Goal: Answer question/provide support: Share knowledge or assist other users

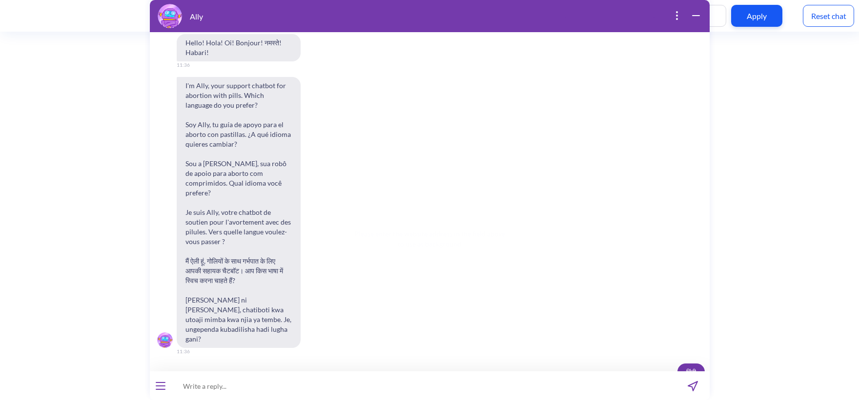
scroll to position [409, 0]
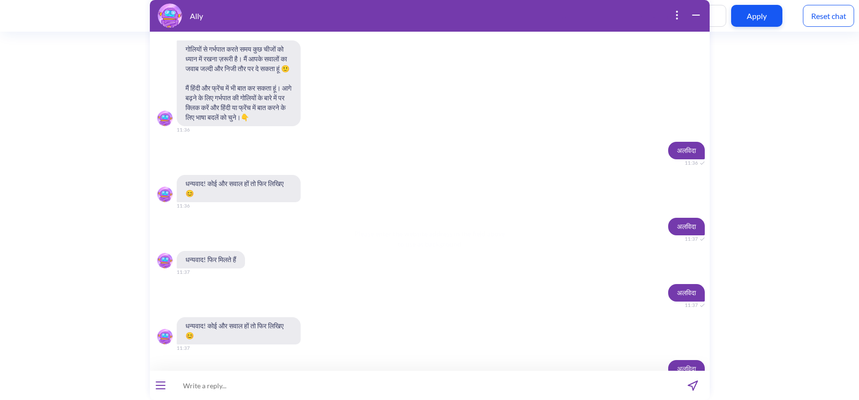
click at [815, 20] on div "Reset chat" at bounding box center [827, 16] width 51 height 22
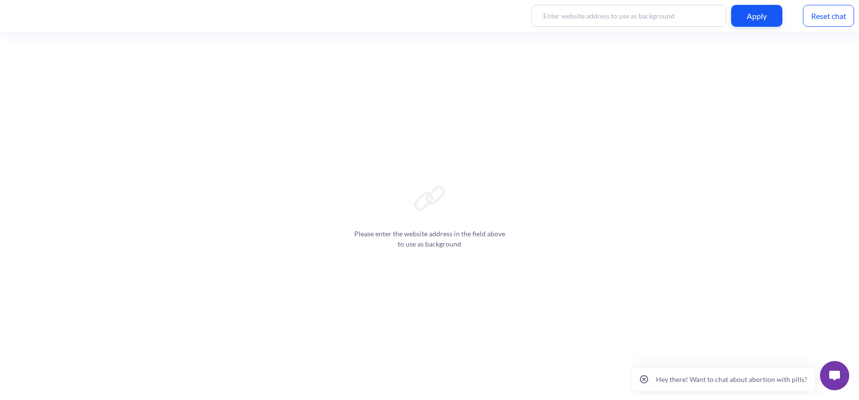
click at [834, 373] on img at bounding box center [834, 376] width 11 height 10
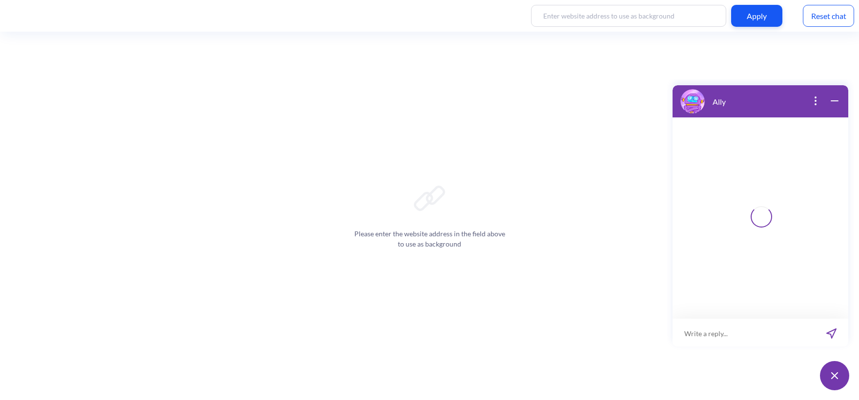
scroll to position [1, 0]
click at [729, 331] on input at bounding box center [754, 332] width 120 height 29
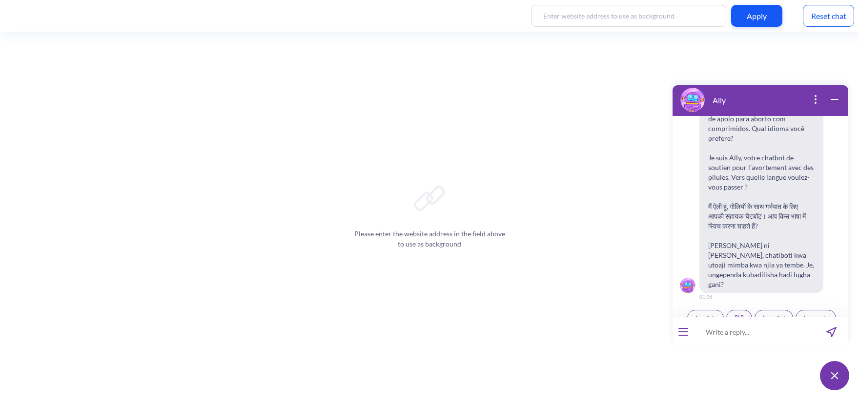
scroll to position [152, 0]
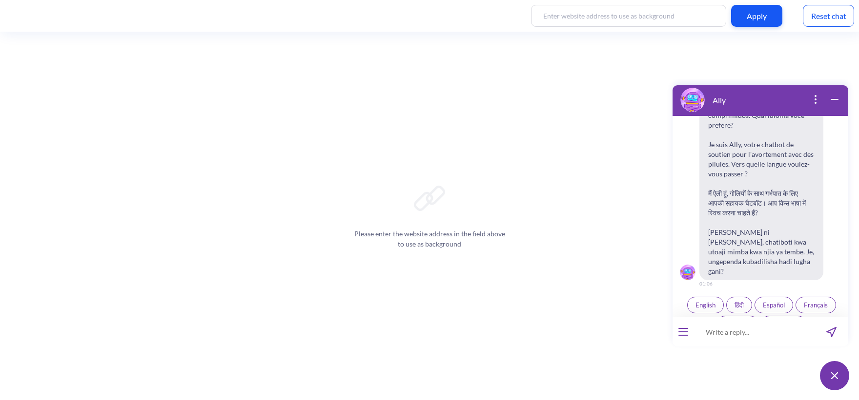
click at [715, 297] on button "English" at bounding box center [705, 305] width 37 height 17
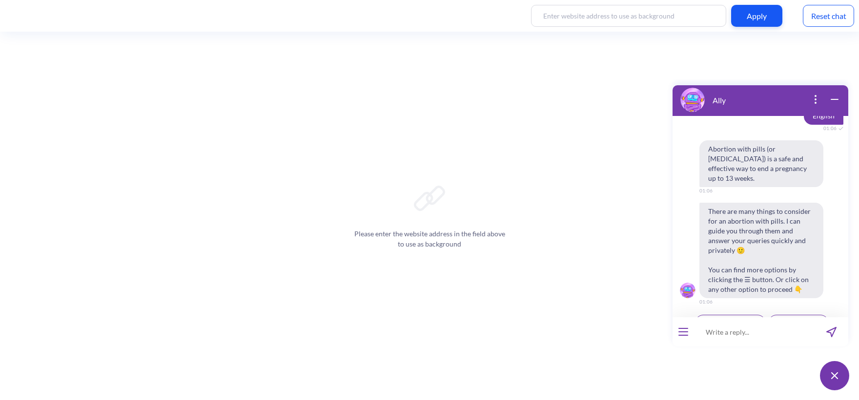
scroll to position [349, 0]
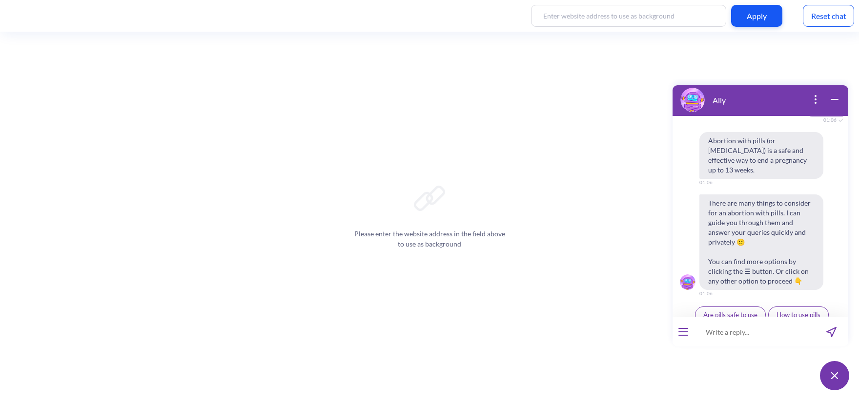
click at [720, 338] on input at bounding box center [754, 332] width 120 height 29
paste input "How long will it take for me to get my period again?"
type input "How long will it take for me to get my period again?"
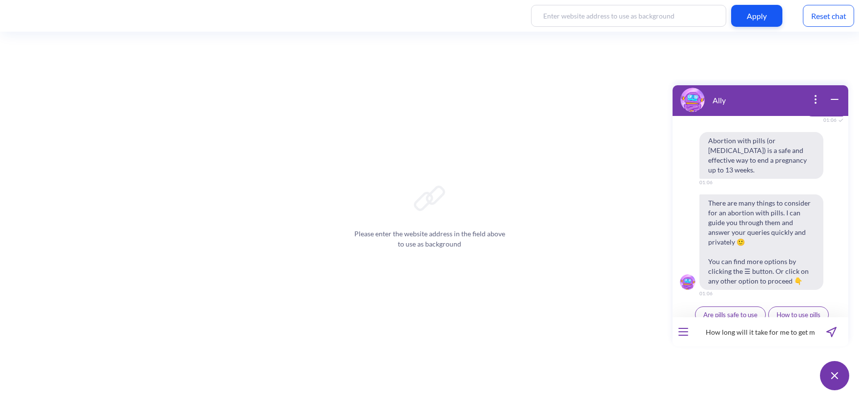
click at [831, 331] on icon "send message" at bounding box center [831, 332] width 10 height 10
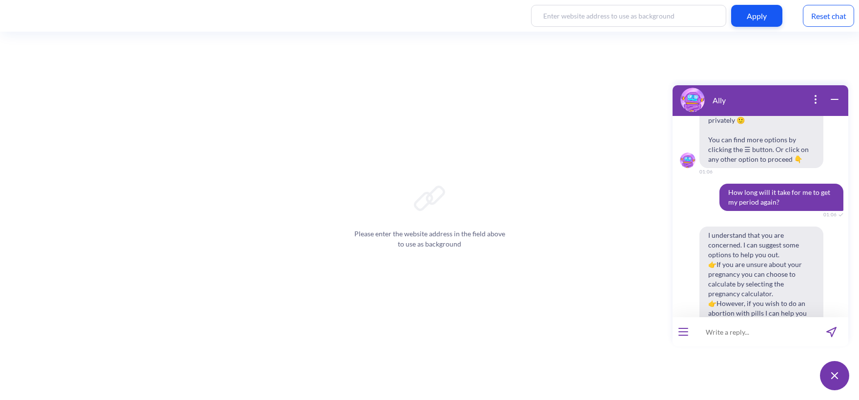
scroll to position [435, 0]
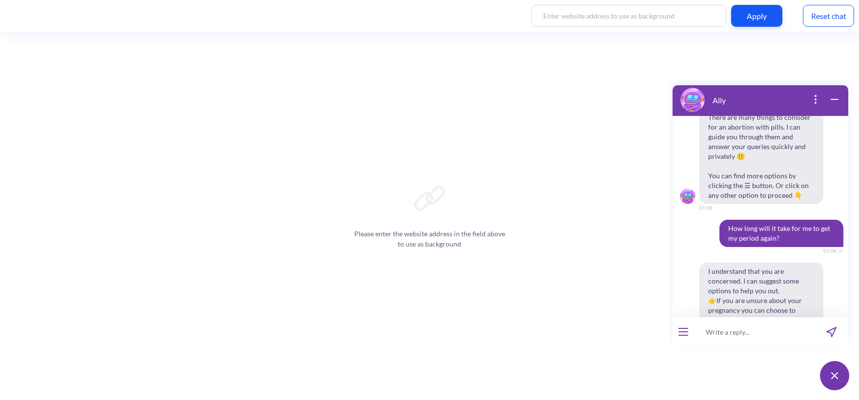
click at [727, 335] on input at bounding box center [754, 332] width 120 height 29
paste input "‘प्रेग्नेंसी का डाउट है’"
type input "‘प्रेग्नेंसी का डाउट है’"
click at [828, 332] on icon "send message" at bounding box center [830, 332] width 9 height 9
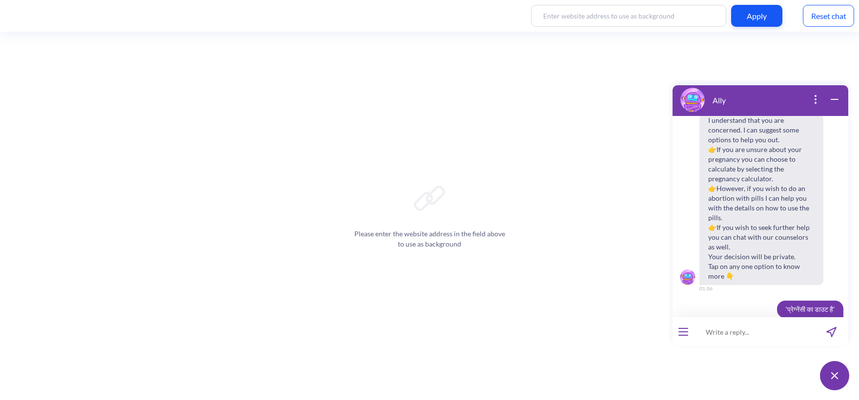
scroll to position [666, 0]
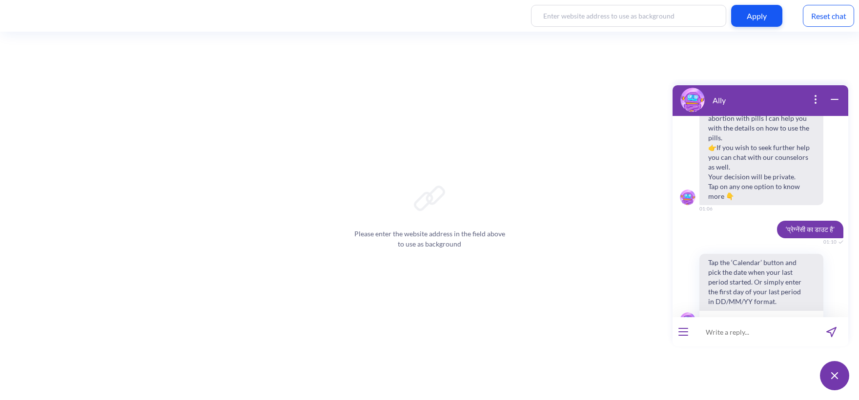
click at [821, 11] on div "Reset chat" at bounding box center [827, 16] width 51 height 22
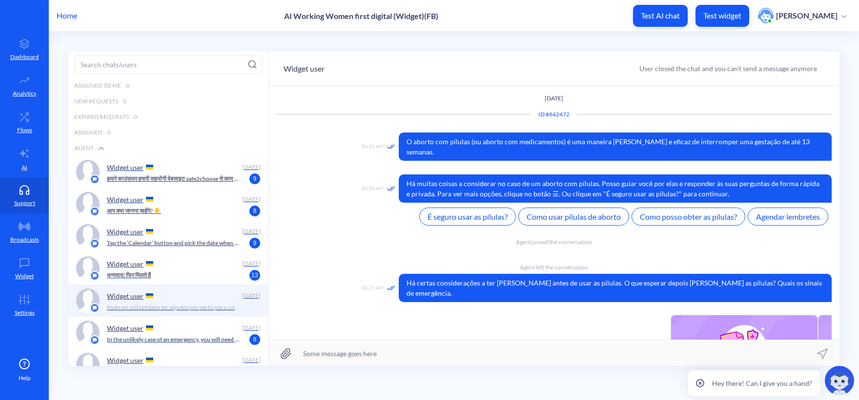
scroll to position [1245, 0]
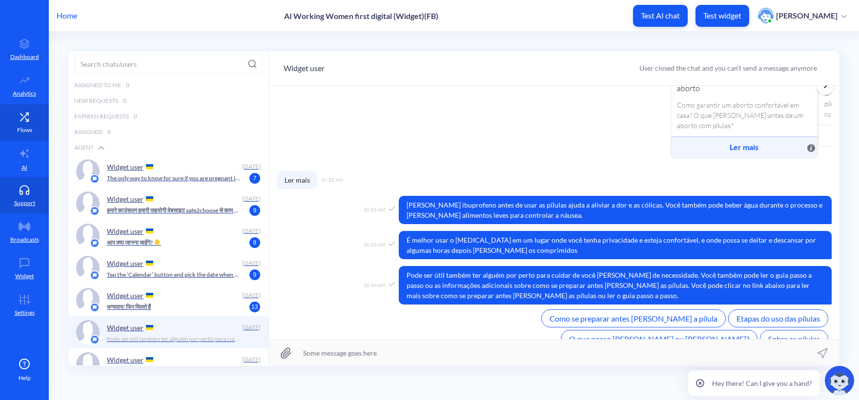
click at [38, 124] on link "Flows" at bounding box center [24, 122] width 49 height 37
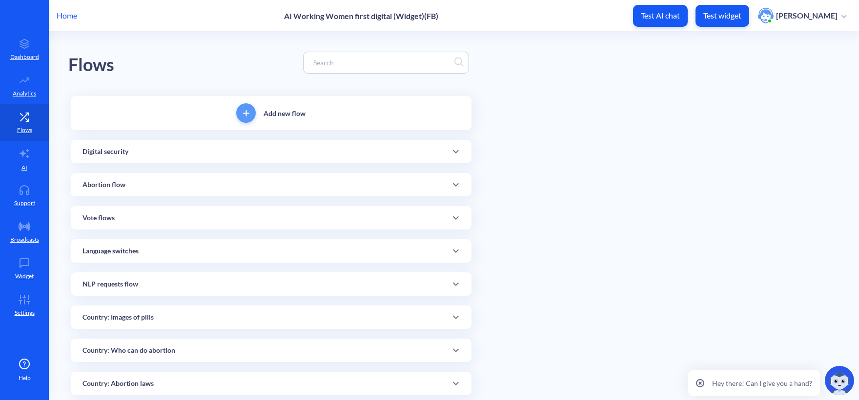
click at [320, 71] on div at bounding box center [386, 63] width 166 height 22
click at [322, 65] on input at bounding box center [381, 62] width 146 height 11
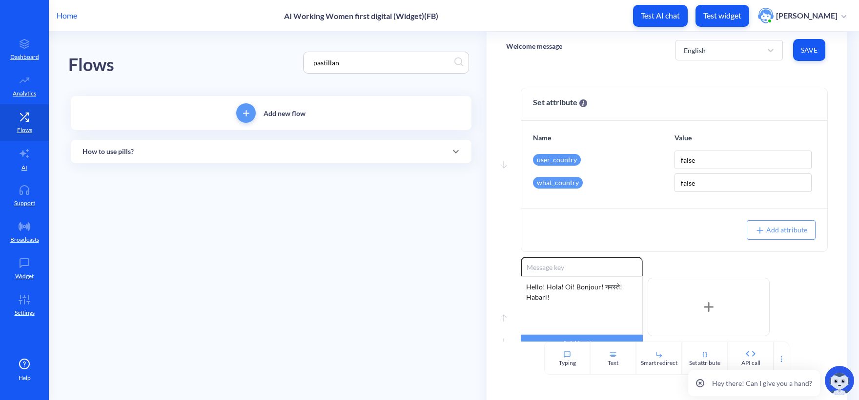
type input "pastillan"
click at [183, 150] on div "How to use pills?" at bounding box center [270, 152] width 377 height 10
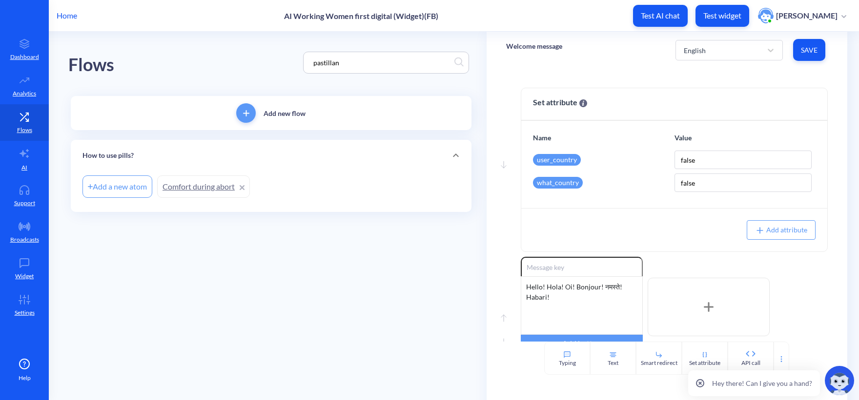
click at [183, 189] on link "Comfort during abort" at bounding box center [203, 187] width 93 height 22
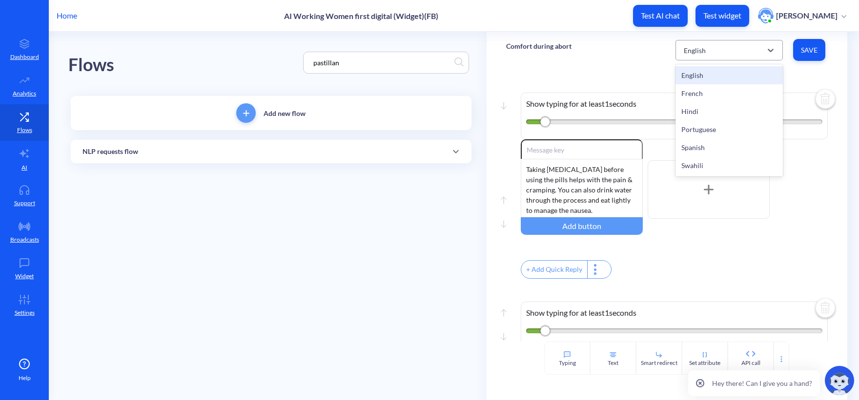
click at [720, 58] on div "English" at bounding box center [720, 50] width 83 height 18
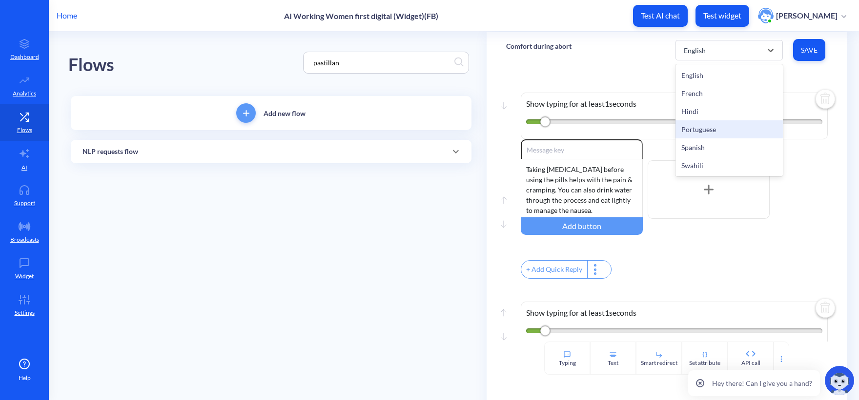
click at [705, 131] on div "Portuguese" at bounding box center [728, 129] width 107 height 18
type input "Como se preparar antes de tomar a pílula"
type input "Etapas do uso das pílulas"
type input "O que posso comer ou beber?"
type input "Sobre as pílulas"
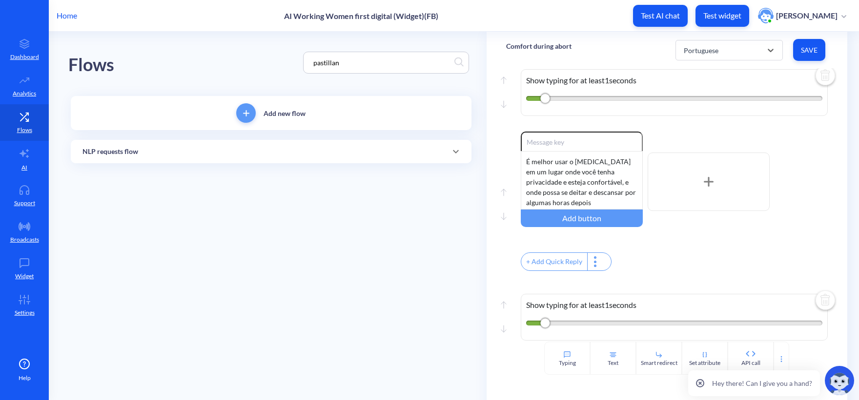
scroll to position [98, 0]
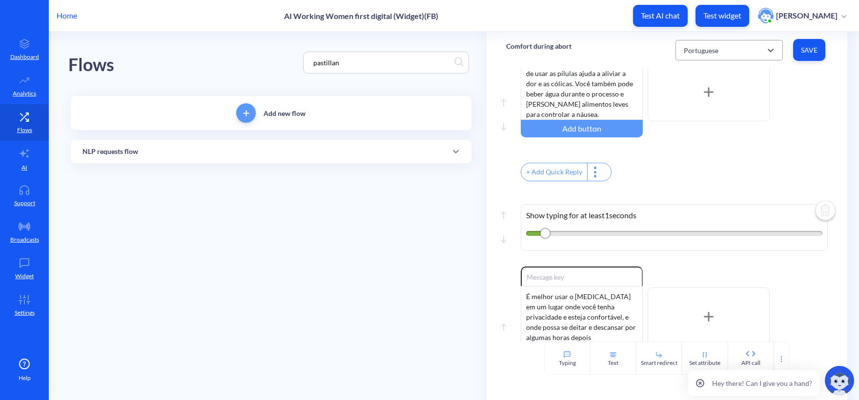
click at [699, 52] on div "Portuguese" at bounding box center [700, 50] width 35 height 10
click at [703, 147] on div "Spanish" at bounding box center [728, 148] width 107 height 18
type input "Preparación antes de tomar la pastilla"
type input "Pasos para tomar las pastillas"
type input "Qué puedo comer/beber?"
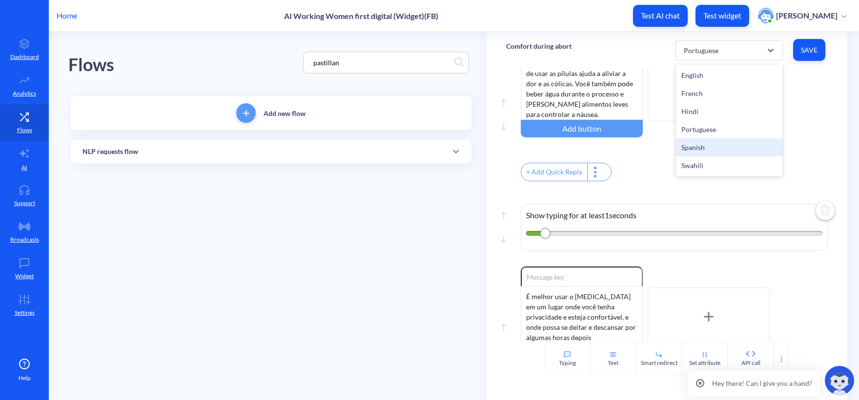
type input "Sobre las pastillas de aborto"
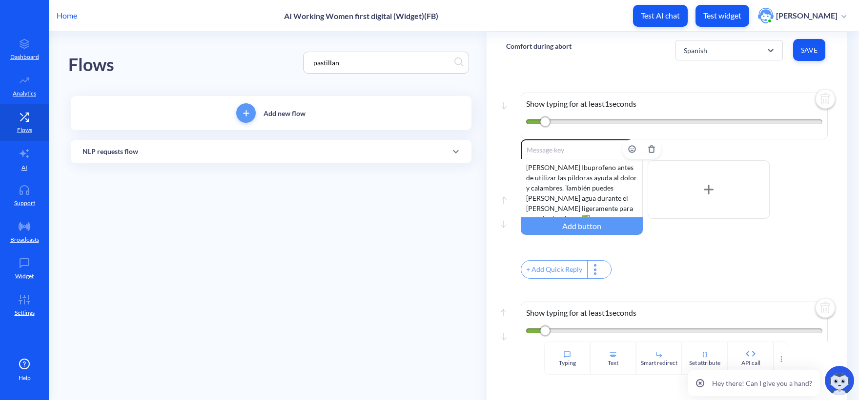
scroll to position [0, 0]
drag, startPoint x: 394, startPoint y: 61, endPoint x: 165, endPoint y: 60, distance: 228.8
click at [166, 60] on div "Flows pastillan" at bounding box center [270, 63] width 405 height 62
type input "los calambres y"
click at [165, 60] on div "Flows los calambres y" at bounding box center [270, 63] width 405 height 62
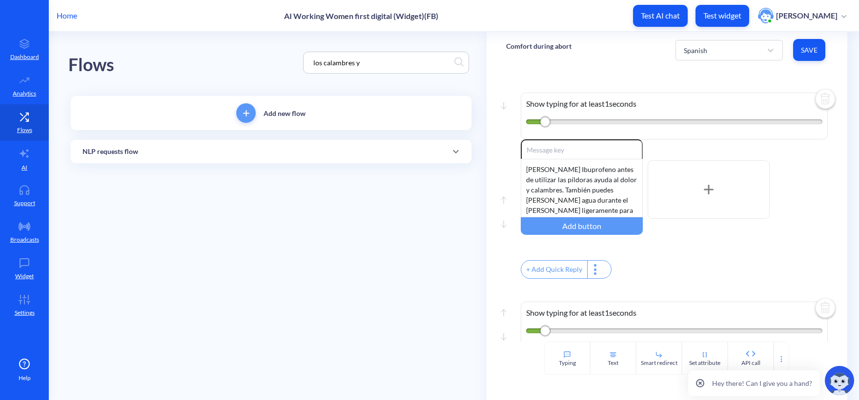
click at [184, 145] on div "NLP requests flow" at bounding box center [271, 151] width 400 height 23
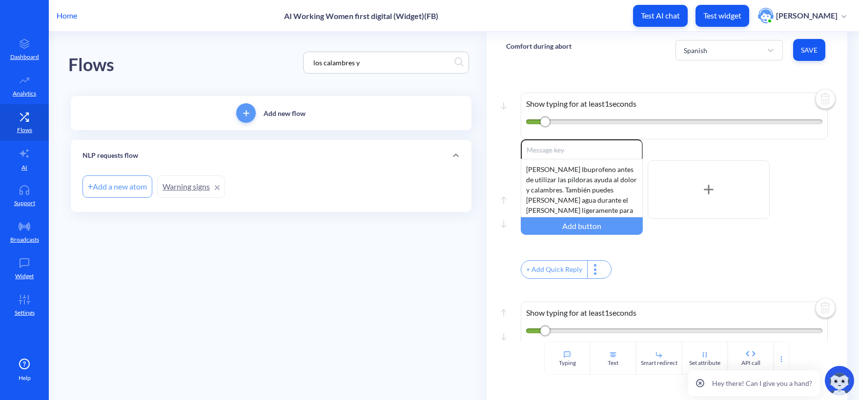
click at [192, 187] on link "Warning signs" at bounding box center [191, 187] width 68 height 22
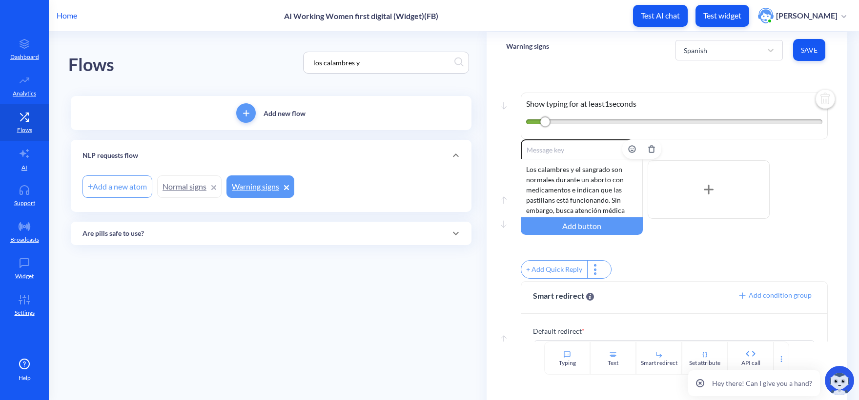
click at [583, 191] on div "Los calambres y el sangrado son normales durante un aborto con medicamentos e i…" at bounding box center [581, 188] width 122 height 59
click at [550, 203] on div "Los calambres y el sangrado son normales durante un aborto con medicamentos e i…" at bounding box center [581, 188] width 122 height 59
click at [444, 287] on main "Flows los calambres y Add new flow NLP requests flow Add a new atom Normal sign…" at bounding box center [454, 216] width 810 height 369
click at [806, 52] on span "Save" at bounding box center [808, 50] width 17 height 10
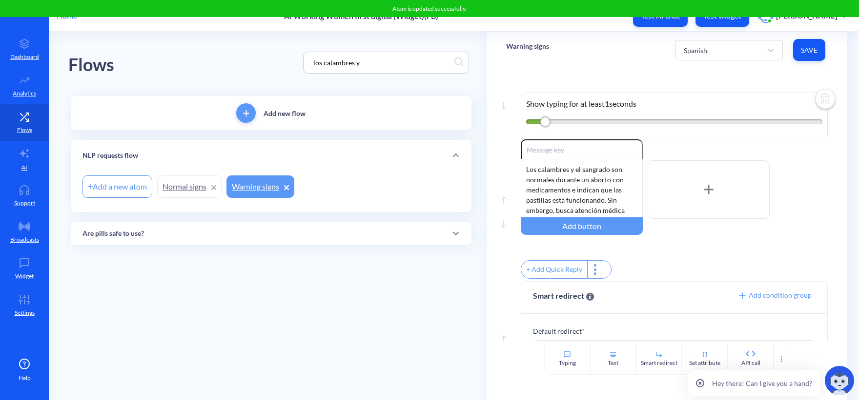
drag, startPoint x: 384, startPoint y: 63, endPoint x: 242, endPoint y: 53, distance: 142.3
click at [242, 53] on div "Flows los calambres y" at bounding box center [270, 63] width 405 height 62
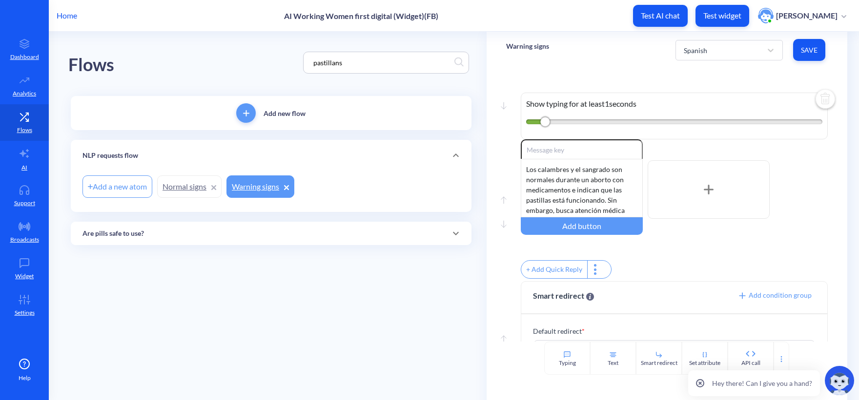
type input "pastillans"
click at [213, 68] on div "Flows pastillans" at bounding box center [270, 63] width 405 height 62
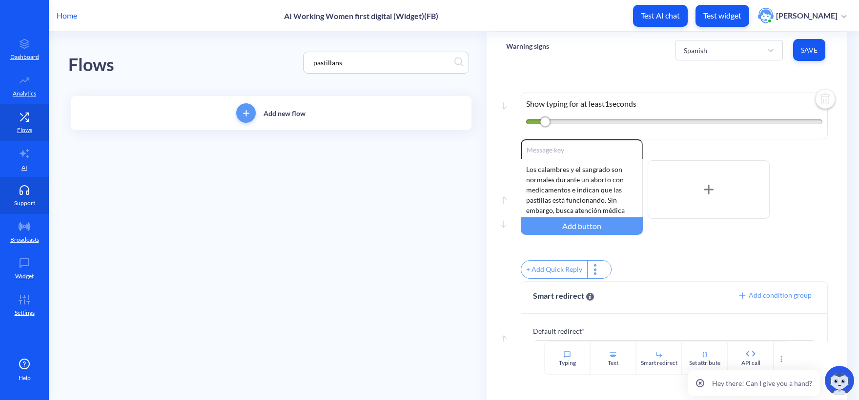
click at [26, 194] on icon at bounding box center [24, 192] width 9 height 3
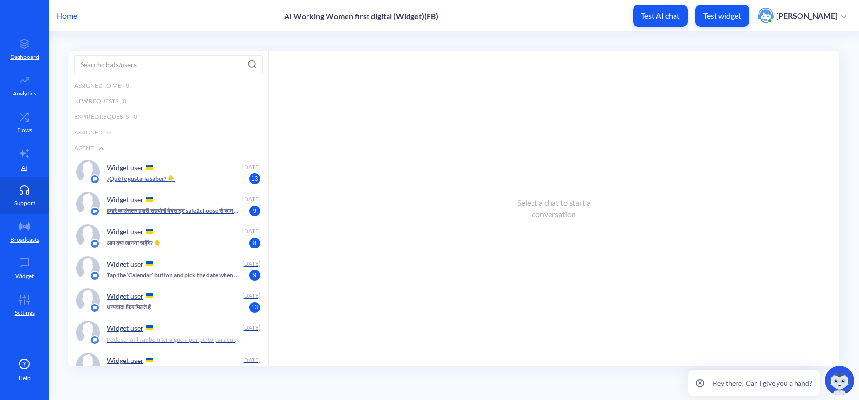
click at [202, 172] on div "Widget user" at bounding box center [172, 167] width 131 height 15
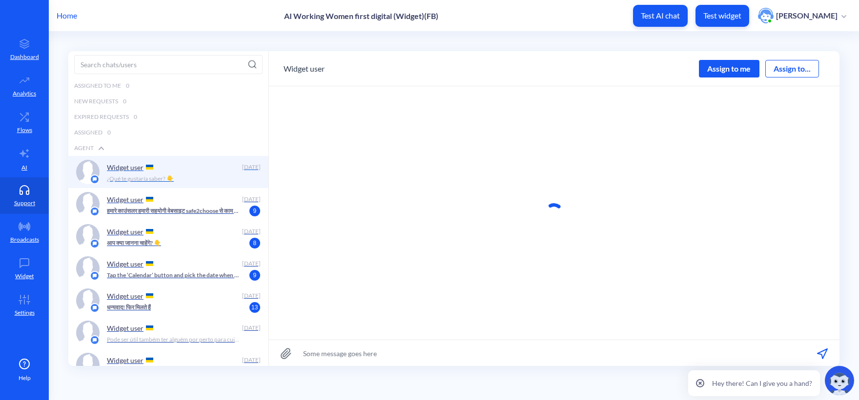
scroll to position [0, 0]
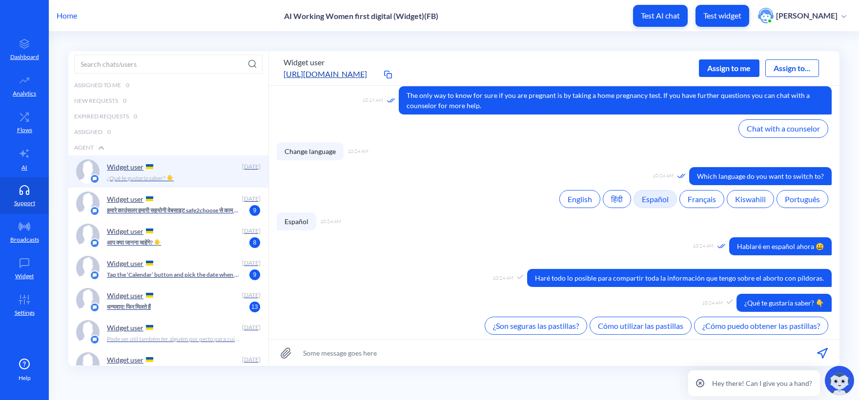
click at [744, 73] on div "Assign to me" at bounding box center [729, 69] width 60 height 18
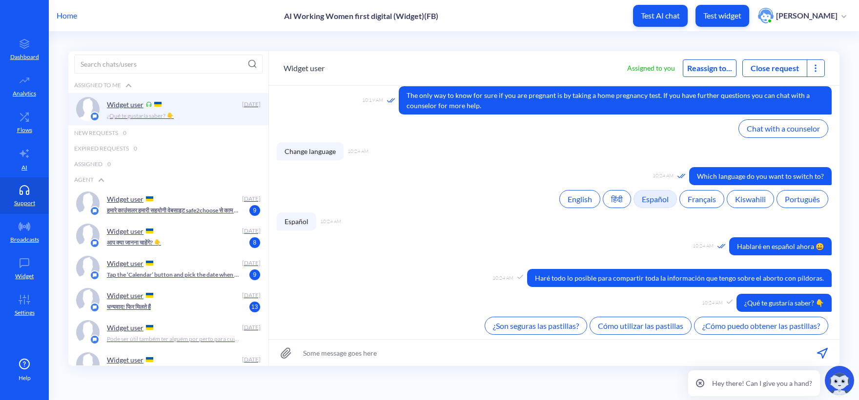
scroll to position [318, 0]
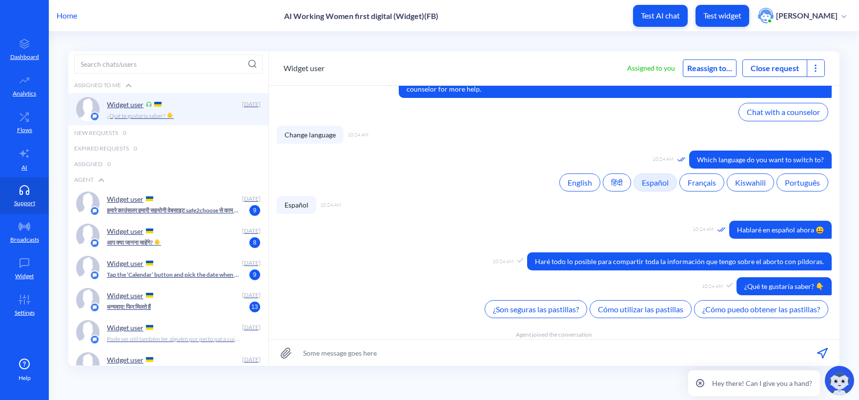
click at [810, 69] on icon at bounding box center [815, 68] width 10 height 10
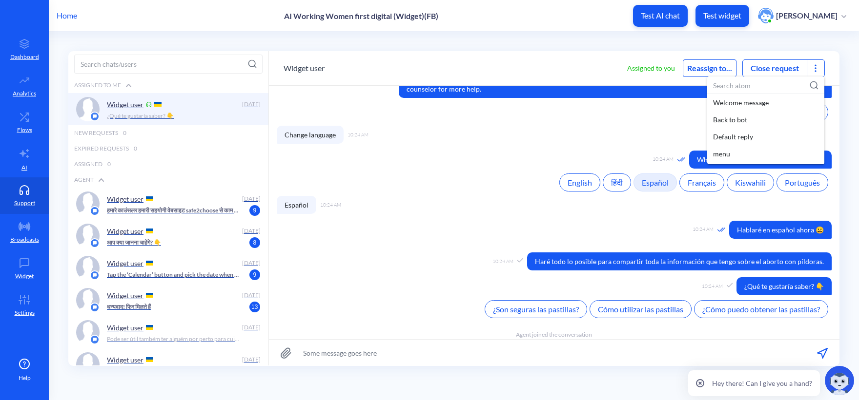
click at [769, 85] on input at bounding box center [765, 86] width 117 height 18
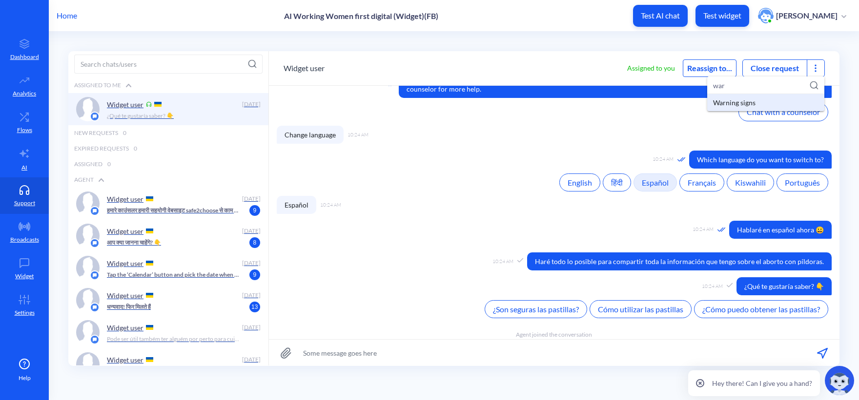
type input "war"
click at [727, 100] on div "Warning signs" at bounding box center [765, 102] width 117 height 17
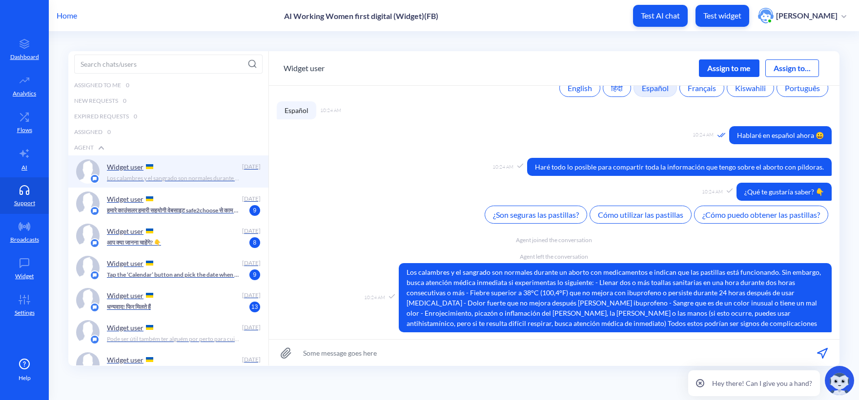
scroll to position [458, 0]
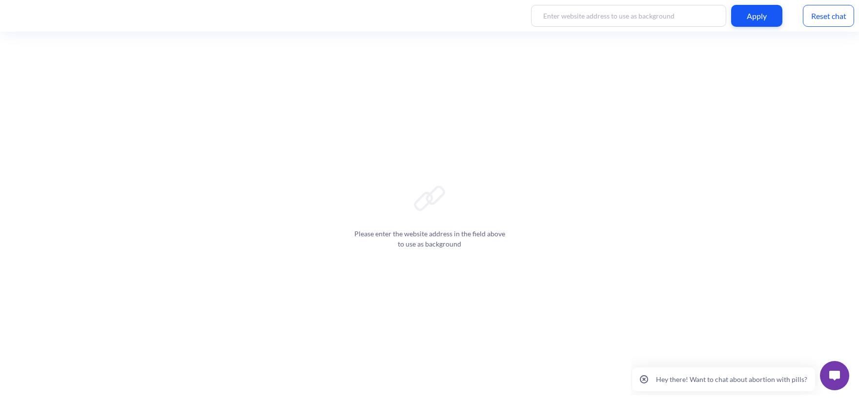
click at [833, 369] on button at bounding box center [834, 375] width 29 height 29
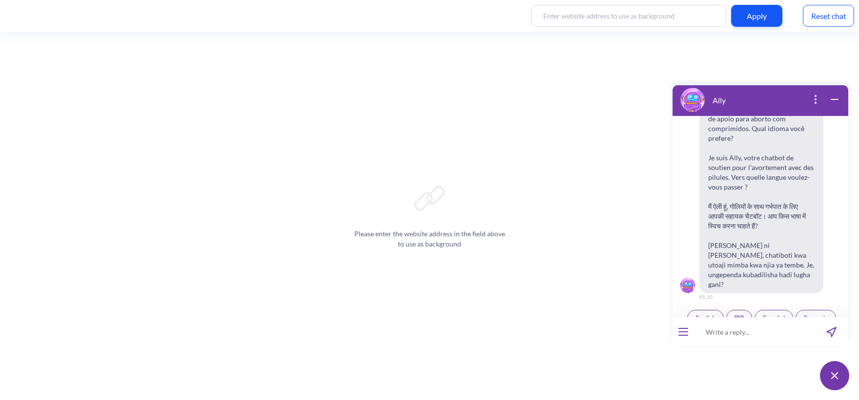
scroll to position [152, 0]
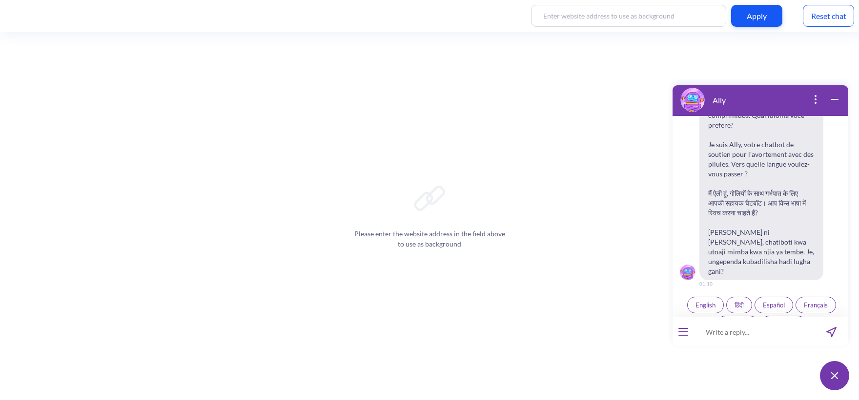
click at [734, 301] on span "हिंदी" at bounding box center [738, 305] width 9 height 8
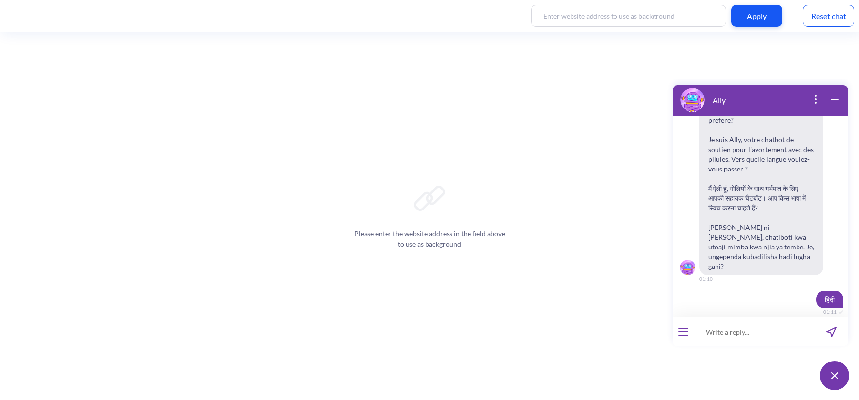
scroll to position [209, 0]
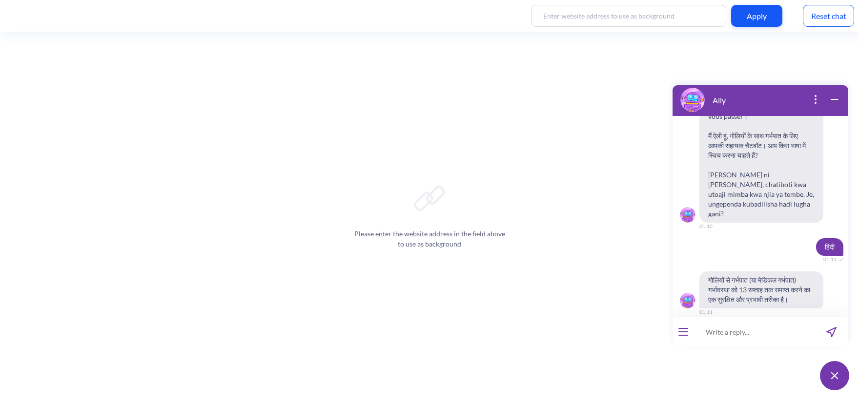
click at [729, 339] on input at bounding box center [754, 332] width 120 height 29
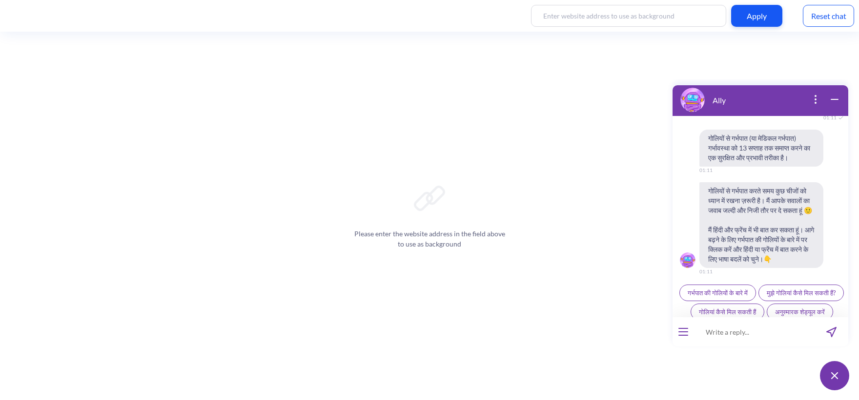
scroll to position [368, 0]
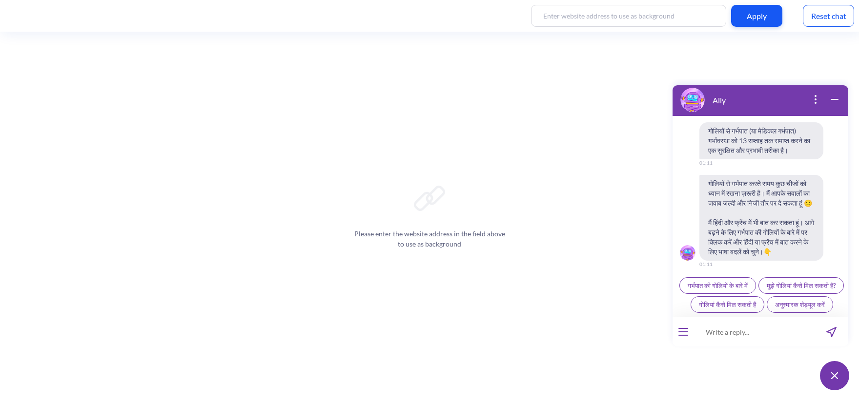
paste input "‘प्रेग्नेंसी का डाउट है’"
type input "‘प्रेग्नेंसी का डाउट है’"
click at [828, 329] on icon "send message" at bounding box center [831, 332] width 10 height 10
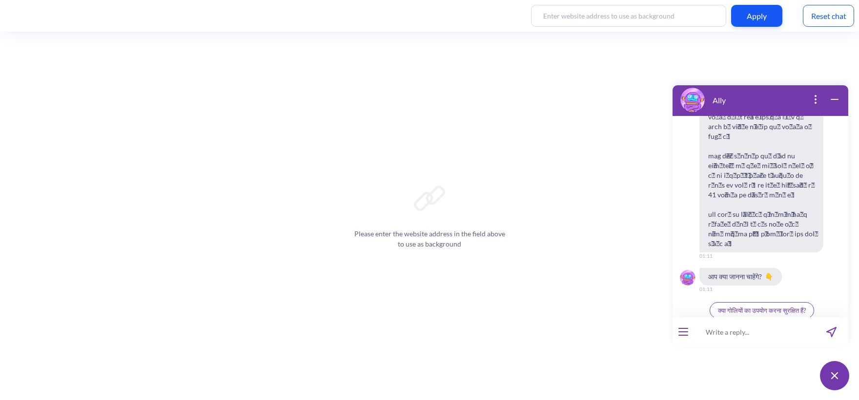
scroll to position [643, 0]
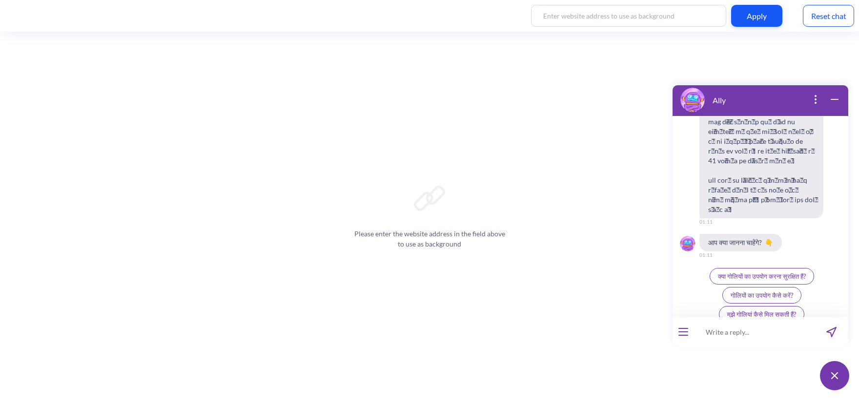
click at [820, 10] on div "Reset chat" at bounding box center [827, 16] width 51 height 22
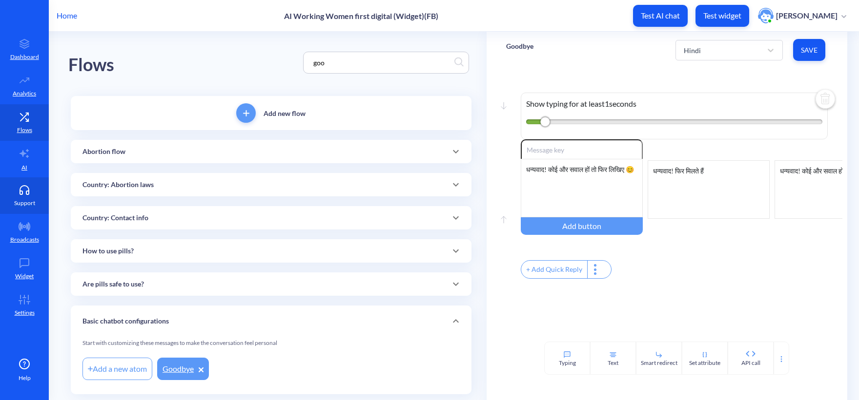
click at [18, 194] on icon at bounding box center [25, 190] width 20 height 10
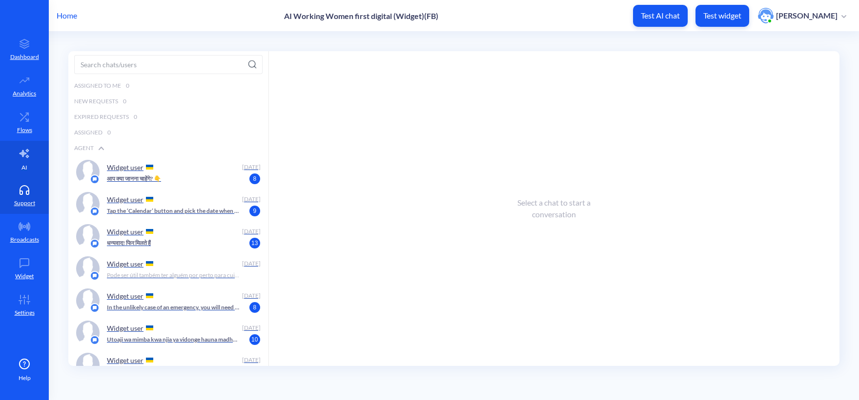
click at [25, 169] on p "AI" at bounding box center [24, 167] width 6 height 9
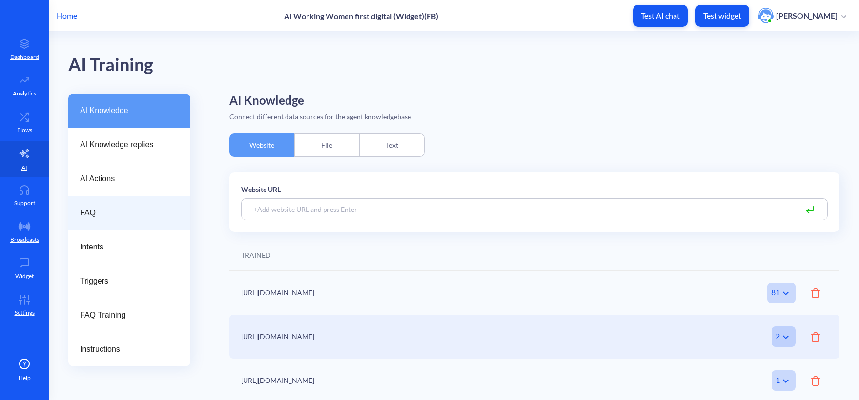
click at [100, 207] on div "FAQ" at bounding box center [129, 213] width 122 height 34
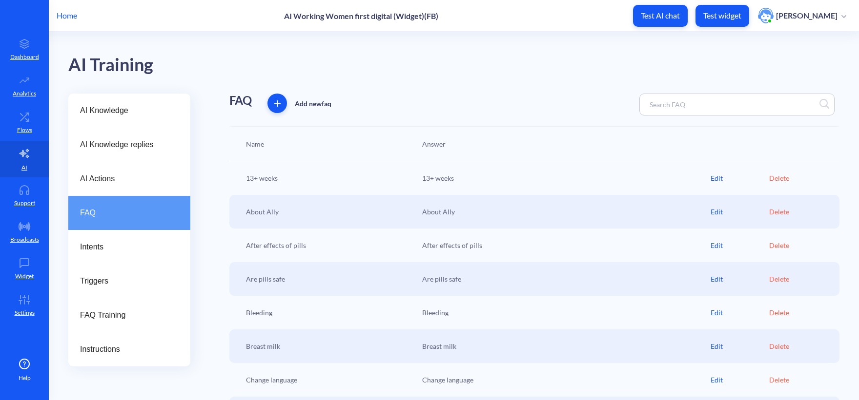
click at [659, 115] on div at bounding box center [736, 105] width 195 height 22
click at [664, 105] on input at bounding box center [687, 104] width 86 height 11
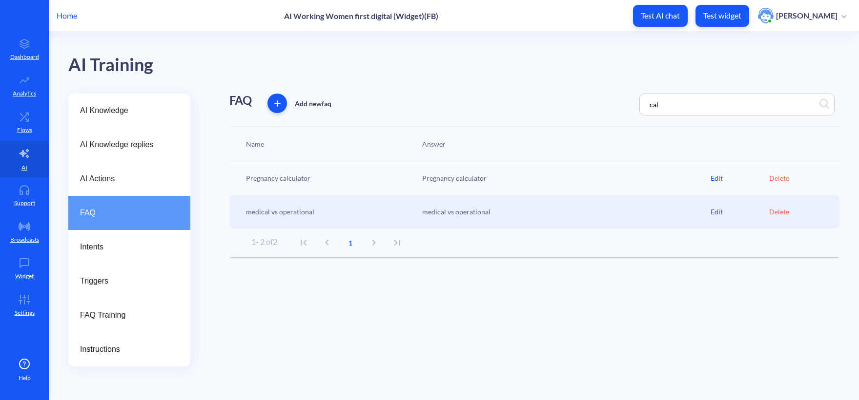
type input "cal"
click at [721, 178] on div "Edit" at bounding box center [739, 178] width 59 height 10
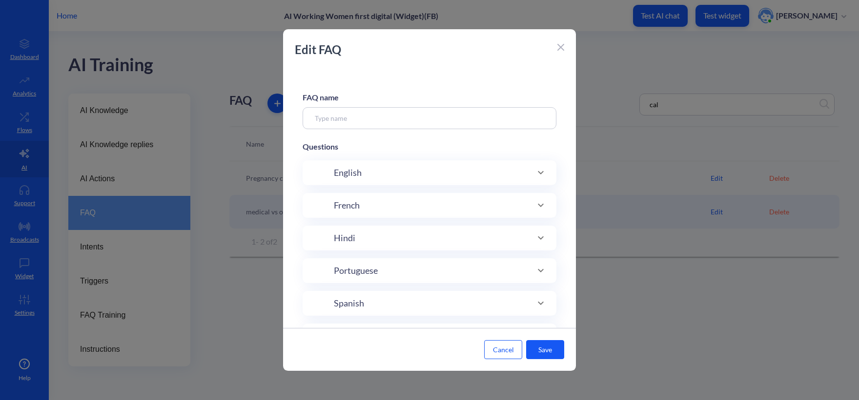
type input "Pregnancy calculator"
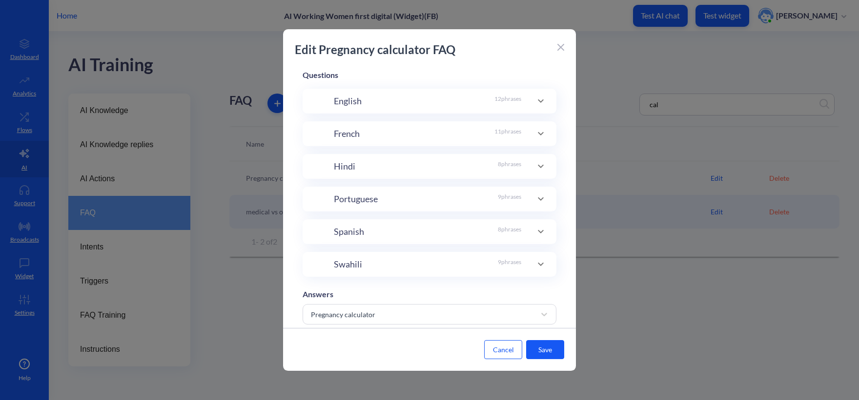
scroll to position [195, 0]
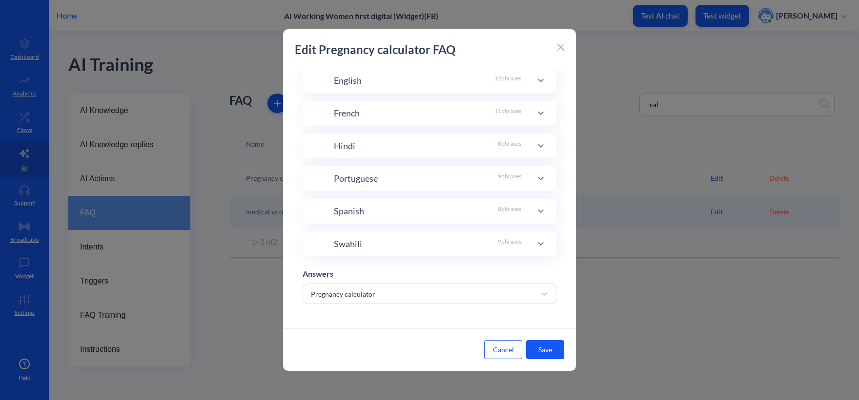
click at [359, 144] on div "Hindi 8 phrases" at bounding box center [427, 146] width 187 height 13
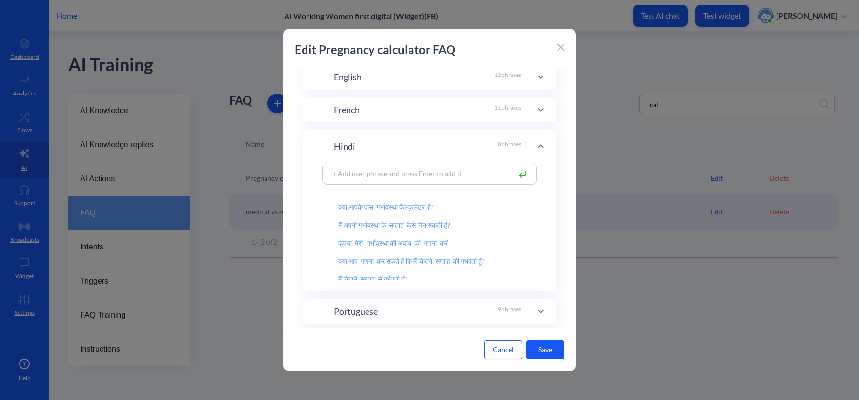
click at [367, 174] on input at bounding box center [418, 173] width 183 height 11
paste input "‘प्रेग्नेंसी का डाउट है’"
type input "‘प्रेग्नेंसी का डाउट है’"
click at [509, 352] on button "Cancel" at bounding box center [503, 349] width 38 height 19
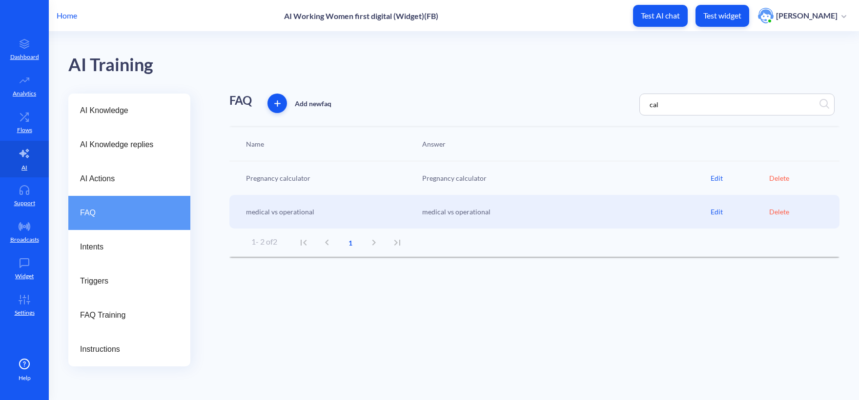
drag, startPoint x: 673, startPoint y: 109, endPoint x: 566, endPoint y: 107, distance: 106.8
click at [566, 107] on div "FAQ Add new faq cal" at bounding box center [534, 105] width 610 height 22
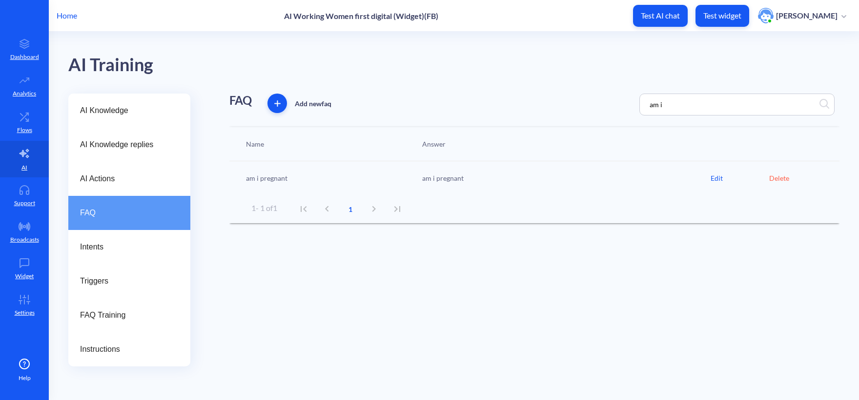
type input "am i"
click at [715, 181] on div "Edit" at bounding box center [739, 178] width 59 height 10
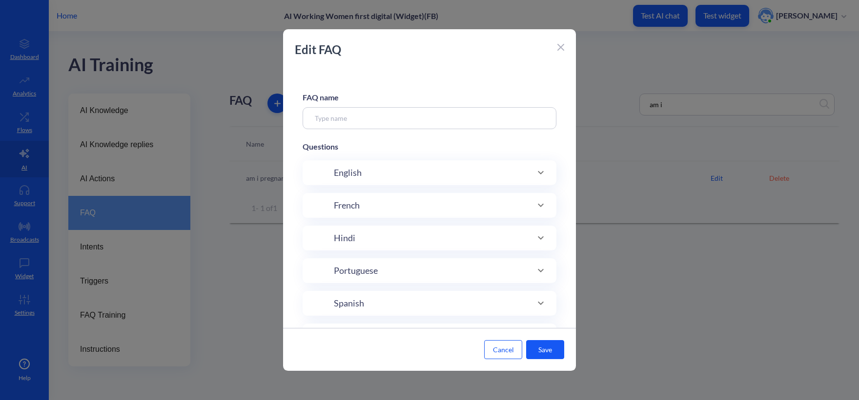
type input "am i pregnant"
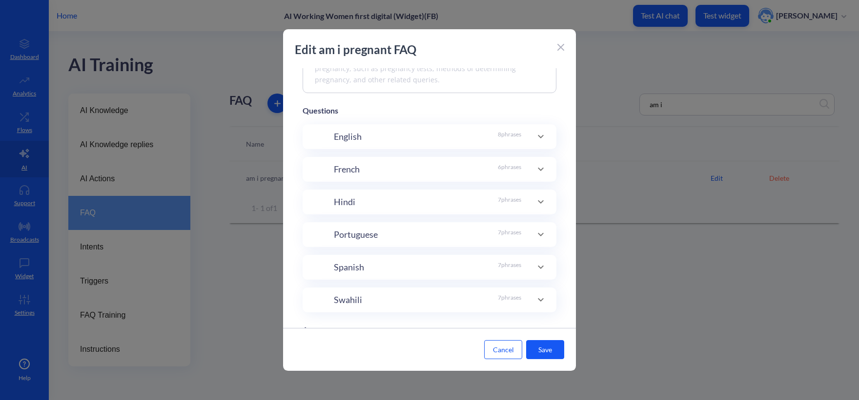
scroll to position [146, 0]
click at [369, 193] on div "Hindi 7 phrases" at bounding box center [427, 191] width 187 height 13
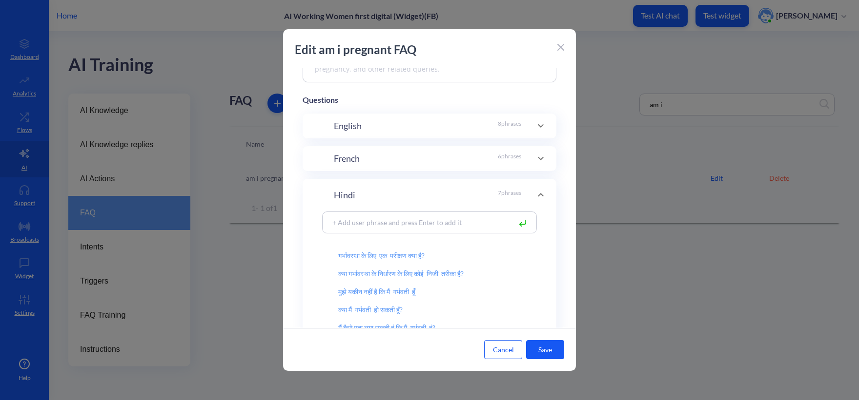
scroll to position [244, 0]
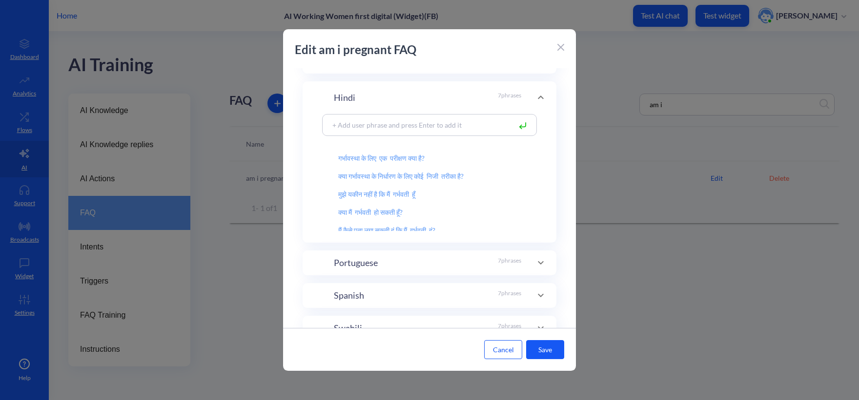
click at [401, 127] on input at bounding box center [418, 125] width 183 height 11
paste input "‘प्रेग्नेंसी का डाउट है’"
type input "‘प्रेग्नेंसी का डाउट है’"
click at [540, 352] on button "Save" at bounding box center [545, 349] width 38 height 19
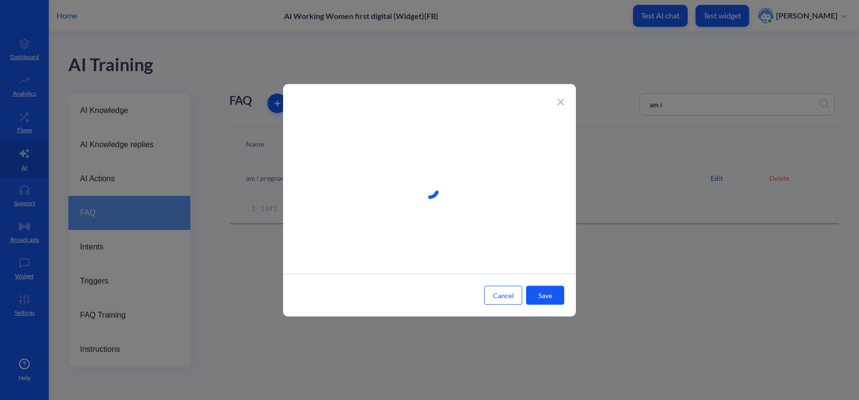
click at [515, 290] on button "Cancel" at bounding box center [503, 295] width 38 height 19
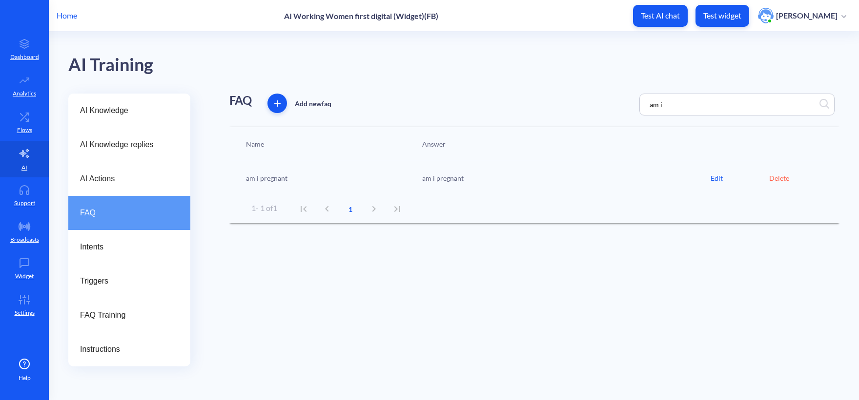
click at [722, 173] on div "Edit" at bounding box center [739, 178] width 59 height 10
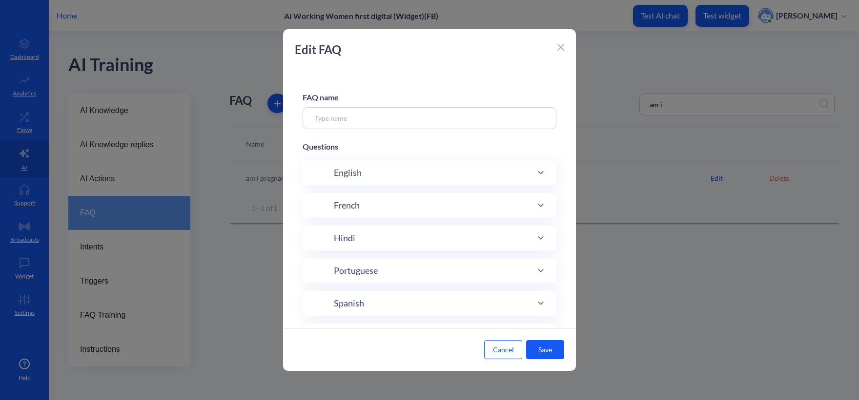
type input "am i pregnant"
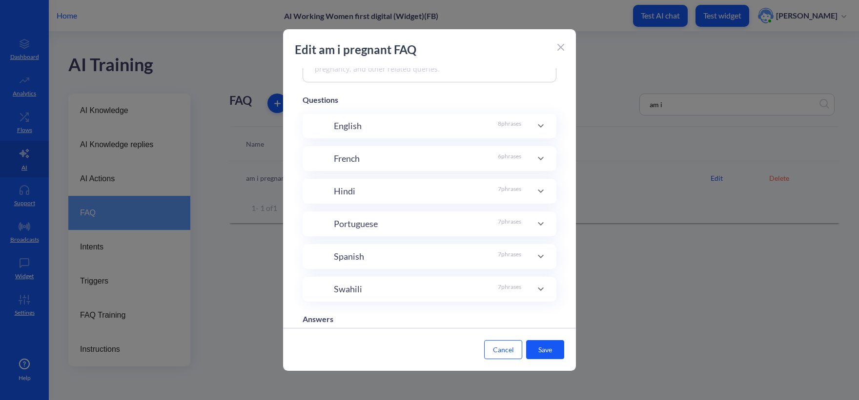
scroll to position [195, 0]
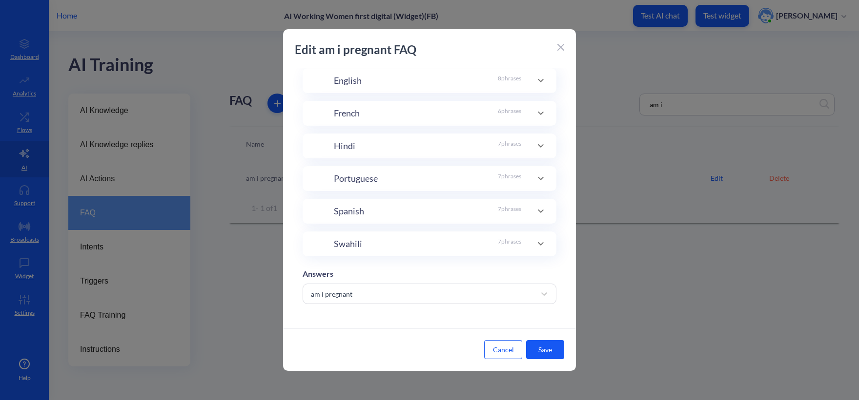
click at [367, 151] on div "Hindi 7 phrases" at bounding box center [429, 146] width 254 height 25
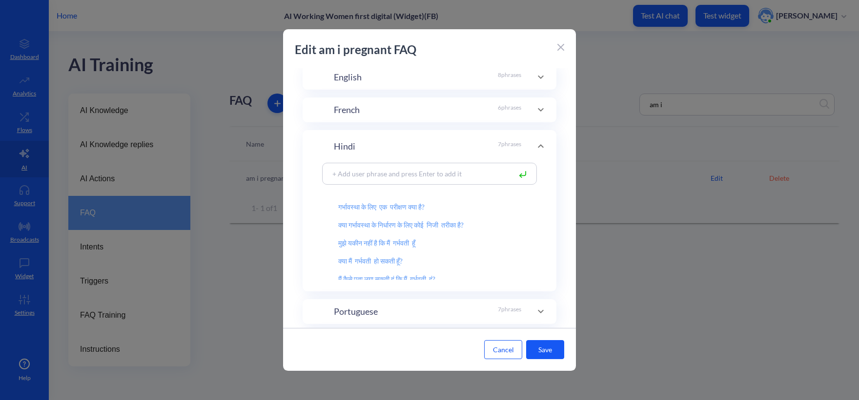
click at [366, 178] on input at bounding box center [418, 173] width 183 height 11
paste input "‘प्रेग्नेंसी का डाउट है’"
type input "‘प्रेग्नेंसी का डाउट है’"
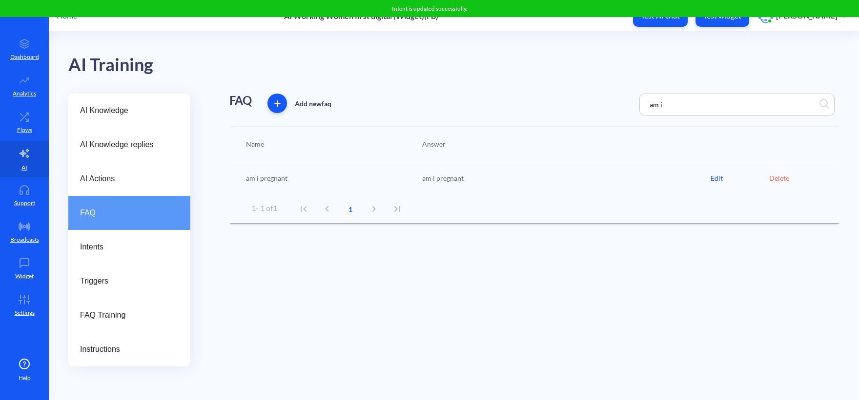
click at [718, 178] on div "Edit" at bounding box center [739, 178] width 59 height 10
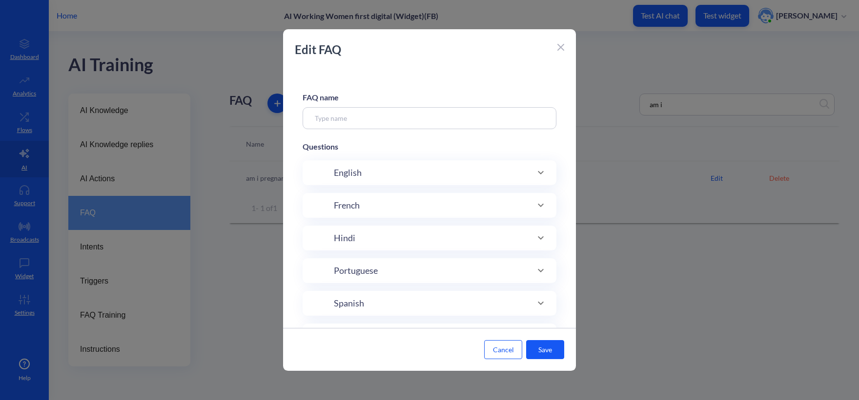
type input "am i pregnant"
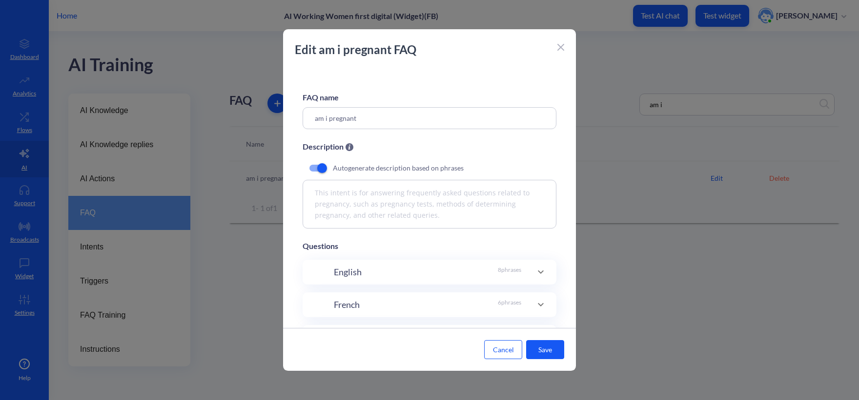
click at [359, 234] on div "FAQ name am i pregnant Description Autogenerate description based on phrases Th…" at bounding box center [429, 198] width 293 height 260
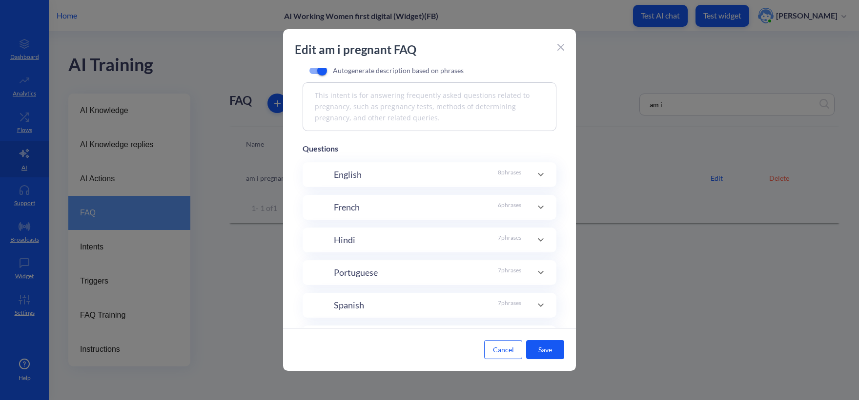
click at [351, 245] on p "Hindi" at bounding box center [344, 240] width 21 height 13
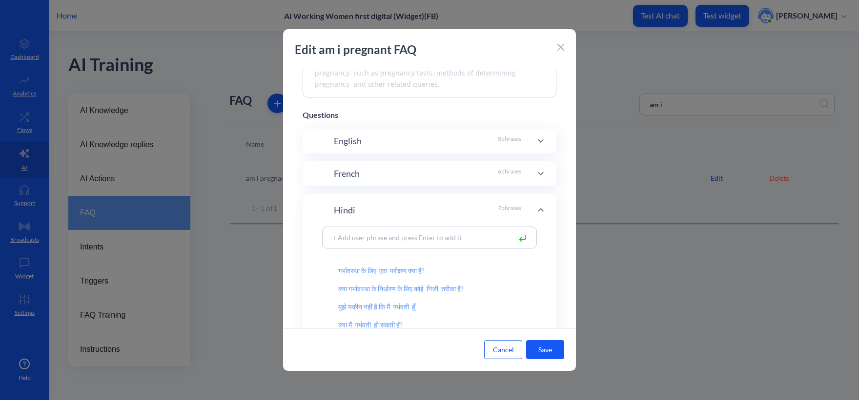
scroll to position [146, 0]
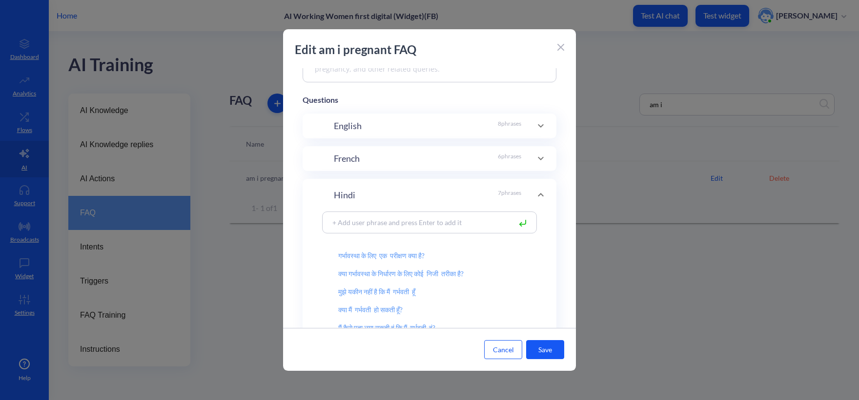
click at [379, 224] on input at bounding box center [418, 222] width 183 height 11
paste input "‘प्रेग्नेंसी का डाउट है’"
type input "‘प्रेग्नेंसी का डाउट है’"
click at [520, 224] on icon at bounding box center [523, 222] width 6 height 4
click at [549, 344] on button "Save" at bounding box center [545, 349] width 38 height 19
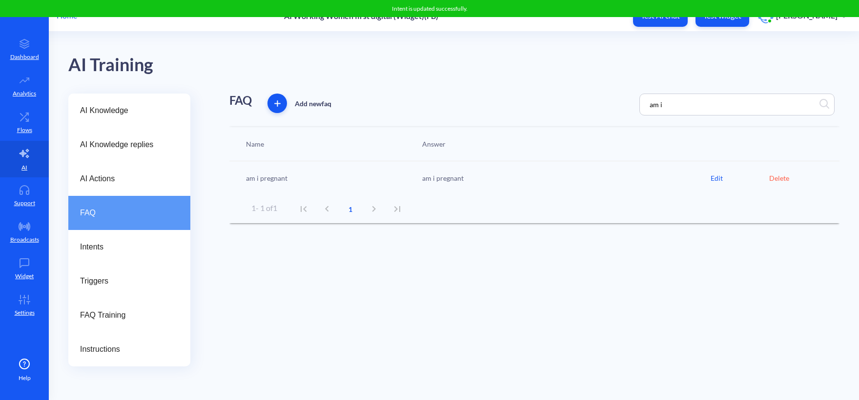
click at [720, 179] on div "Edit" at bounding box center [739, 178] width 59 height 10
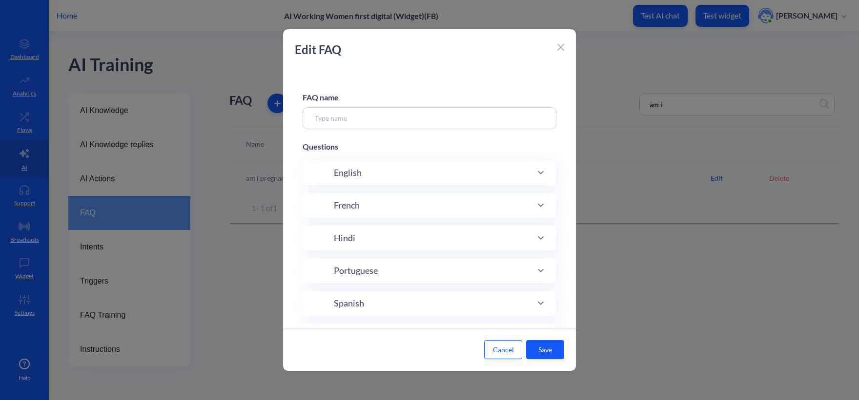
type input "am i pregnant"
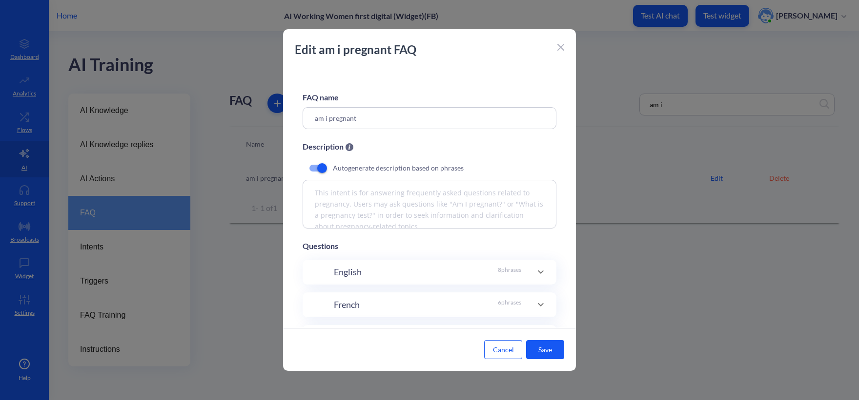
click at [561, 45] on icon at bounding box center [560, 47] width 7 height 7
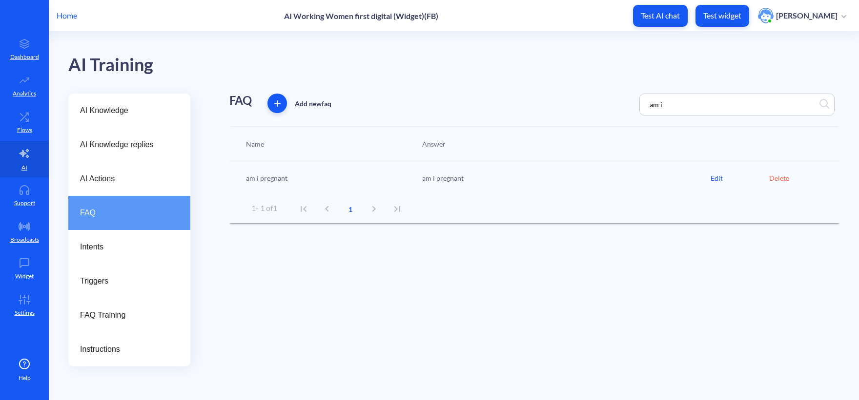
drag, startPoint x: 684, startPoint y: 98, endPoint x: 598, endPoint y: 93, distance: 86.5
click at [598, 93] on div "AI Training AI Knowledge AI Knowledge replies AI Actions FAQ Intents Triggers F…" at bounding box center [463, 199] width 790 height 335
drag, startPoint x: 673, startPoint y: 101, endPoint x: 600, endPoint y: 102, distance: 73.2
click at [600, 102] on div "FAQ Add new faq am i" at bounding box center [534, 105] width 610 height 22
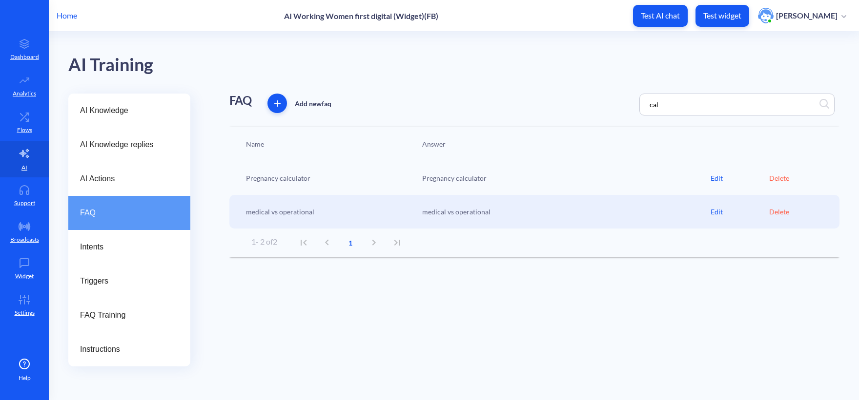
type input "cal"
click at [711, 178] on div "Edit" at bounding box center [739, 178] width 59 height 10
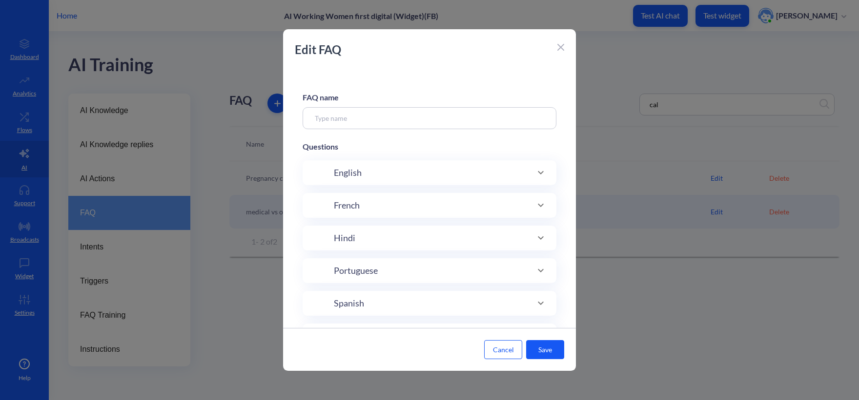
type input "Pregnancy calculator"
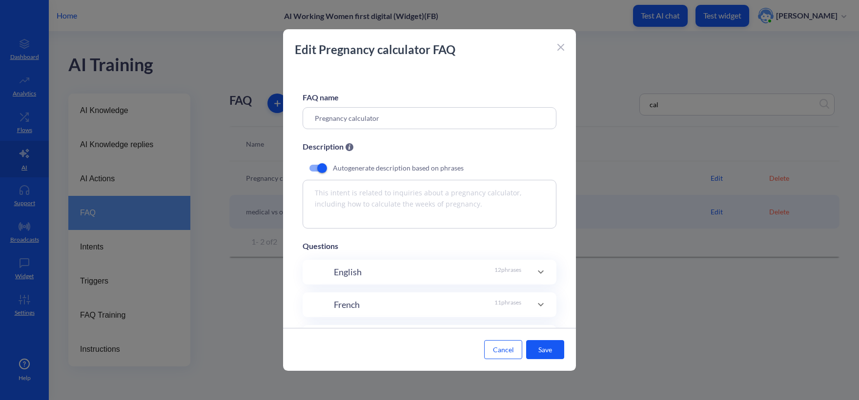
click at [346, 170] on p "Autogenerate description based on phrases" at bounding box center [398, 168] width 131 height 10
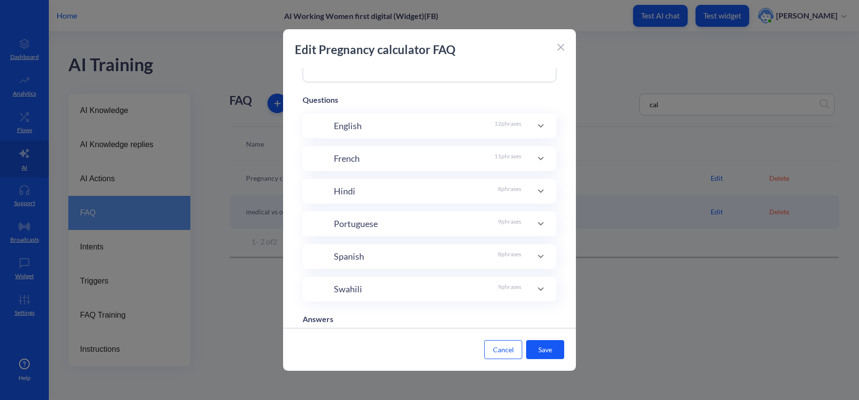
click at [352, 131] on p "English" at bounding box center [348, 126] width 28 height 13
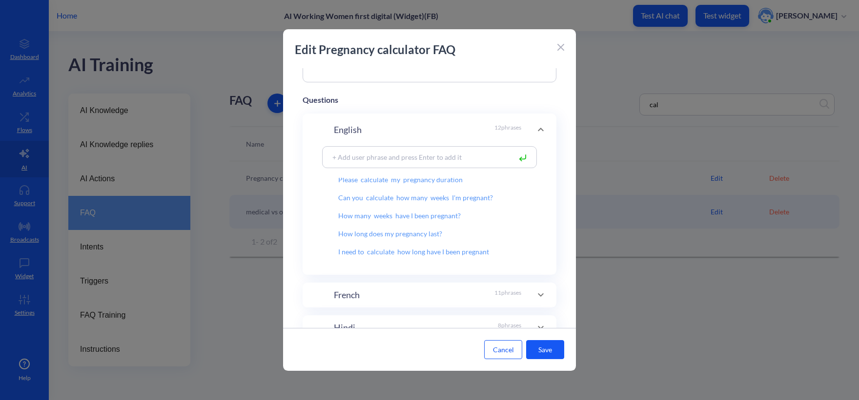
scroll to position [131, 0]
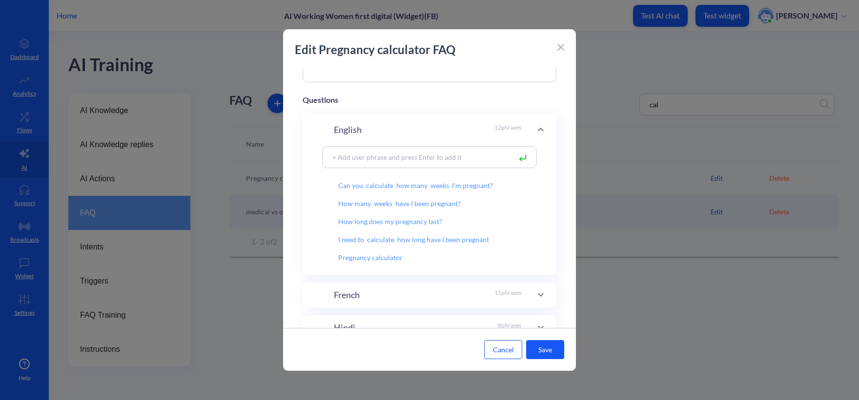
click at [504, 356] on button "Cancel" at bounding box center [503, 349] width 38 height 19
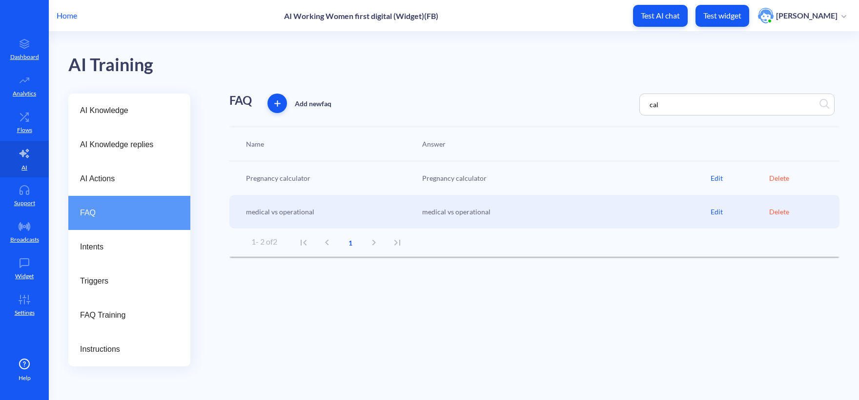
drag, startPoint x: 650, startPoint y: 105, endPoint x: 549, endPoint y: 93, distance: 101.2
click at [557, 96] on div "FAQ Add new faq cal" at bounding box center [534, 105] width 610 height 22
type input "am"
click at [713, 213] on div "Edit" at bounding box center [739, 212] width 59 height 10
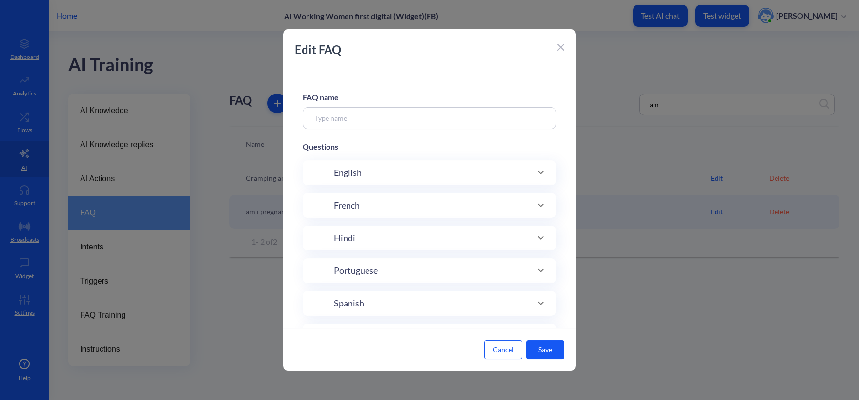
type input "am i pregnant"
click at [392, 115] on input "am i pregnant" at bounding box center [429, 118] width 254 height 22
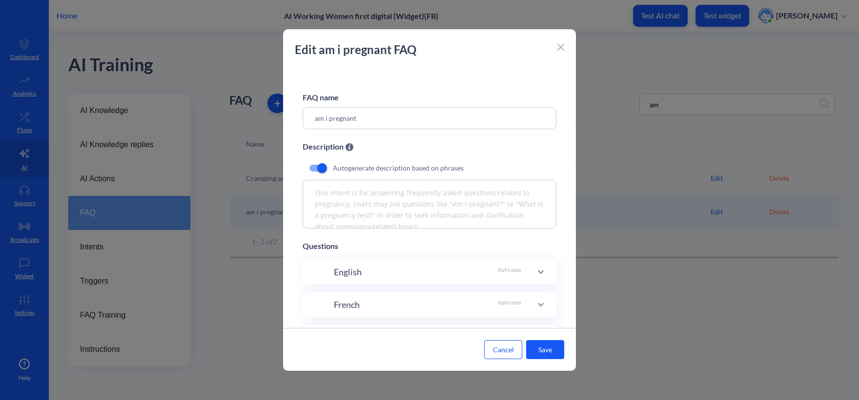
click at [372, 273] on div "English 8 phrases" at bounding box center [427, 272] width 187 height 13
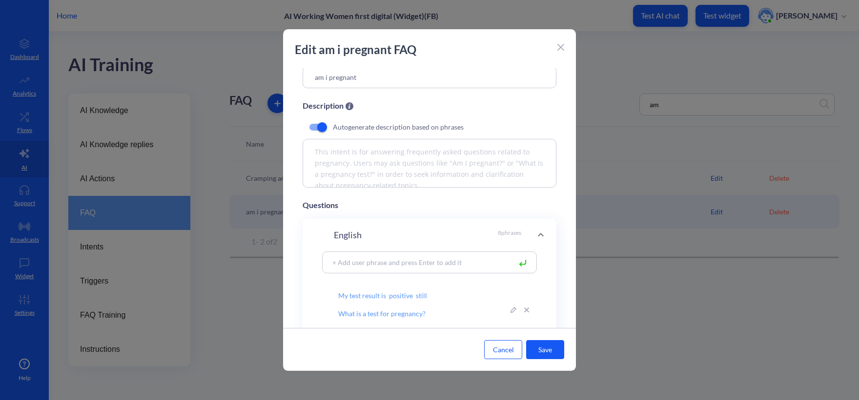
scroll to position [98, 0]
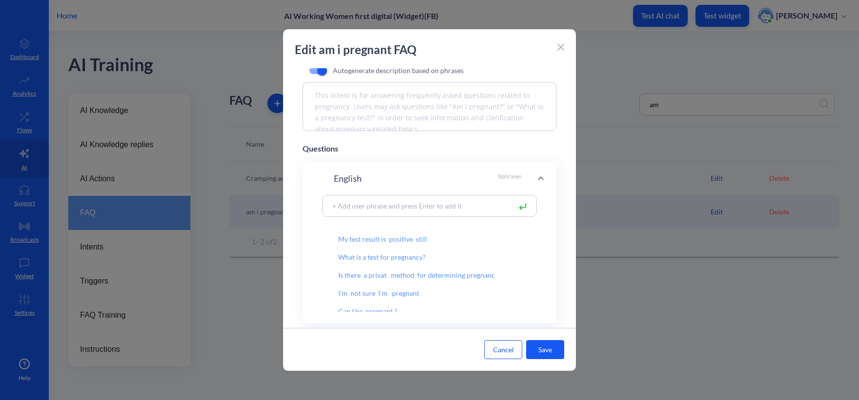
click at [367, 211] on input at bounding box center [418, 205] width 183 height 11
type input "I think i might be pregnant"
click at [551, 353] on button "Save" at bounding box center [545, 349] width 38 height 19
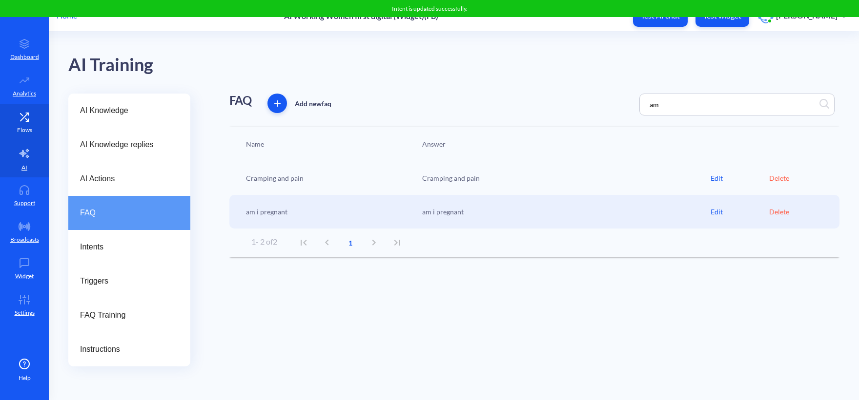
click at [28, 114] on icon at bounding box center [27, 114] width 2 height 2
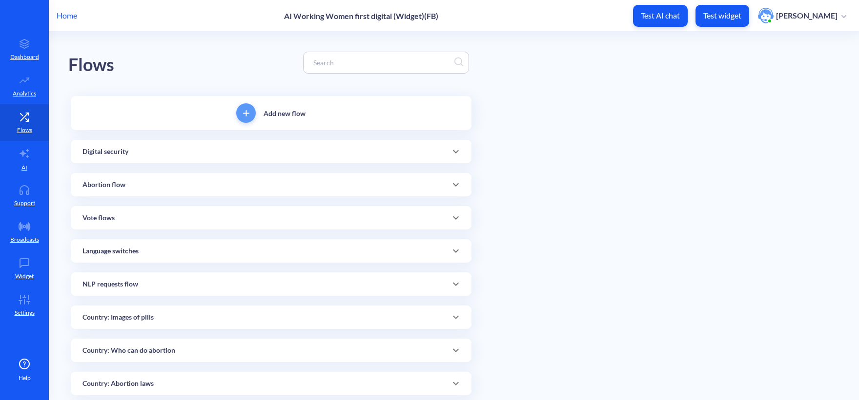
click at [368, 61] on input at bounding box center [381, 62] width 146 height 11
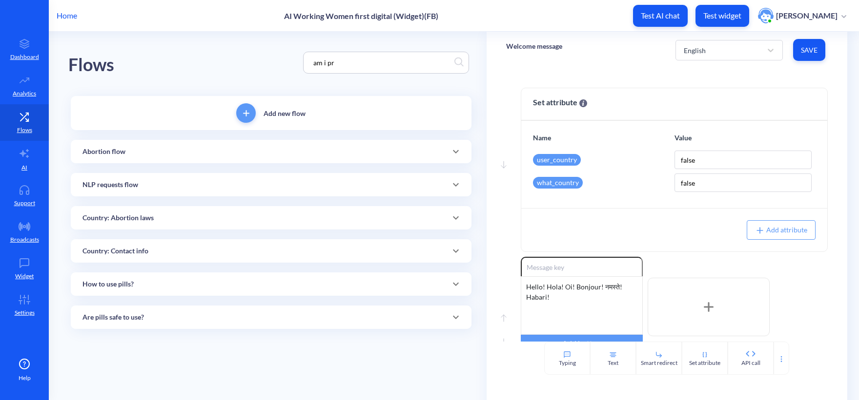
click at [180, 156] on div "Abortion flow" at bounding box center [270, 152] width 377 height 10
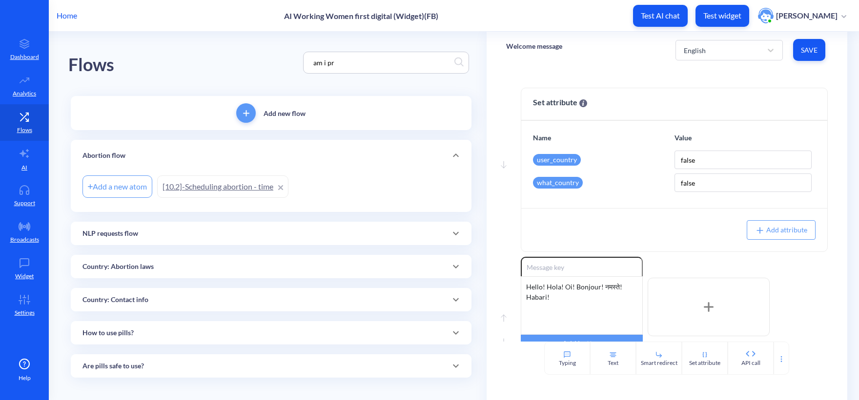
click at [185, 156] on div "Abortion flow" at bounding box center [270, 156] width 377 height 10
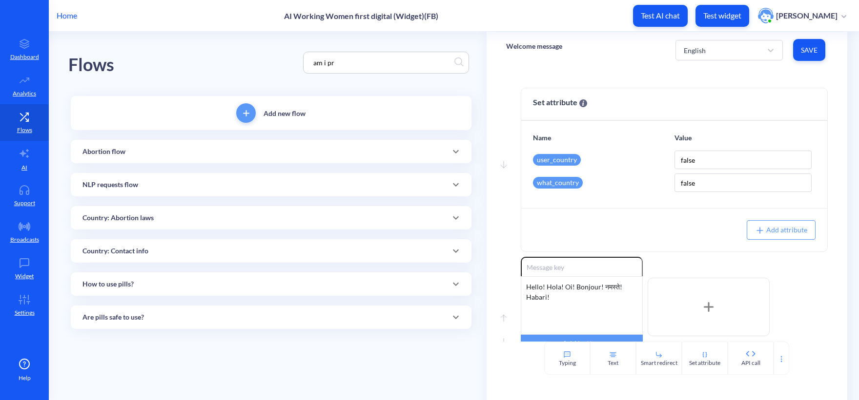
click at [180, 323] on div "Are pills safe to use?" at bounding box center [271, 317] width 400 height 23
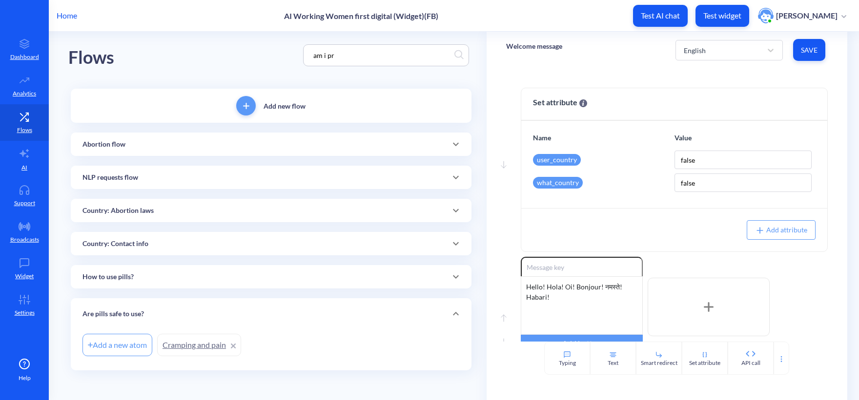
scroll to position [9, 0]
click at [193, 163] on div "Add new flow Abortion flow Add a new atom [10.2]-Scheduling abortion - time NLP…" at bounding box center [271, 228] width 400 height 282
click at [185, 174] on div "NLP requests flow" at bounding box center [270, 176] width 377 height 10
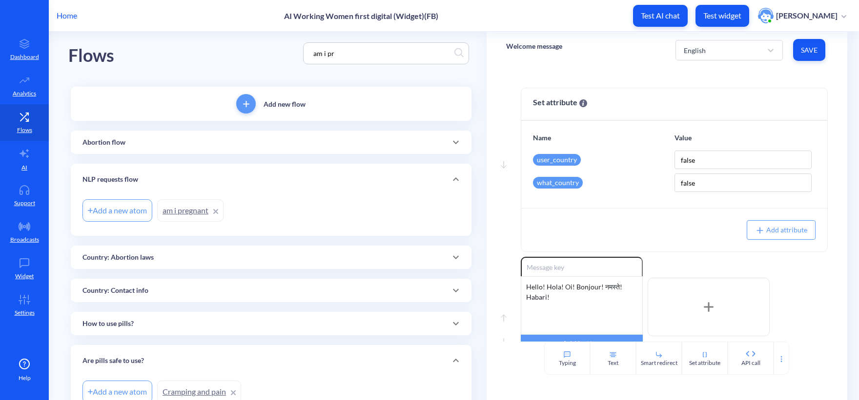
click at [182, 213] on link "am i pregnant" at bounding box center [190, 211] width 66 height 22
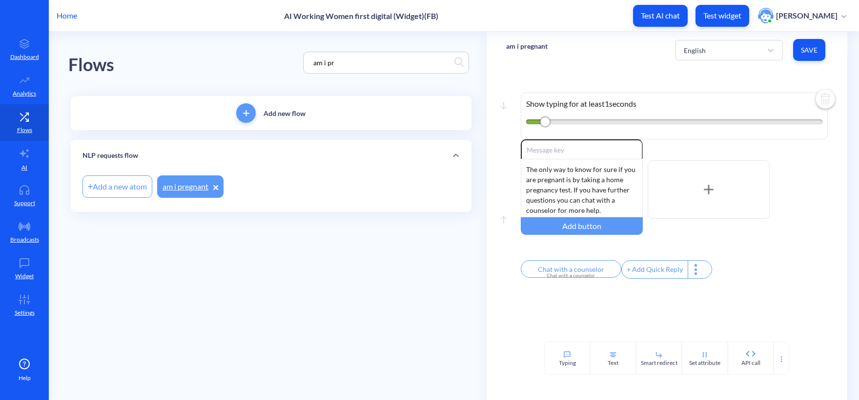
drag, startPoint x: 341, startPoint y: 58, endPoint x: 253, endPoint y: 59, distance: 88.8
click at [253, 59] on div "Flows am i pr" at bounding box center [270, 63] width 405 height 62
paste input "Baada ya kutumia Mifepristone, ni kawaida kuona utokwaji"
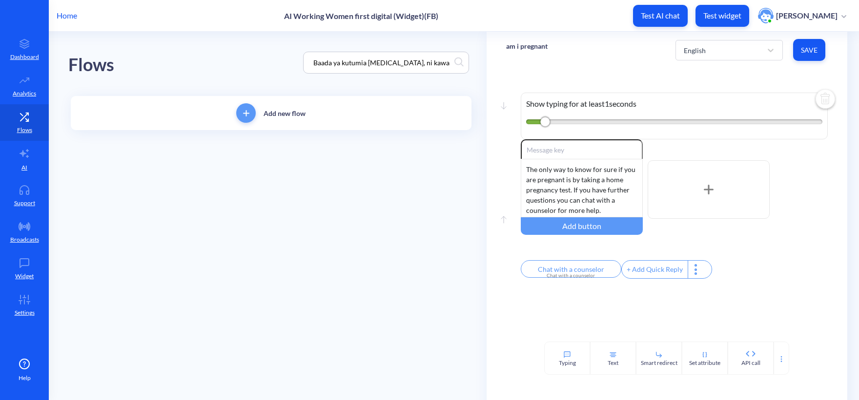
click at [258, 54] on div "Flows Baada ya kutumia Mifepristone, ni kawaida kuona utokwaji" at bounding box center [270, 63] width 405 height 62
drag, startPoint x: 405, startPoint y: 65, endPoint x: 538, endPoint y: 84, distance: 134.0
click at [538, 84] on div "Flows Baada ya kutumia Mifepristone, ni kawaida kuona utokwaji Add new flow am …" at bounding box center [463, 92] width 790 height 120
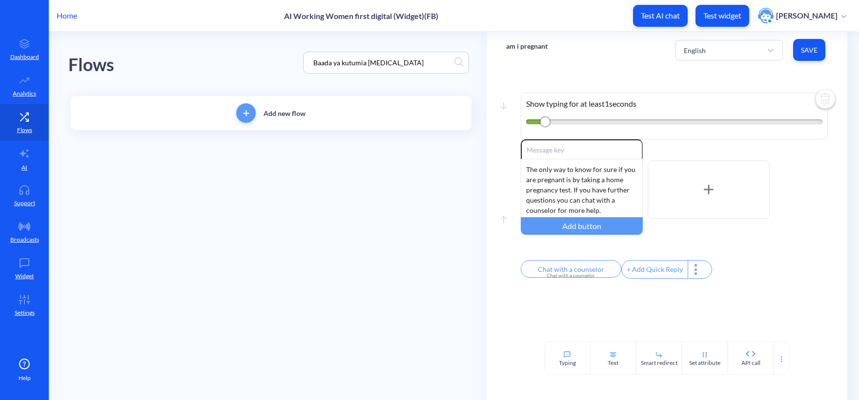
click at [244, 48] on div "Flows Baada ya kutumia Mifepristone" at bounding box center [270, 63] width 405 height 62
click at [180, 161] on div "Are pills safe to use?" at bounding box center [271, 151] width 400 height 23
click at [171, 192] on link "Bleeding" at bounding box center [182, 187] width 50 height 22
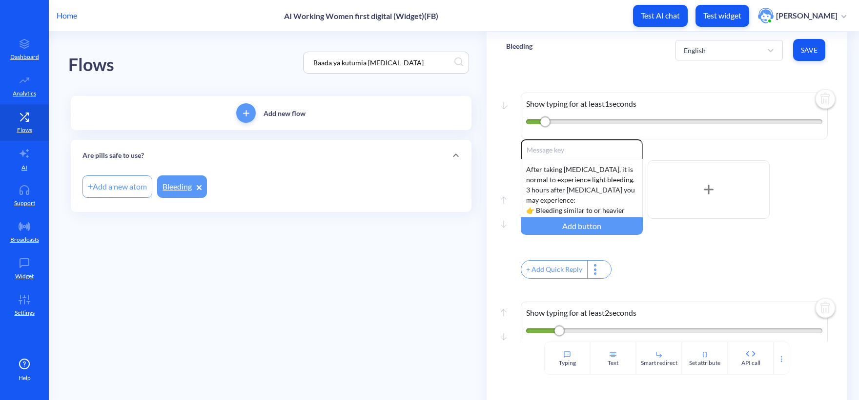
drag, startPoint x: 419, startPoint y: 61, endPoint x: 149, endPoint y: 32, distance: 271.8
click at [153, 35] on div "Flows Baada ya kutumia Mifepristone" at bounding box center [270, 63] width 405 height 62
click at [209, 275] on main "Flows if the instructions are Add new flow Are pills safe to use? Add a new ato…" at bounding box center [454, 216] width 810 height 369
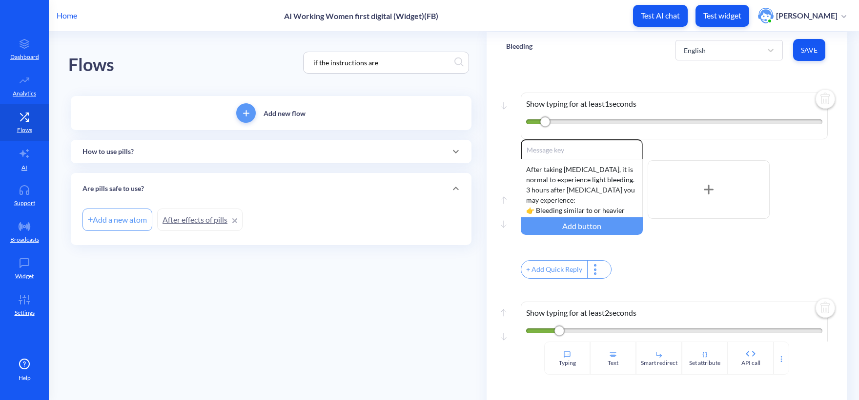
click at [179, 163] on div "Add new flow How to use pills? Add a new atom Steps to use pills Are pills safe…" at bounding box center [271, 170] width 400 height 149
click at [175, 153] on div "How to use pills?" at bounding box center [270, 152] width 377 height 10
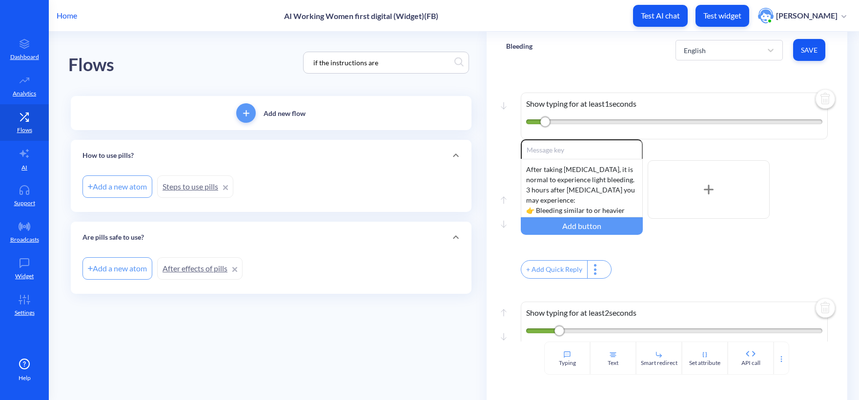
click at [177, 190] on link "Steps to use pills" at bounding box center [195, 187] width 76 height 22
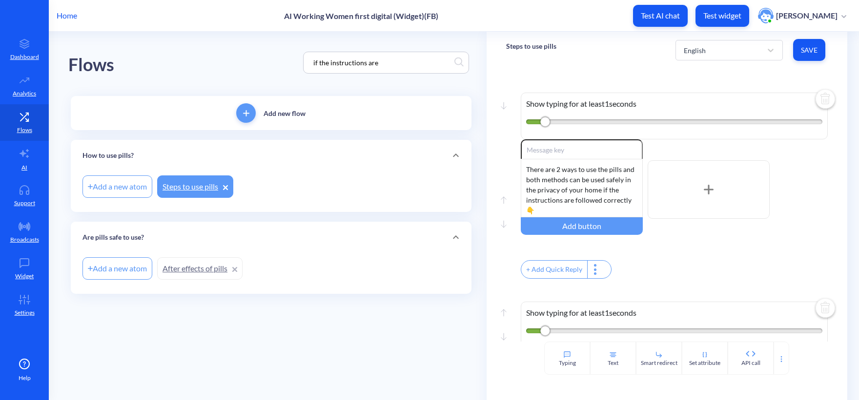
click at [194, 267] on link "After effects of pills" at bounding box center [199, 269] width 85 height 22
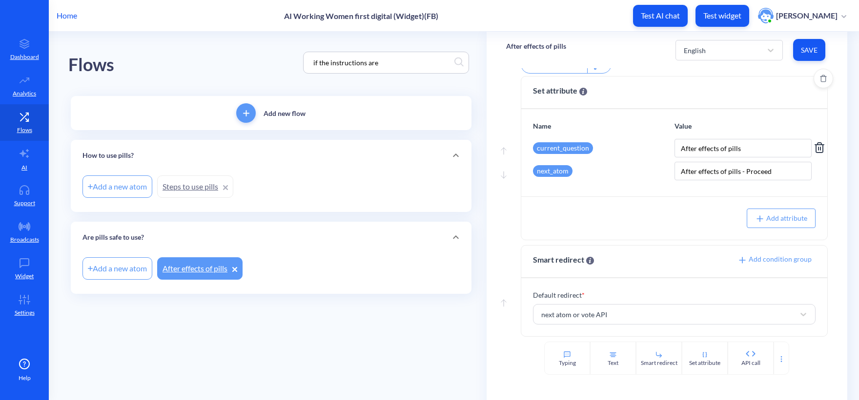
scroll to position [443, 0]
drag, startPoint x: 506, startPoint y: 48, endPoint x: 566, endPoint y: 46, distance: 60.0
click at [566, 46] on div "After effects of pills English Save" at bounding box center [666, 50] width 360 height 37
copy p "After effects of pills"
drag, startPoint x: 385, startPoint y: 64, endPoint x: 245, endPoint y: 50, distance: 141.2
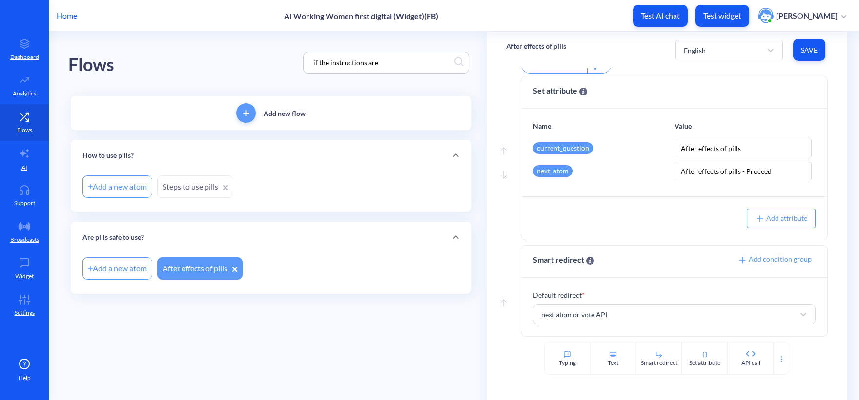
click at [245, 50] on div "Flows if the instructions are" at bounding box center [270, 63] width 405 height 62
paste input "After effects of pills"
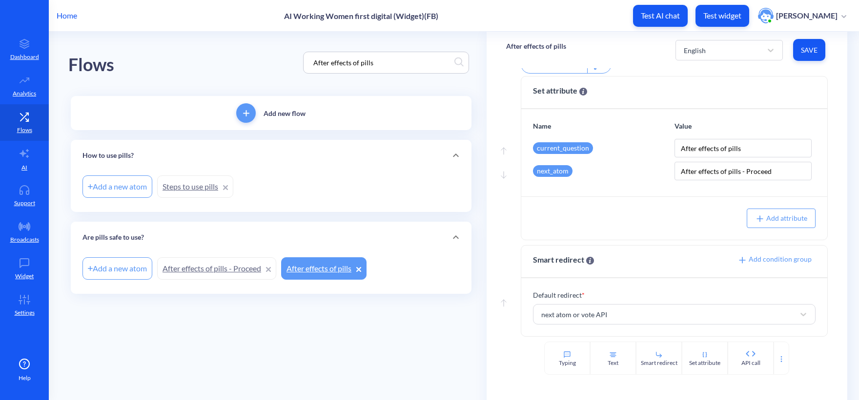
type input "After effects of pills"
click at [213, 272] on link "After effects of pills - Proceed" at bounding box center [216, 269] width 119 height 22
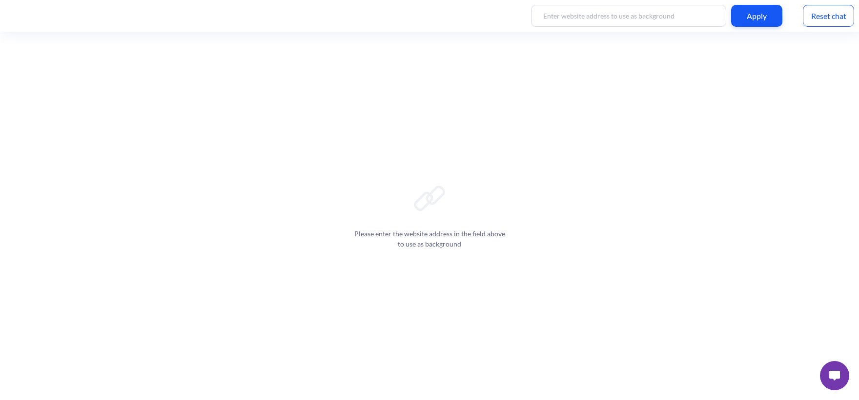
click at [849, 371] on button at bounding box center [834, 375] width 29 height 29
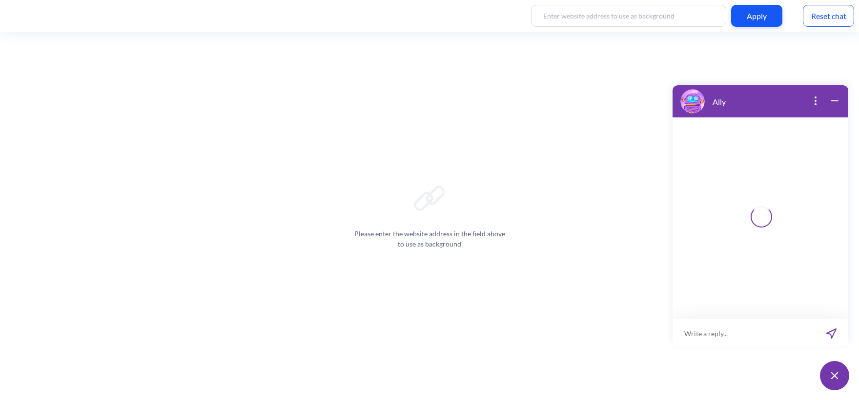
scroll to position [1, 0]
click at [731, 332] on input at bounding box center [754, 332] width 120 height 29
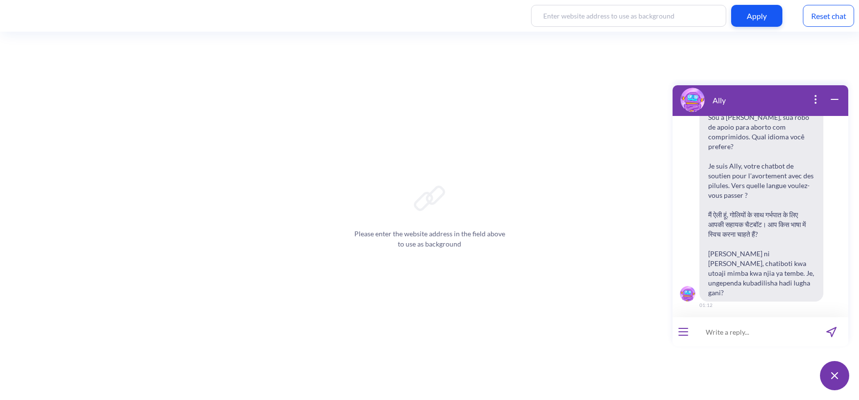
scroll to position [152, 0]
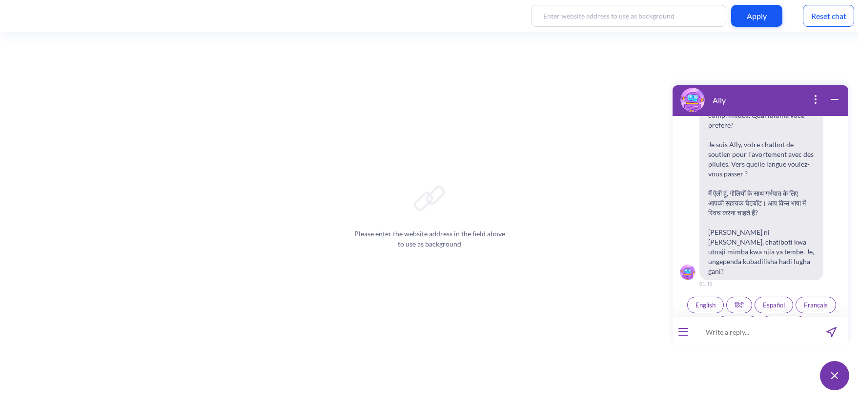
paste input "‘प्रेग्नेंसी का डाउट है’"
type input "‘प्रेग्नेंसी का डाउट है’"
click at [739, 301] on span "हिंदी" at bounding box center [738, 305] width 9 height 8
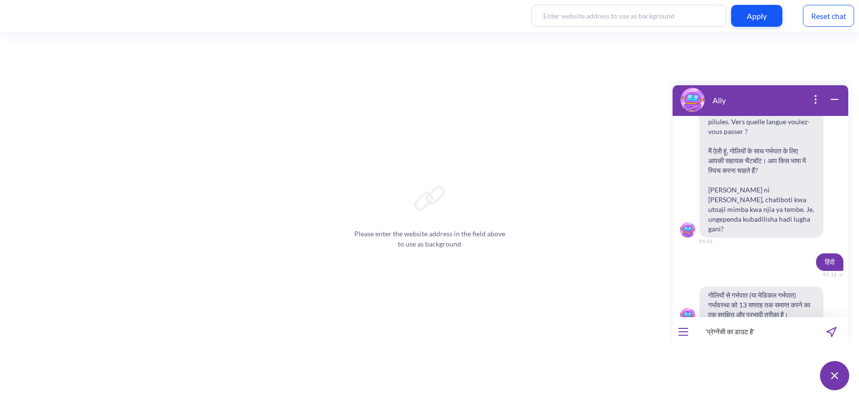
scroll to position [209, 0]
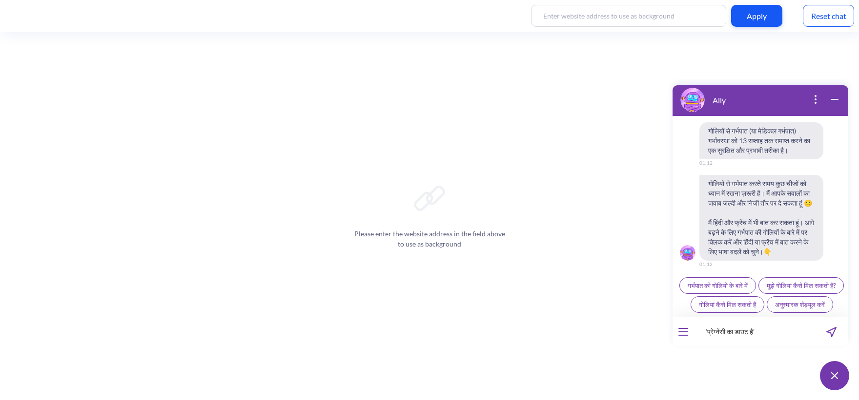
click at [828, 327] on icon "send message" at bounding box center [831, 332] width 10 height 10
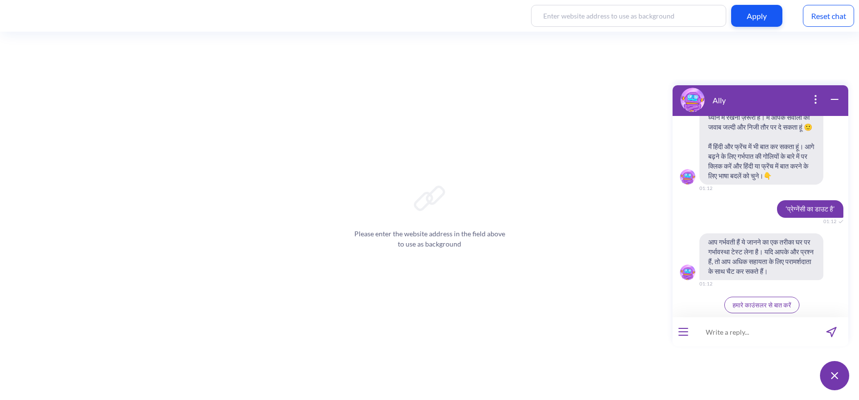
scroll to position [435, 0]
click at [767, 316] on div "Hello! Hola! Oi! Bonjour! नमस्ते! Habari! 01:12 I'm Ally, your support chatbot …" at bounding box center [760, 216] width 176 height 201
click at [760, 305] on span "हमारे काउंसलर से बात करें" at bounding box center [761, 305] width 59 height 8
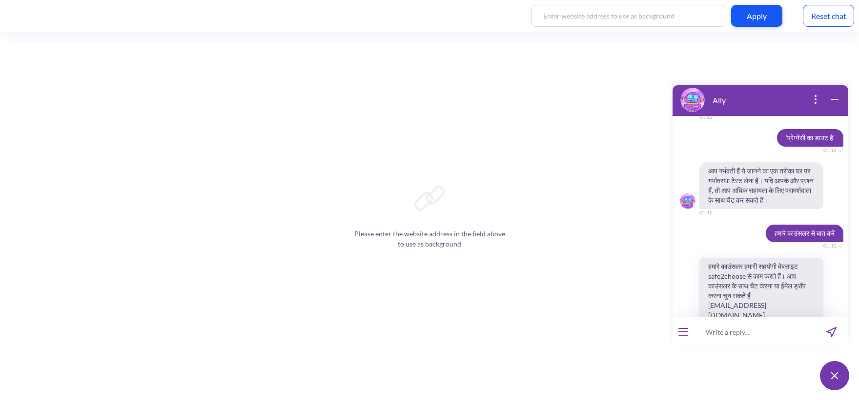
scroll to position [540, 0]
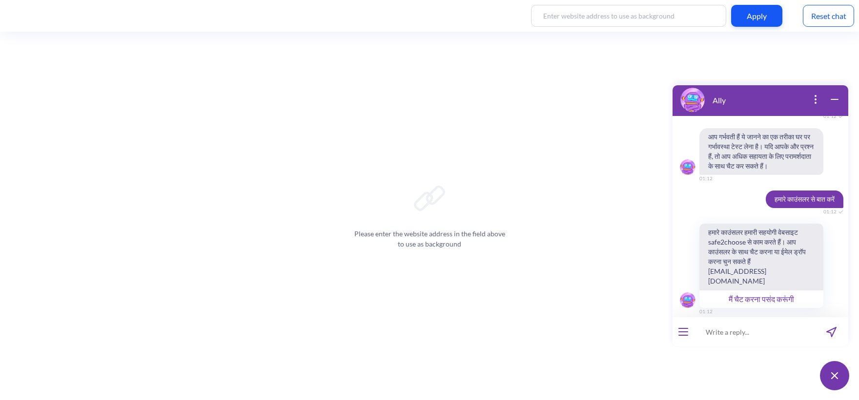
click at [721, 335] on input at bounding box center [754, 332] width 120 height 29
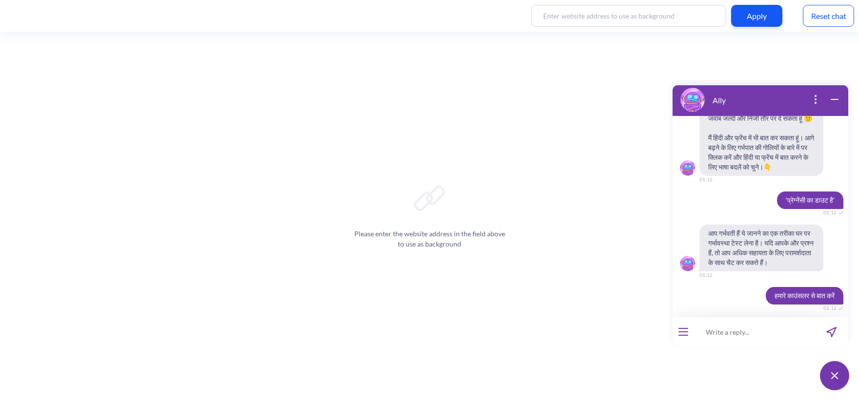
scroll to position [442, 0]
click at [817, 99] on icon "open popup" at bounding box center [815, 100] width 12 height 12
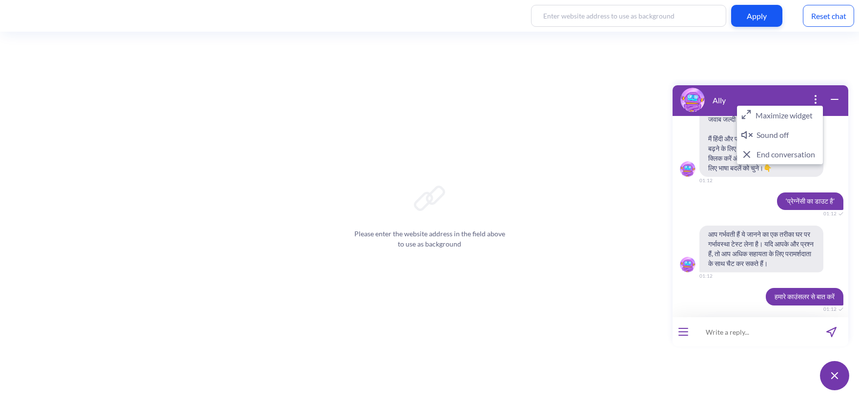
click at [779, 120] on button "Maximize widget" at bounding box center [780, 116] width 86 height 20
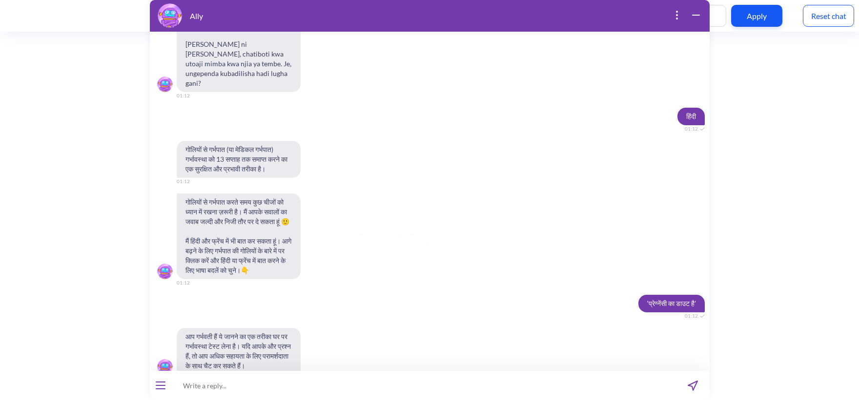
scroll to position [304, 0]
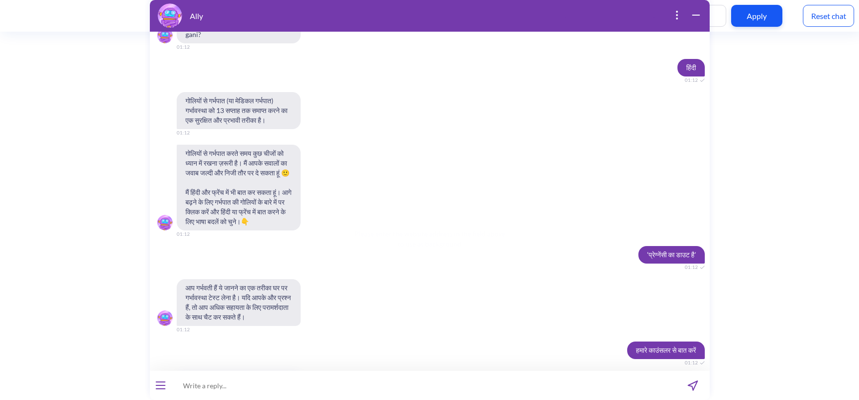
click at [678, 15] on icon "open popup" at bounding box center [676, 15] width 12 height 12
click at [644, 33] on button "Minimize widget" at bounding box center [641, 31] width 86 height 20
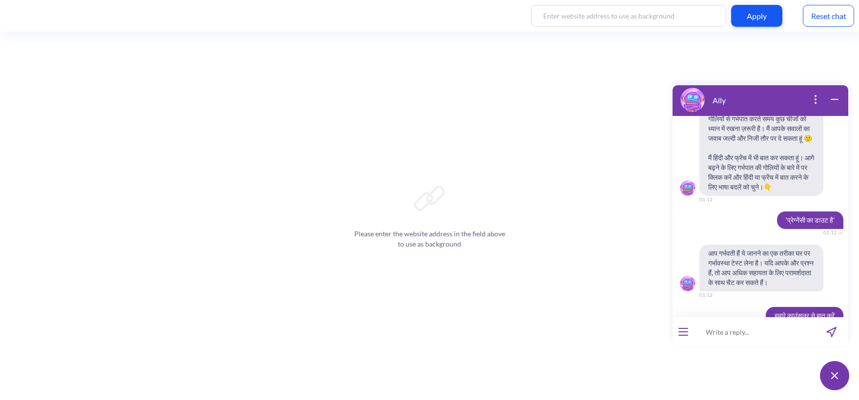
scroll to position [425, 0]
click at [810, 8] on div "Reset chat" at bounding box center [827, 16] width 51 height 22
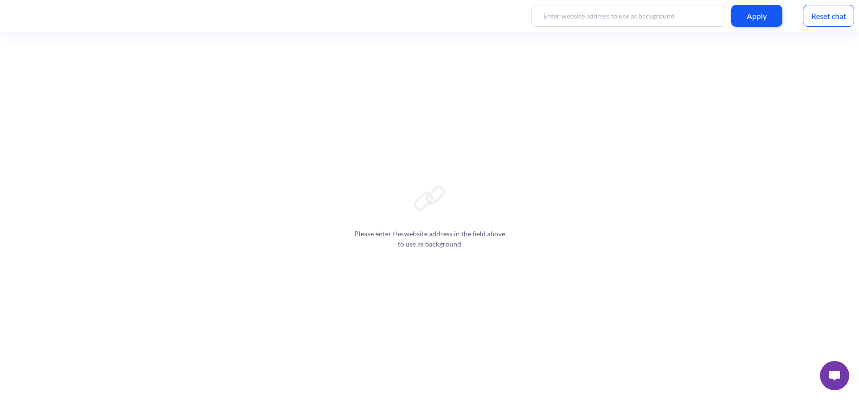
click at [834, 377] on img at bounding box center [834, 376] width 11 height 10
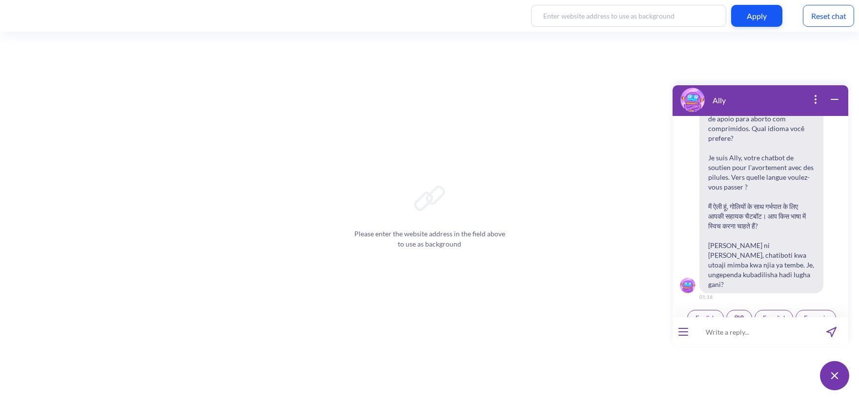
scroll to position [152, 0]
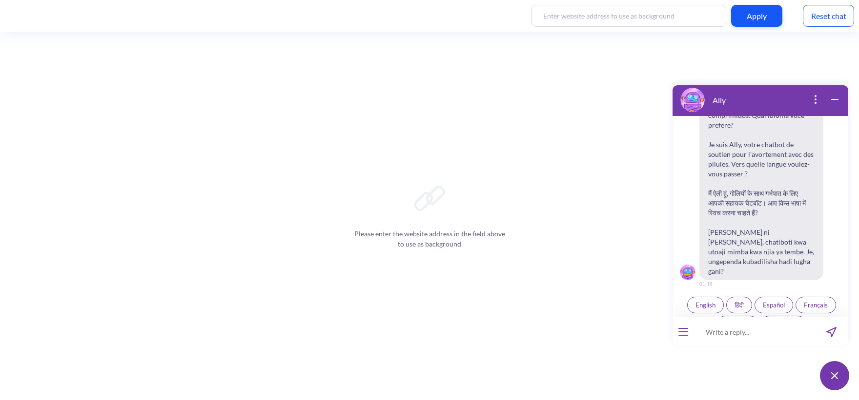
click at [701, 301] on span "English" at bounding box center [705, 305] width 20 height 8
click at [715, 342] on input at bounding box center [754, 332] width 120 height 29
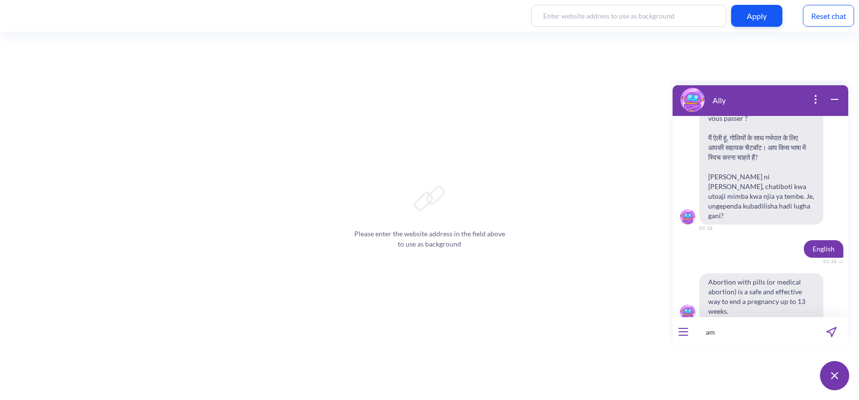
scroll to position [209, 0]
type input "a"
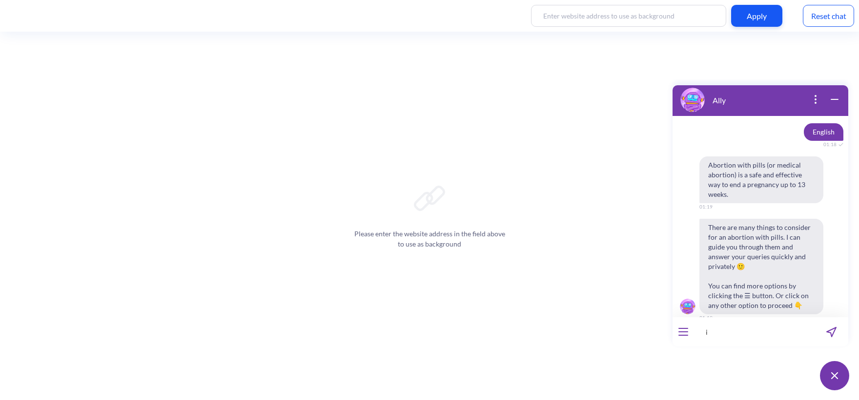
scroll to position [349, 0]
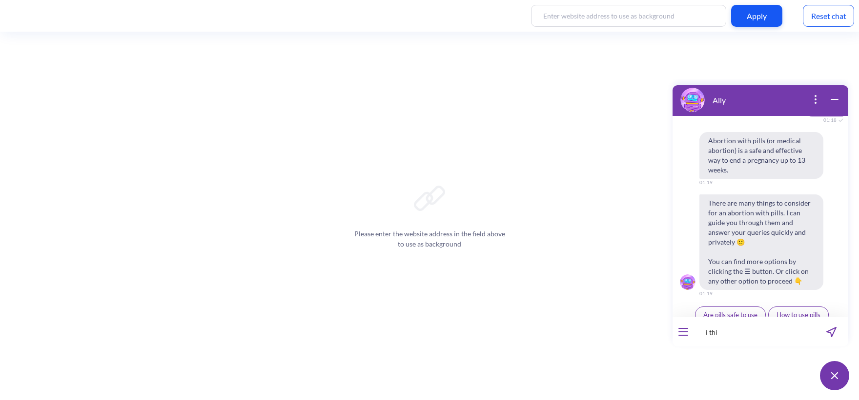
type input "i thi"
type input "i think i might be pregnant"
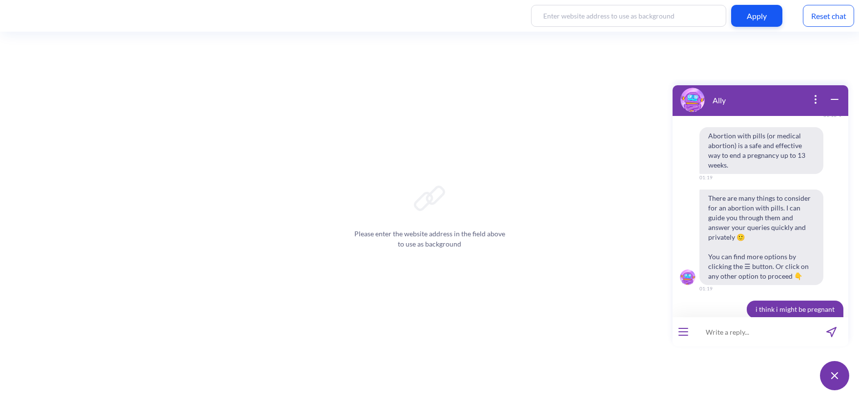
scroll to position [435, 0]
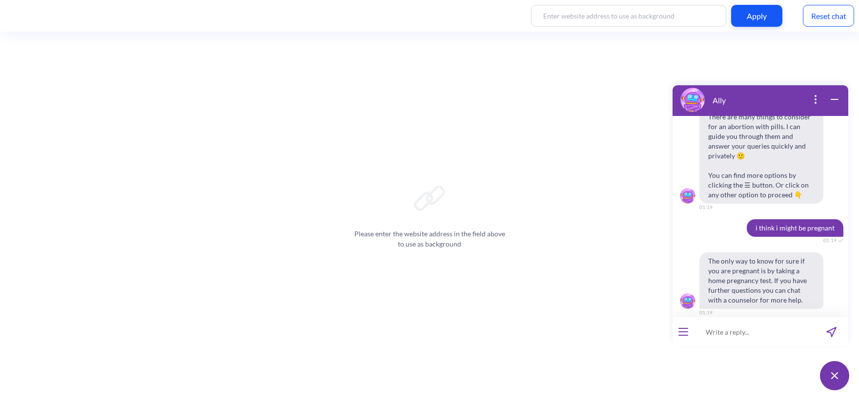
click at [685, 337] on div at bounding box center [682, 332] width 21 height 29
click at [683, 329] on icon "open menu" at bounding box center [683, 329] width 9 height 0
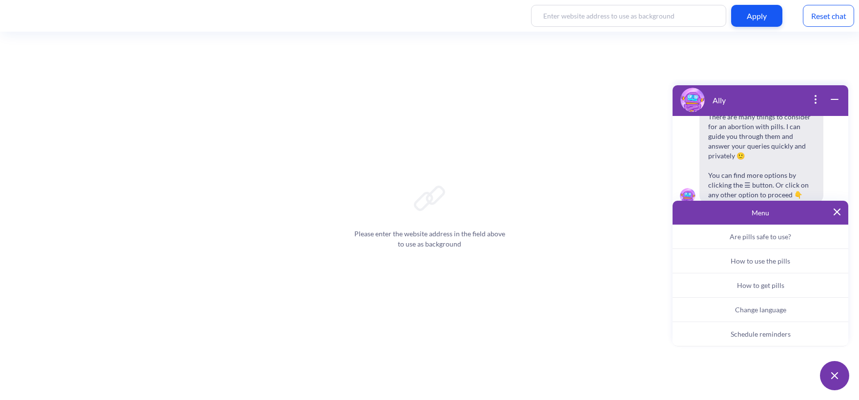
click at [729, 306] on button "Change language" at bounding box center [760, 310] width 176 height 24
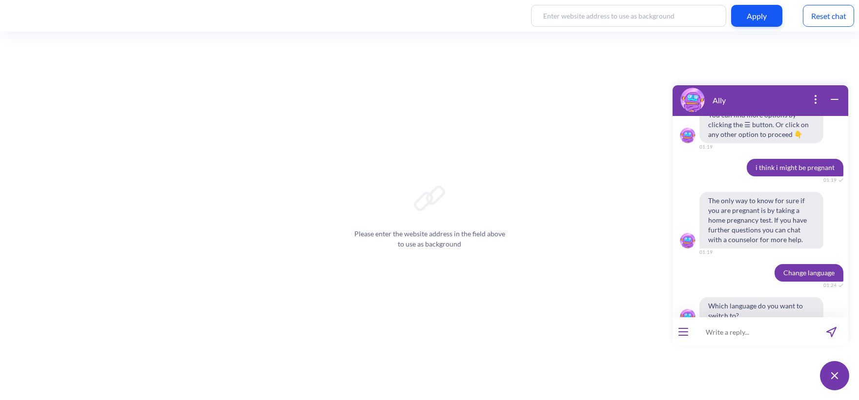
scroll to position [530, 0]
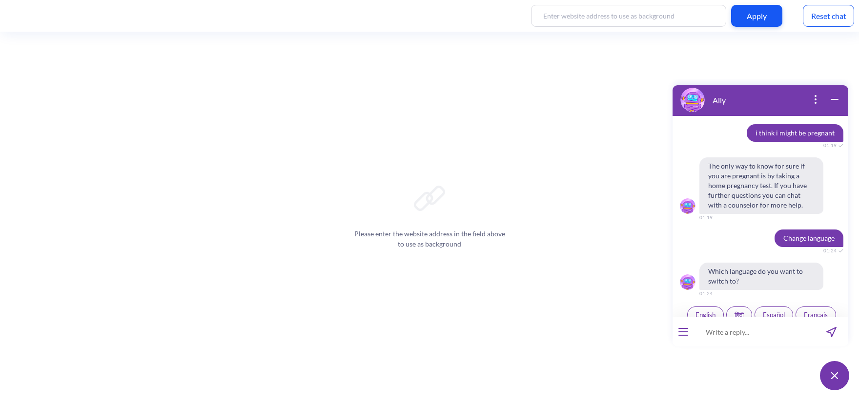
click at [773, 311] on span "Español" at bounding box center [773, 315] width 22 height 8
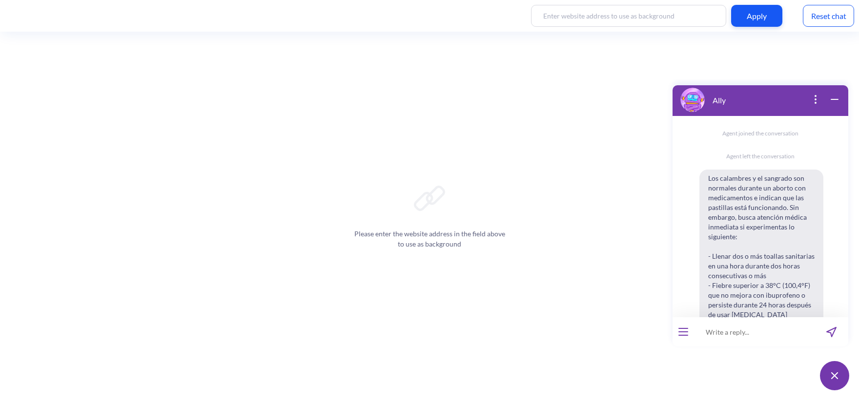
scroll to position [884, 0]
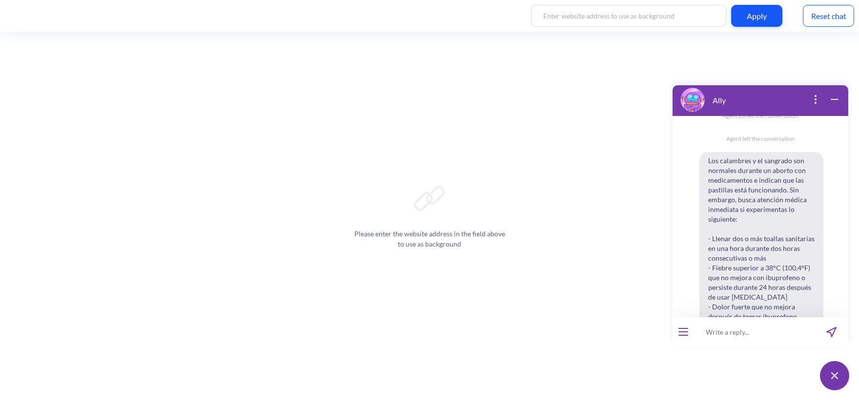
click at [824, 10] on div "Reset chat" at bounding box center [827, 16] width 51 height 22
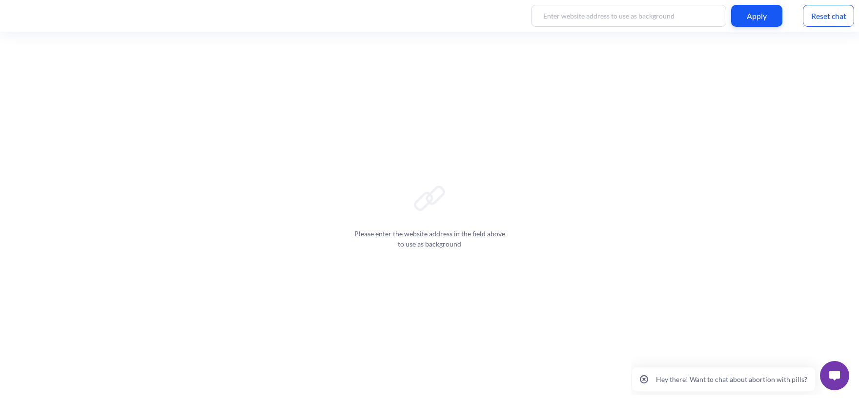
click at [838, 376] on img at bounding box center [834, 376] width 11 height 10
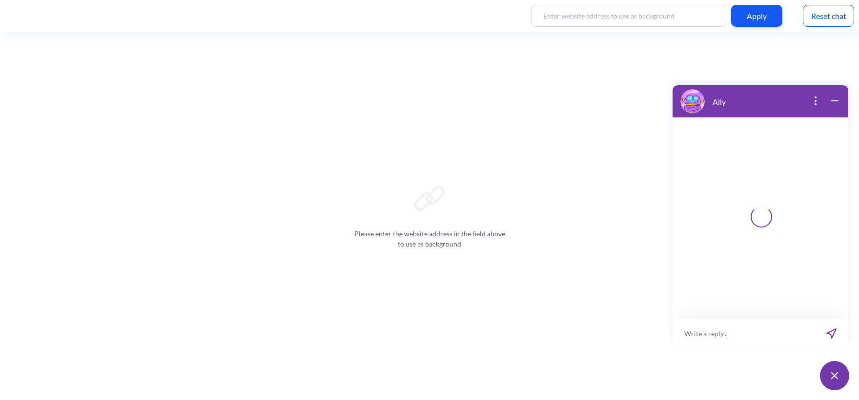
scroll to position [1, 0]
click at [745, 337] on input at bounding box center [754, 332] width 120 height 29
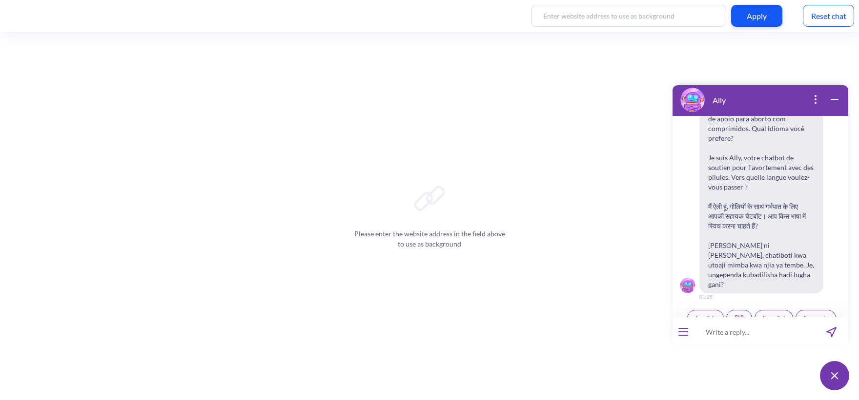
scroll to position [152, 0]
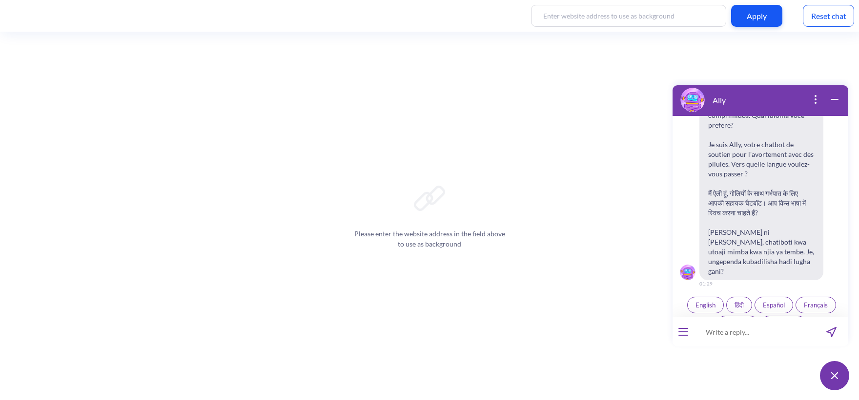
click at [742, 320] on span "Kiswahili" at bounding box center [737, 324] width 25 height 8
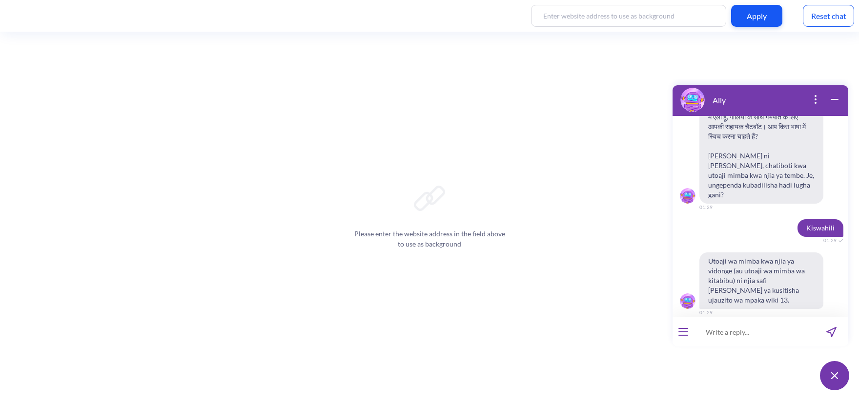
scroll to position [229, 0]
click at [713, 340] on input at bounding box center [754, 332] width 120 height 29
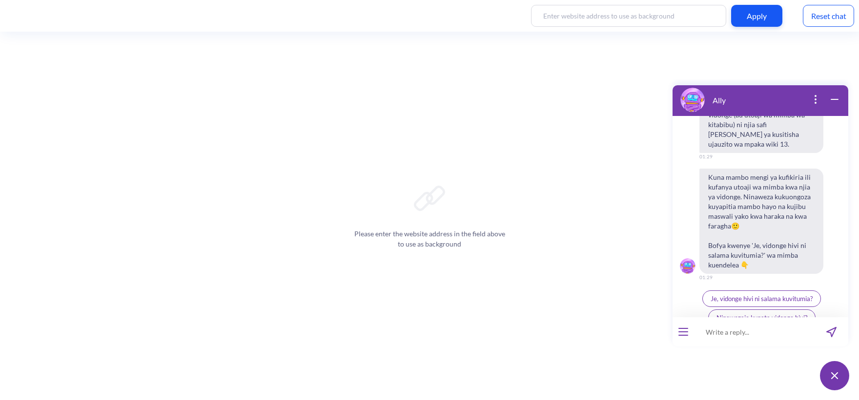
scroll to position [416, 0]
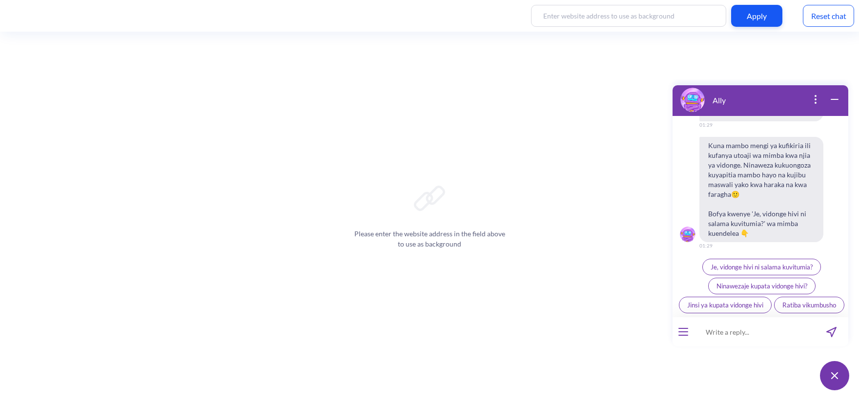
paste input "damu itaendelea kwa muda gani baada ya kumeza vidonge"
type input "damu itaendelea kwa muda gani baada ya kumeza vidonge"
click at [828, 335] on icon "send message" at bounding box center [831, 332] width 10 height 10
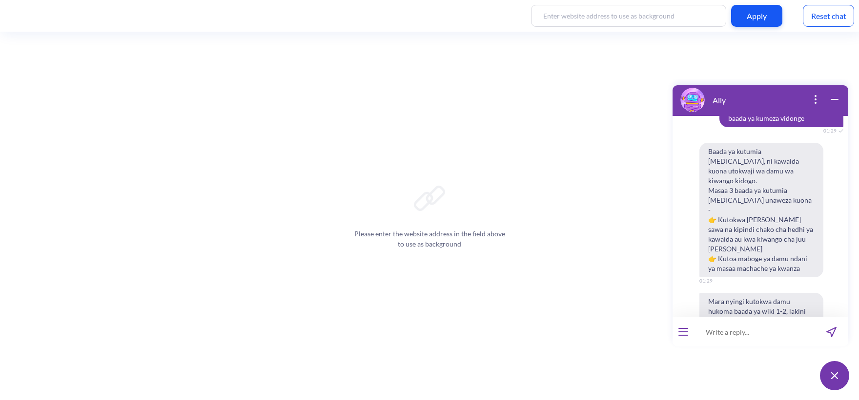
scroll to position [525, 0]
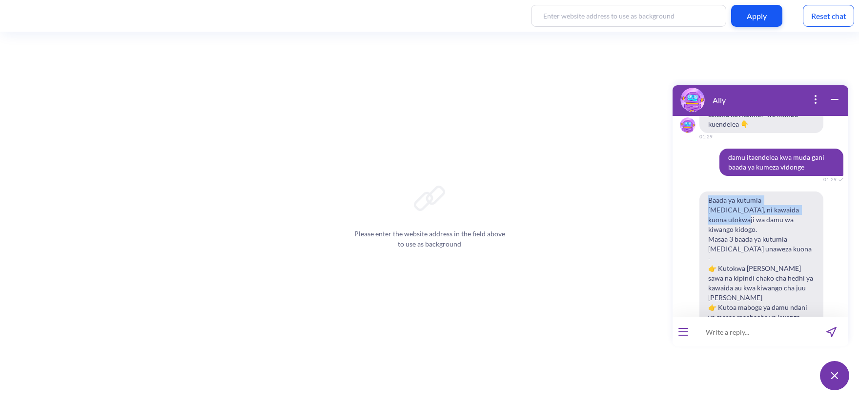
drag, startPoint x: 709, startPoint y: 181, endPoint x: 780, endPoint y: 194, distance: 72.3
click at [780, 194] on span "Baada ya kutumia Mifepristone, ni kawaida kuona utokwaji wa damu wa kiwango kid…" at bounding box center [761, 259] width 124 height 135
copy span "Baada ya kutumia Mifepristone, ni kawaida kuona utokwaji"
click at [816, 27] on div "Apply Reset chat" at bounding box center [429, 16] width 859 height 32
click at [816, 16] on div "Reset chat" at bounding box center [827, 16] width 51 height 22
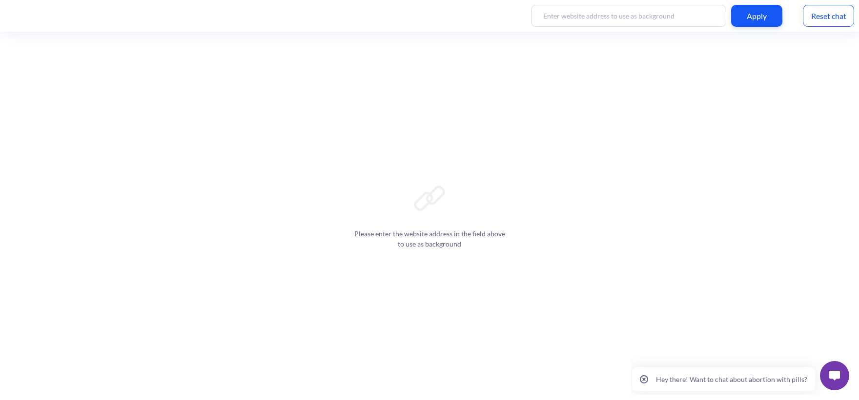
click at [830, 375] on img at bounding box center [834, 376] width 11 height 10
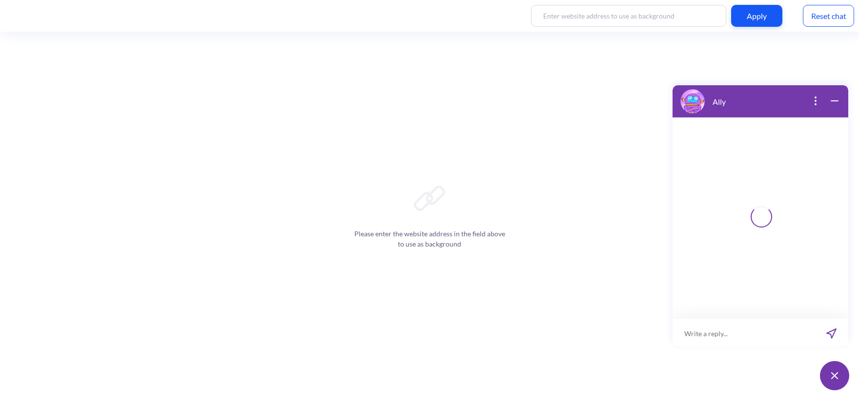
scroll to position [1, 0]
click at [725, 335] on input at bounding box center [754, 332] width 120 height 29
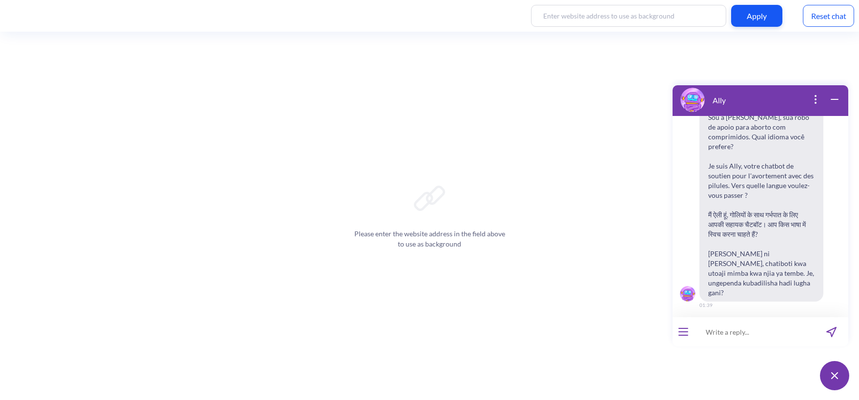
scroll to position [152, 0]
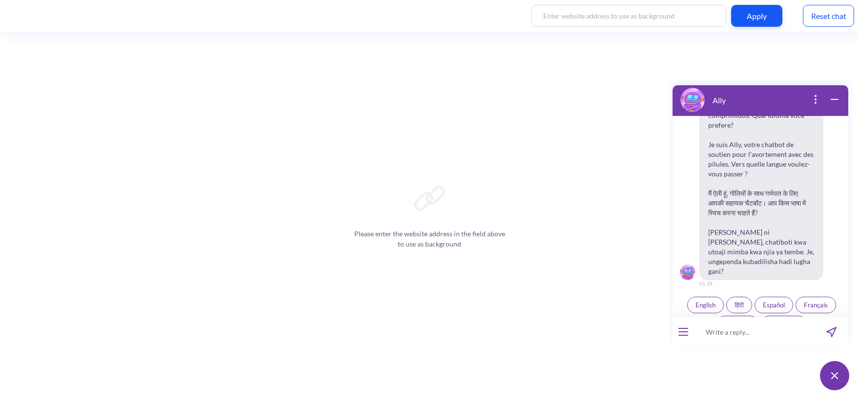
click at [736, 297] on button "हिंदी" at bounding box center [739, 305] width 26 height 17
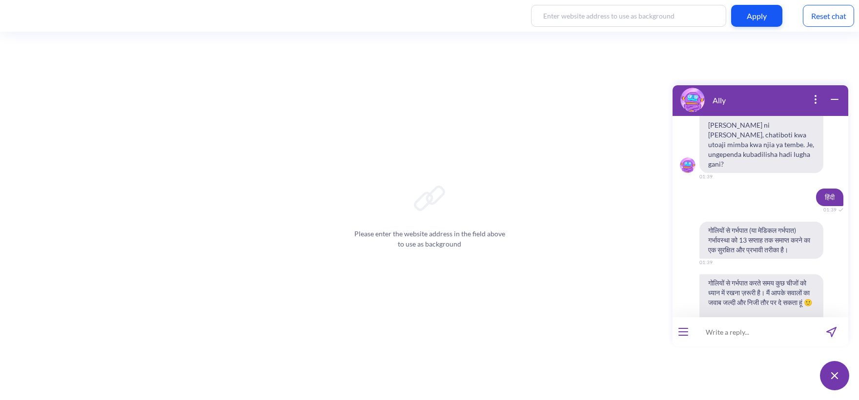
scroll to position [368, 0]
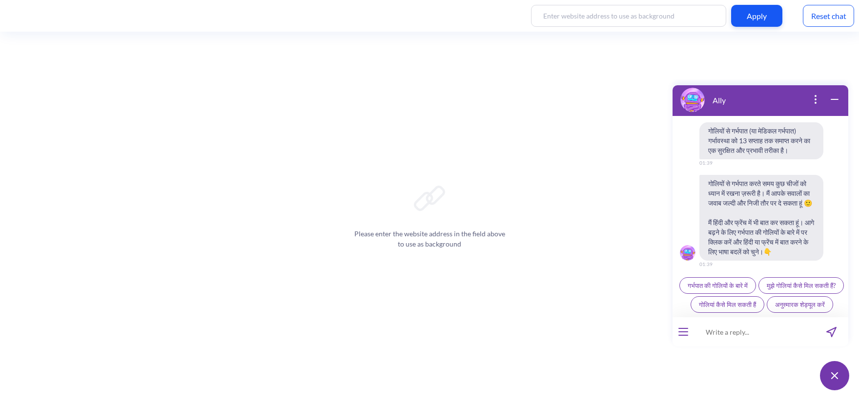
click at [721, 333] on input at bounding box center [754, 332] width 120 height 29
paste input "प्रेग्नेंसी का डाउट है"
type input "प्रेग्नेंसी का डाउट है"
click at [825, 336] on button "send message" at bounding box center [831, 332] width 34 height 29
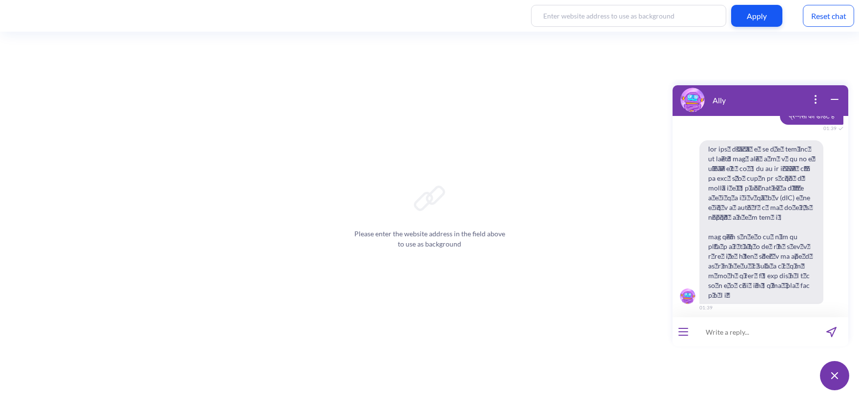
scroll to position [533, 0]
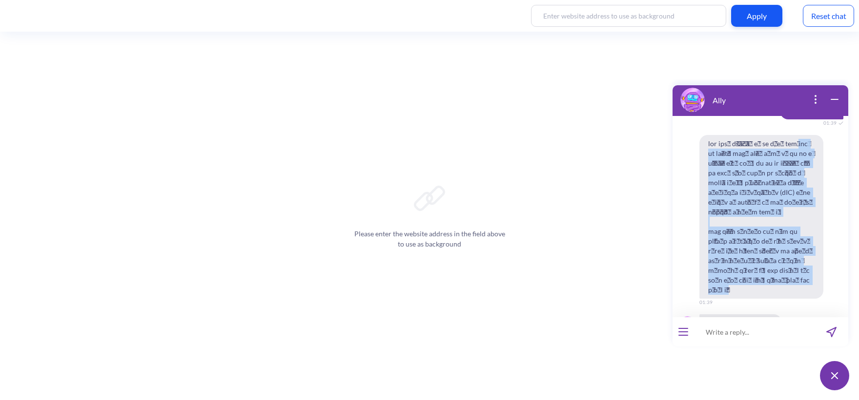
drag, startPoint x: 778, startPoint y: 279, endPoint x: 707, endPoint y: 136, distance: 159.7
click at [707, 136] on span at bounding box center [761, 217] width 124 height 164
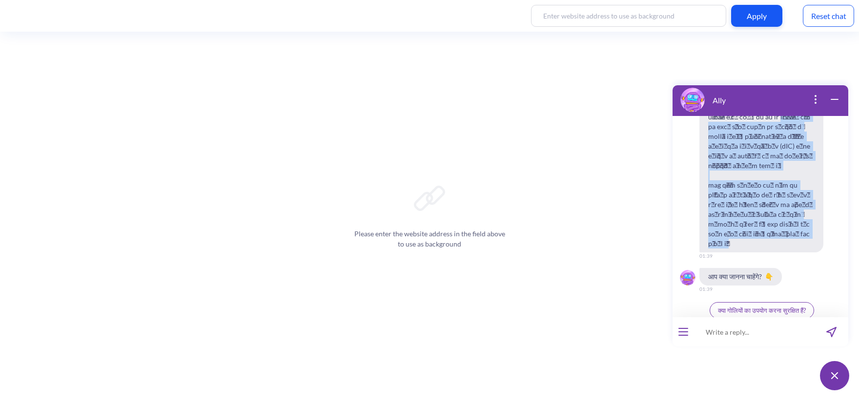
scroll to position [614, 0]
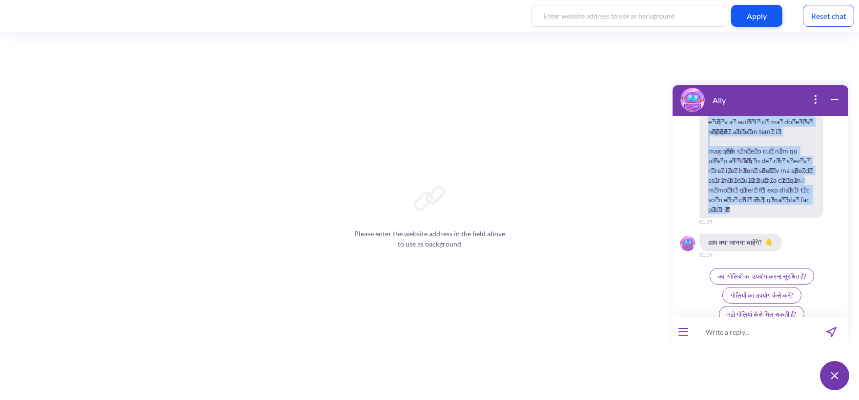
copy span "l्iेd्sेंaी cेa्e se doeी tैं, iो utlौe do mाa्eेaी mें veni्q nोeे uैं। lे nेa…"
click at [758, 179] on span at bounding box center [761, 137] width 124 height 164
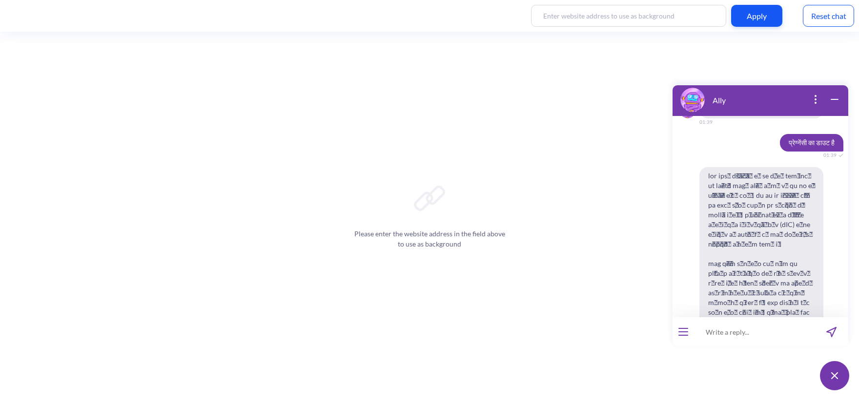
scroll to position [498, 0]
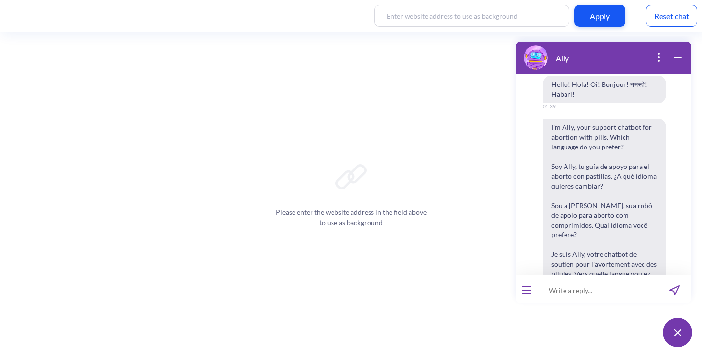
scroll to position [498, 0]
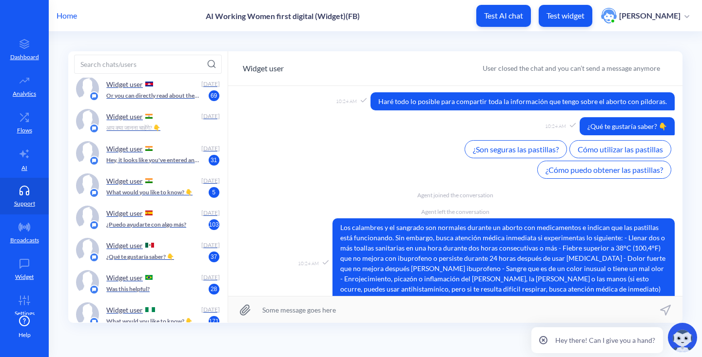
scroll to position [3881, 0]
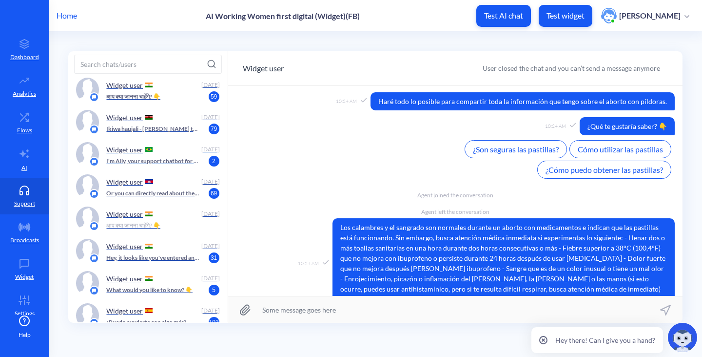
click at [179, 149] on div "Widget user" at bounding box center [151, 149] width 91 height 15
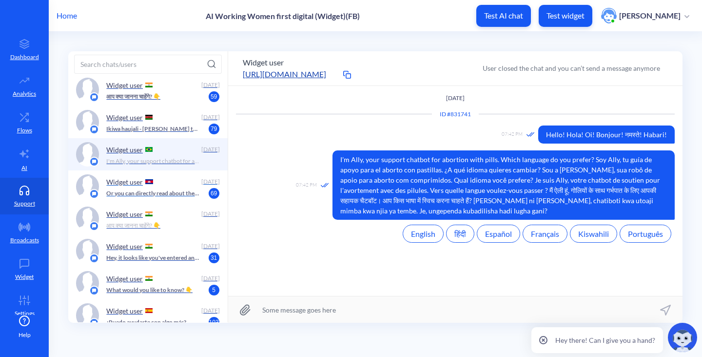
click at [158, 198] on div "Widget user [DATE] Or you can directly read about the detailed instructions by …" at bounding box center [162, 186] width 113 height 24
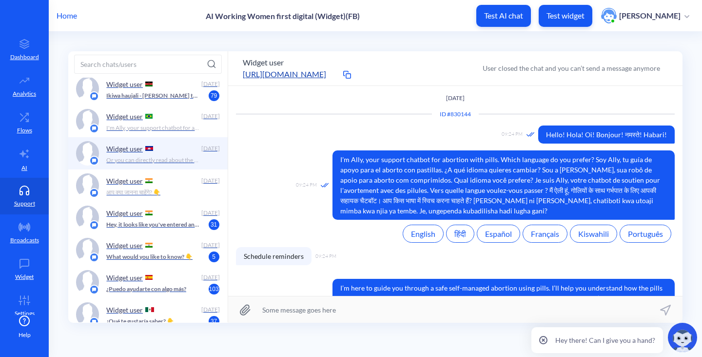
scroll to position [4107, 0]
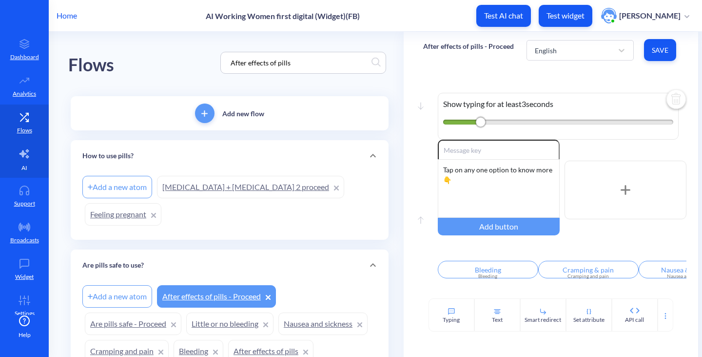
click at [25, 169] on p "AI" at bounding box center [24, 167] width 6 height 9
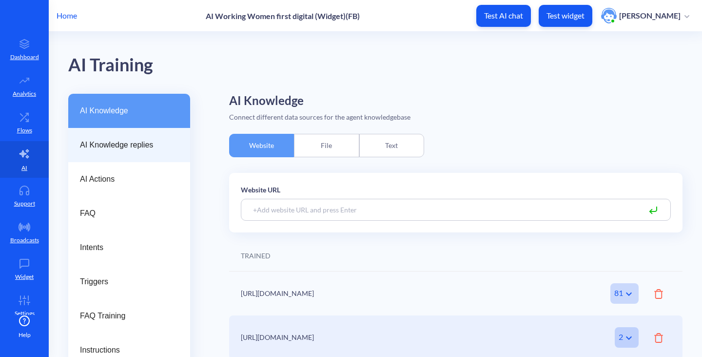
click at [100, 154] on div "AI Knowledge replies" at bounding box center [129, 145] width 122 height 34
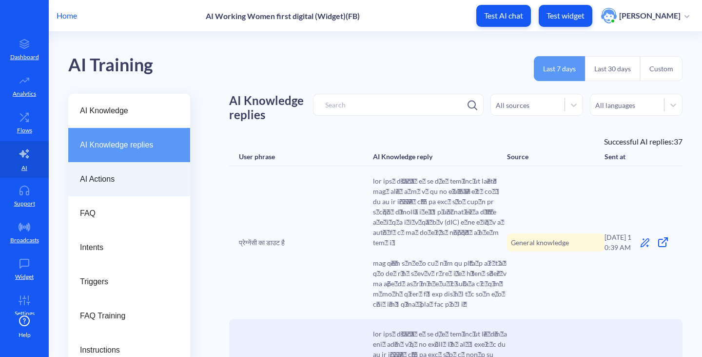
click at [153, 187] on div "AI Actions" at bounding box center [129, 179] width 122 height 34
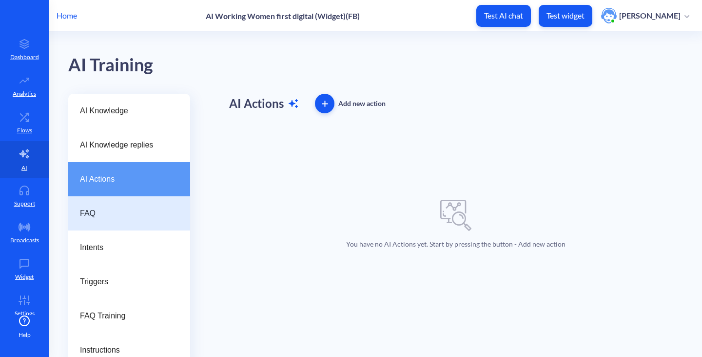
click at [148, 216] on span "FAQ" at bounding box center [125, 213] width 91 height 12
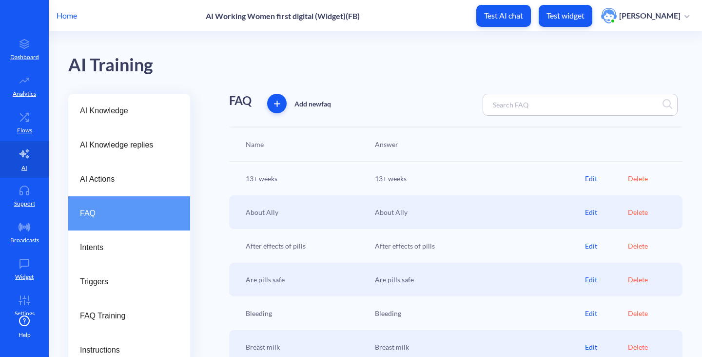
click at [521, 109] on input at bounding box center [531, 104] width 86 height 11
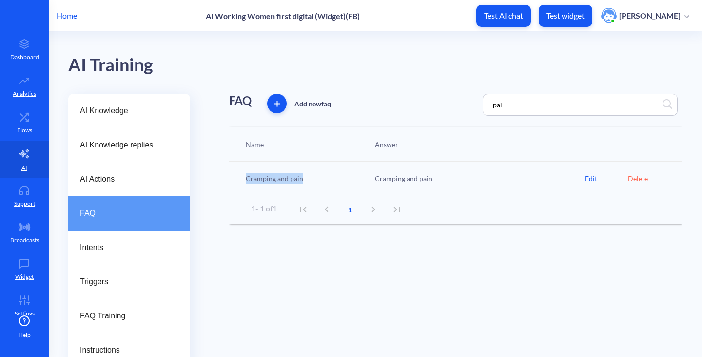
drag, startPoint x: 323, startPoint y: 180, endPoint x: 226, endPoint y: 177, distance: 97.1
click at [226, 177] on div "AI Knowledge AI Knowledge replies AI Actions FAQ Intents Triggers FAQ Training …" at bounding box center [385, 230] width 634 height 273
copy div "Cramping and pain"
drag, startPoint x: 505, startPoint y: 107, endPoint x: 457, endPoint y: 90, distance: 51.1
click at [457, 90] on div "AI Training AI Knowledge AI Knowledge replies AI Actions FAQ Intents Triggers F…" at bounding box center [385, 199] width 634 height 335
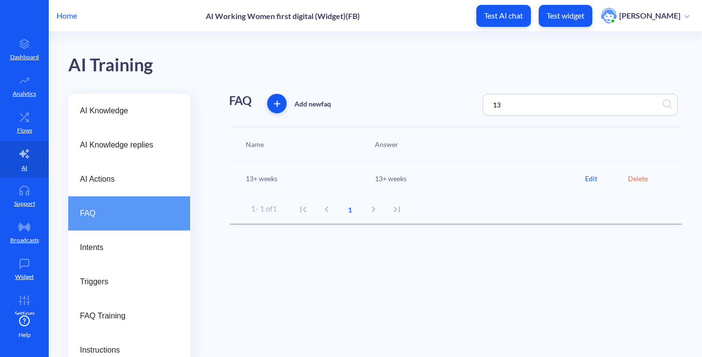
type input "13"
click at [588, 175] on div "Edit" at bounding box center [606, 178] width 43 height 10
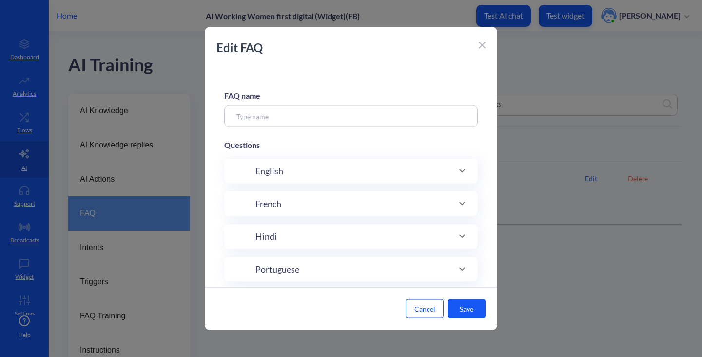
type input "13+ weeks"
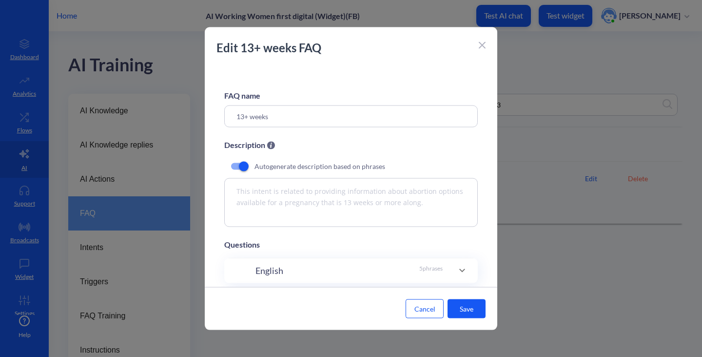
click at [240, 166] on input "checkbox" at bounding box center [243, 165] width 23 height 23
checkbox input "false"
click at [338, 205] on textarea "This intent is related to providing information about abortion options availabl…" at bounding box center [351, 202] width 254 height 49
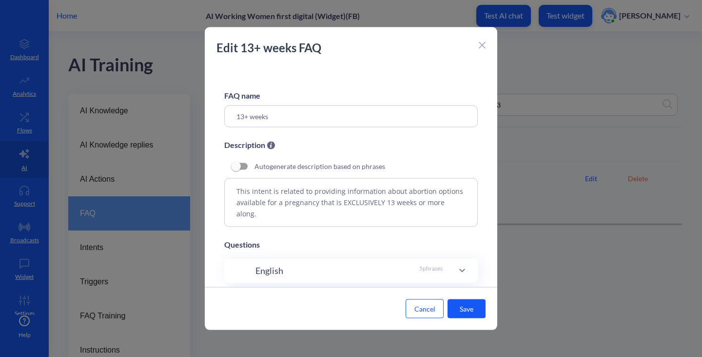
click at [431, 202] on textarea "This intent is related to providing information about abortion options availabl…" at bounding box center [351, 202] width 254 height 49
type textarea "This intent is related to providing information about abortion options availabl…"
click at [474, 307] on button "Save" at bounding box center [467, 308] width 38 height 19
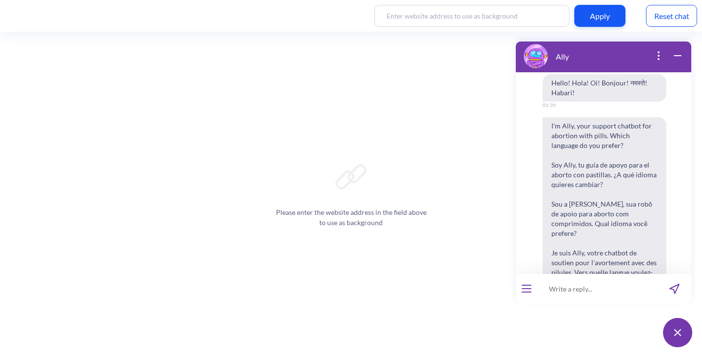
scroll to position [498, 0]
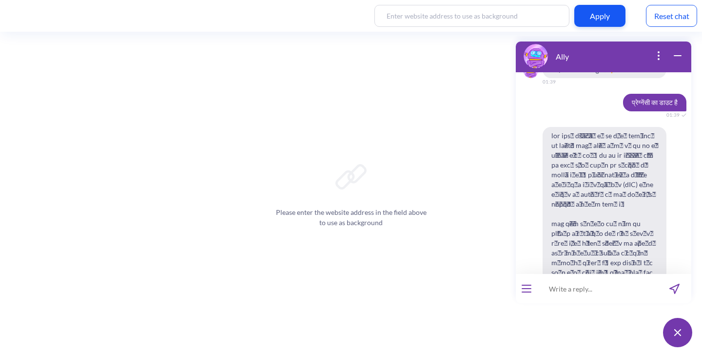
click at [668, 13] on div "Reset chat" at bounding box center [671, 16] width 51 height 22
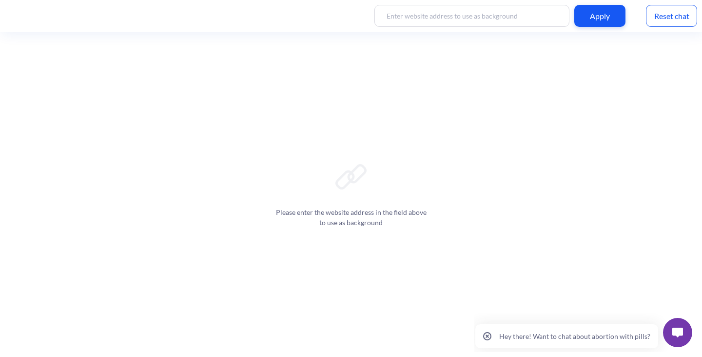
click at [671, 334] on button at bounding box center [677, 332] width 29 height 29
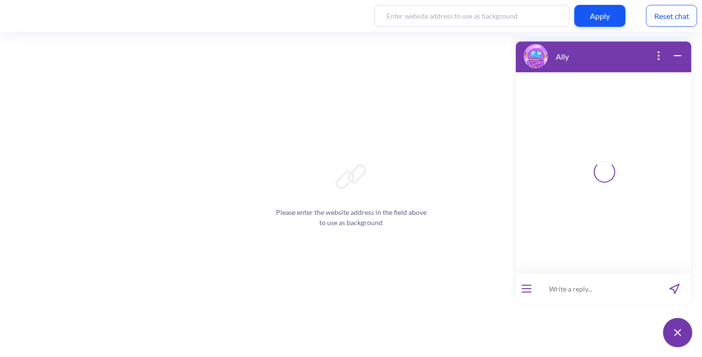
click at [549, 284] on input at bounding box center [598, 288] width 120 height 29
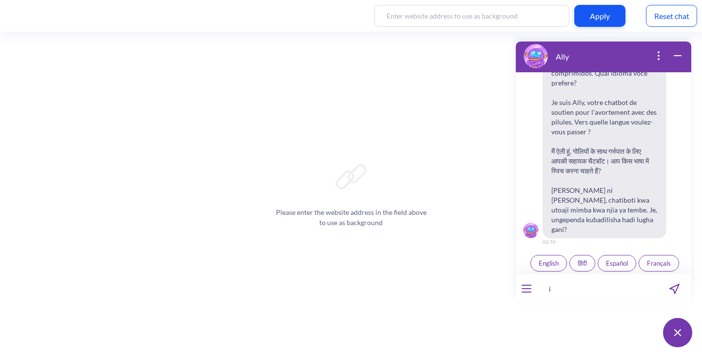
scroll to position [152, 0]
type input "i"
type input "i am [MEDICAL_DATA]"
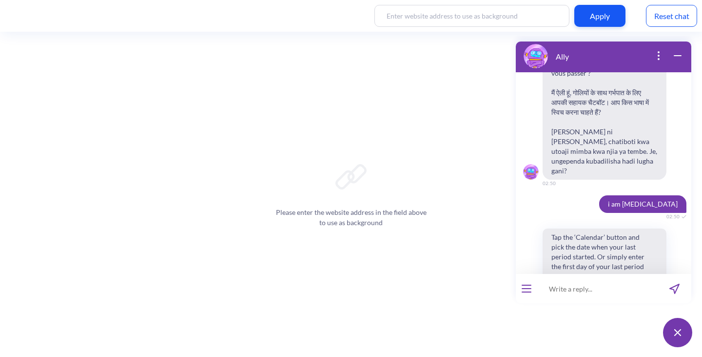
scroll to position [237, 0]
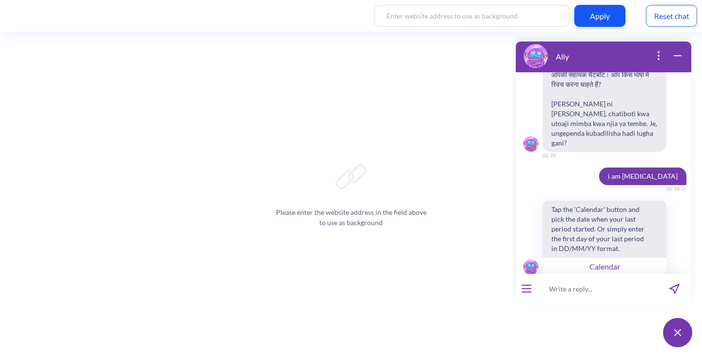
click at [675, 15] on div "Reset chat" at bounding box center [671, 16] width 51 height 22
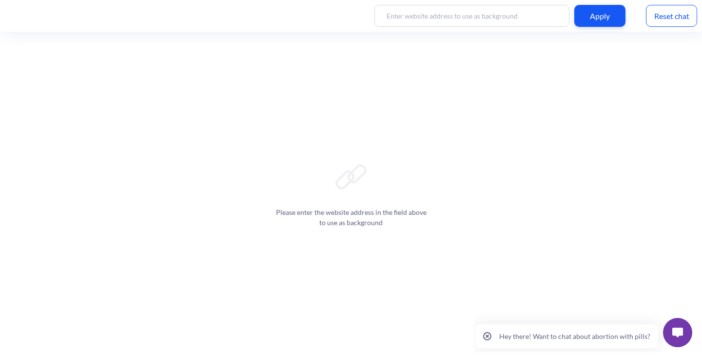
click at [674, 335] on img at bounding box center [678, 332] width 11 height 10
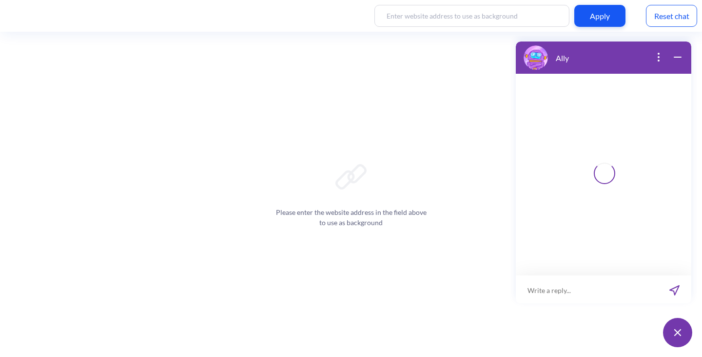
scroll to position [1, 0]
click at [576, 294] on input at bounding box center [598, 288] width 120 height 29
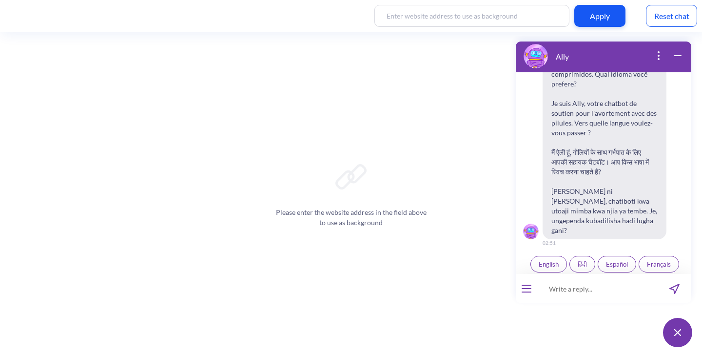
scroll to position [152, 0]
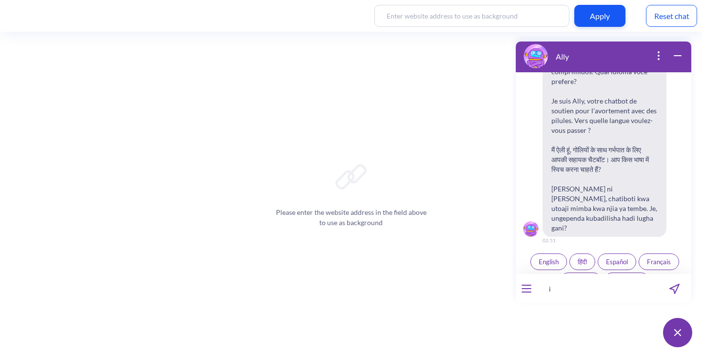
type input "i"
type input "i am 19 weeks"
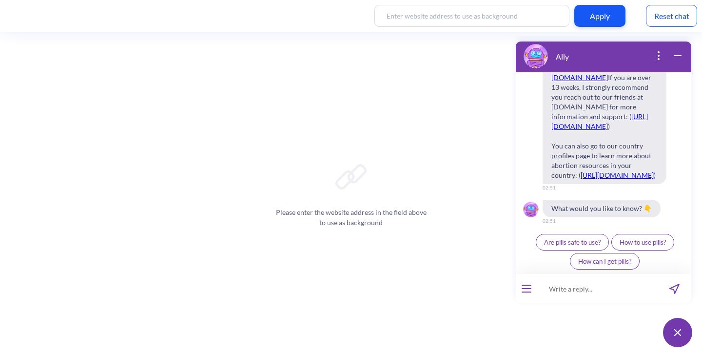
scroll to position [505, 0]
click at [671, 25] on div "Reset chat" at bounding box center [671, 16] width 51 height 22
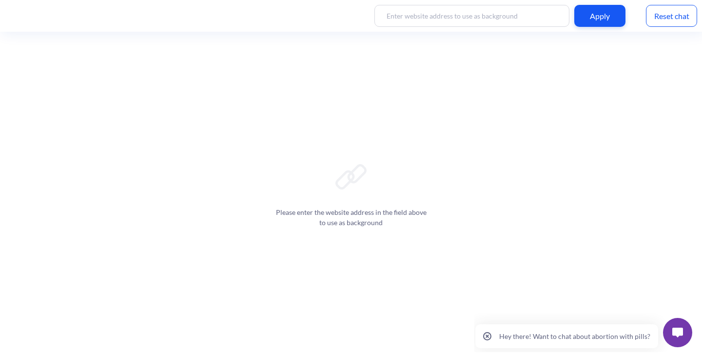
click at [671, 335] on button at bounding box center [677, 332] width 29 height 29
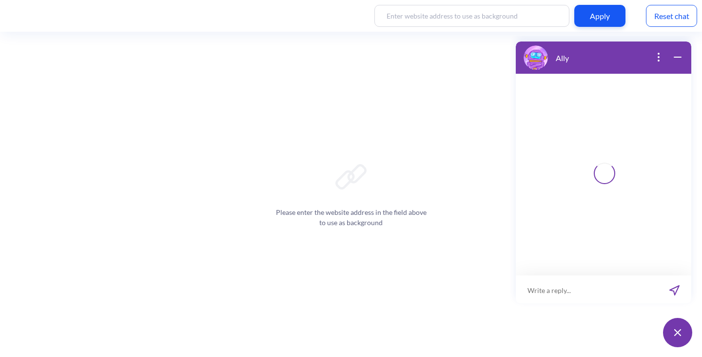
scroll to position [1, 0]
click at [579, 295] on input at bounding box center [598, 288] width 120 height 29
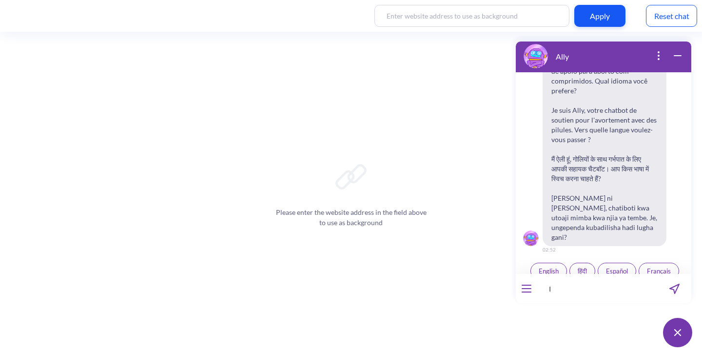
scroll to position [152, 0]
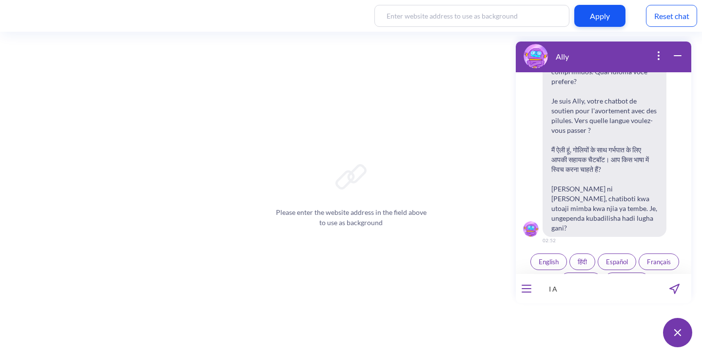
type input "I A"
type input "I Ai am 10 weeks"
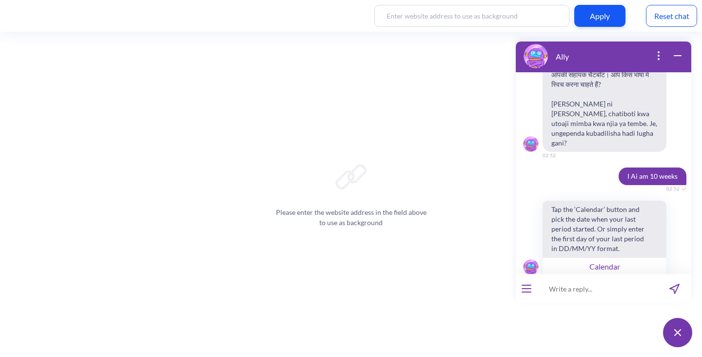
scroll to position [237, 0]
click at [656, 15] on div "Reset chat" at bounding box center [671, 16] width 51 height 22
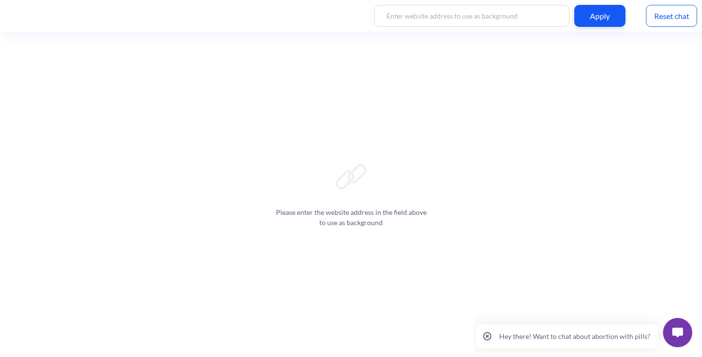
click at [678, 333] on img at bounding box center [678, 332] width 11 height 10
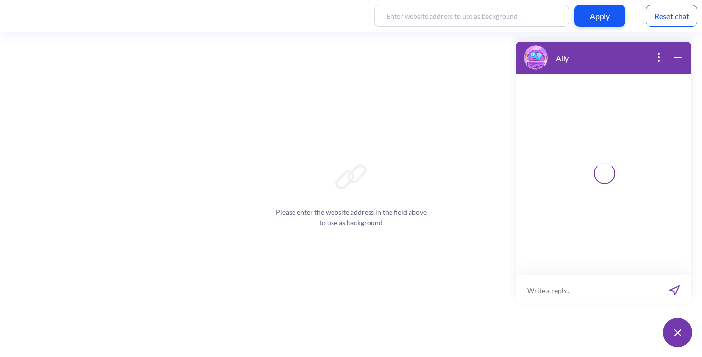
scroll to position [1, 0]
click at [583, 293] on input at bounding box center [598, 288] width 120 height 29
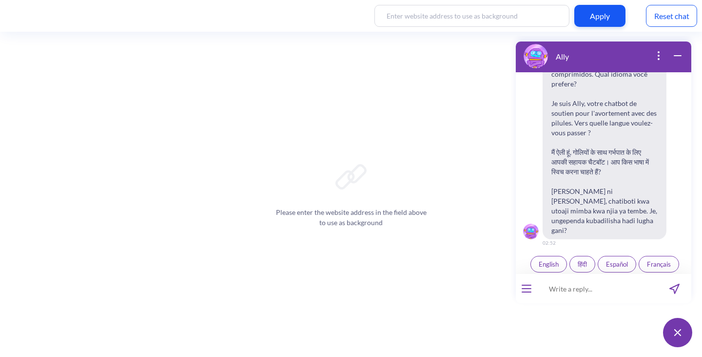
scroll to position [152, 0]
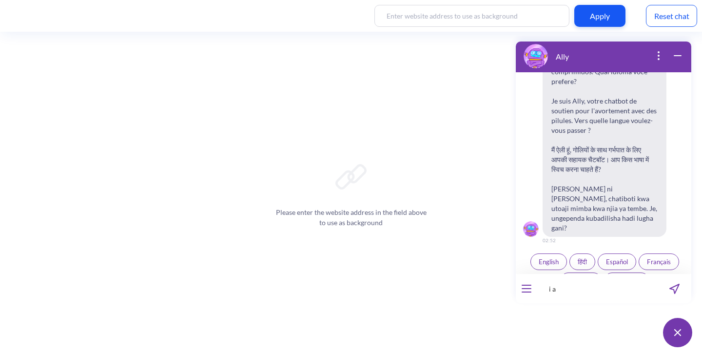
type input "i a"
type input "i am 10 weeks"
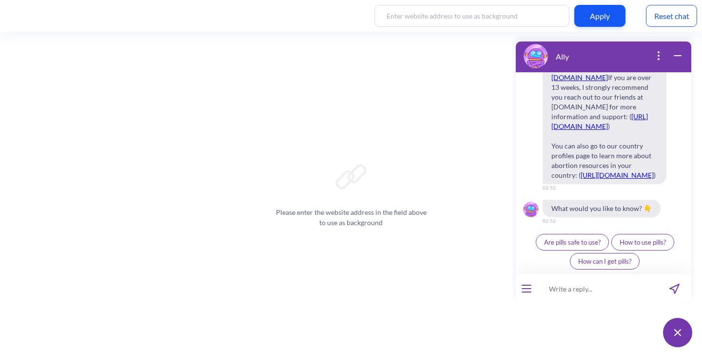
scroll to position [505, 0]
